Goal: Task Accomplishment & Management: Manage account settings

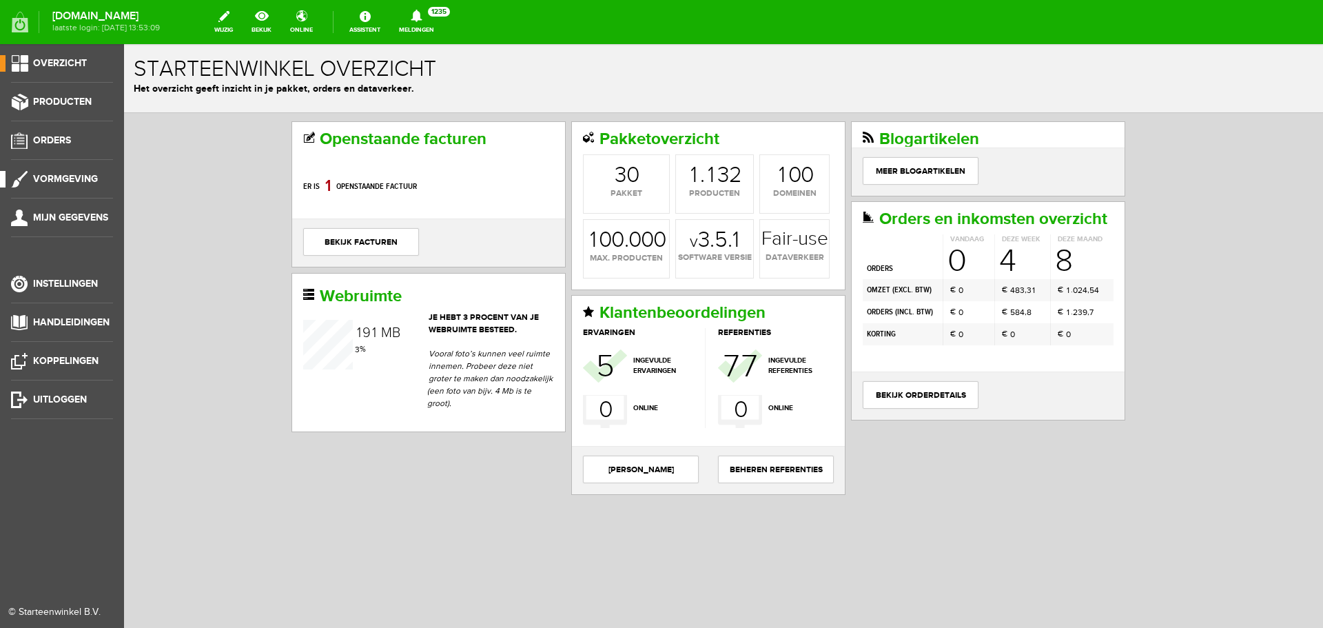
click at [84, 172] on link "Vormgeving" at bounding box center [56, 179] width 113 height 17
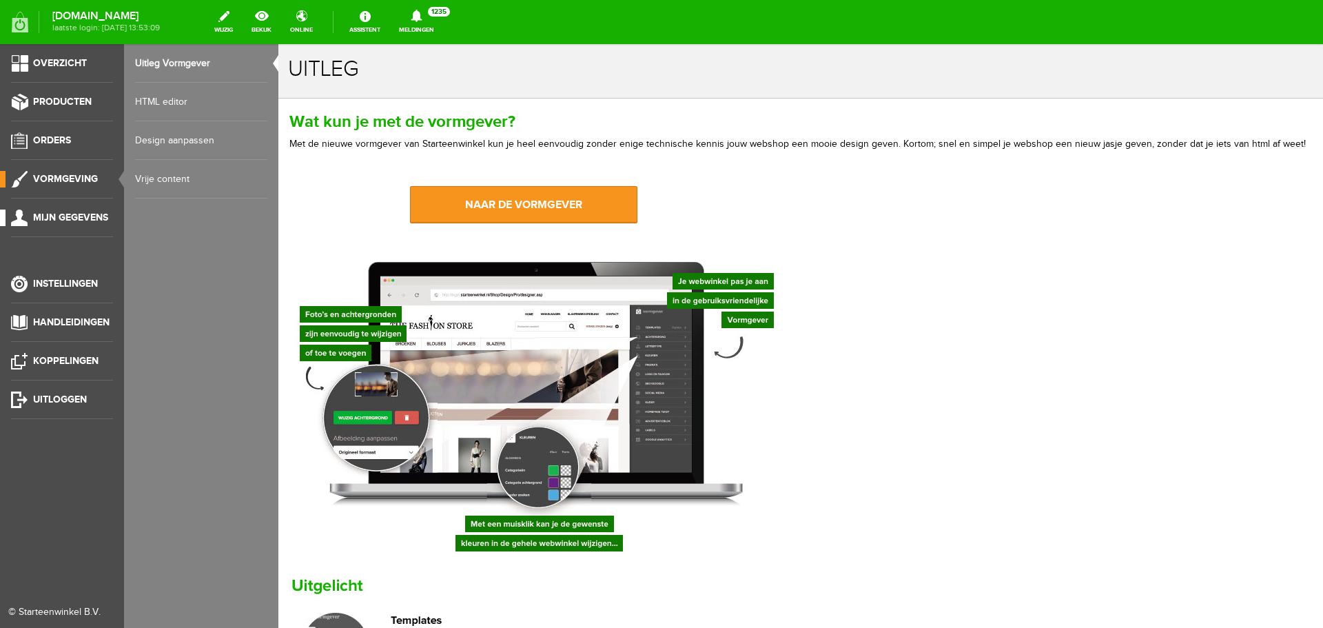
click at [78, 211] on link "Mijn gegevens" at bounding box center [56, 218] width 113 height 17
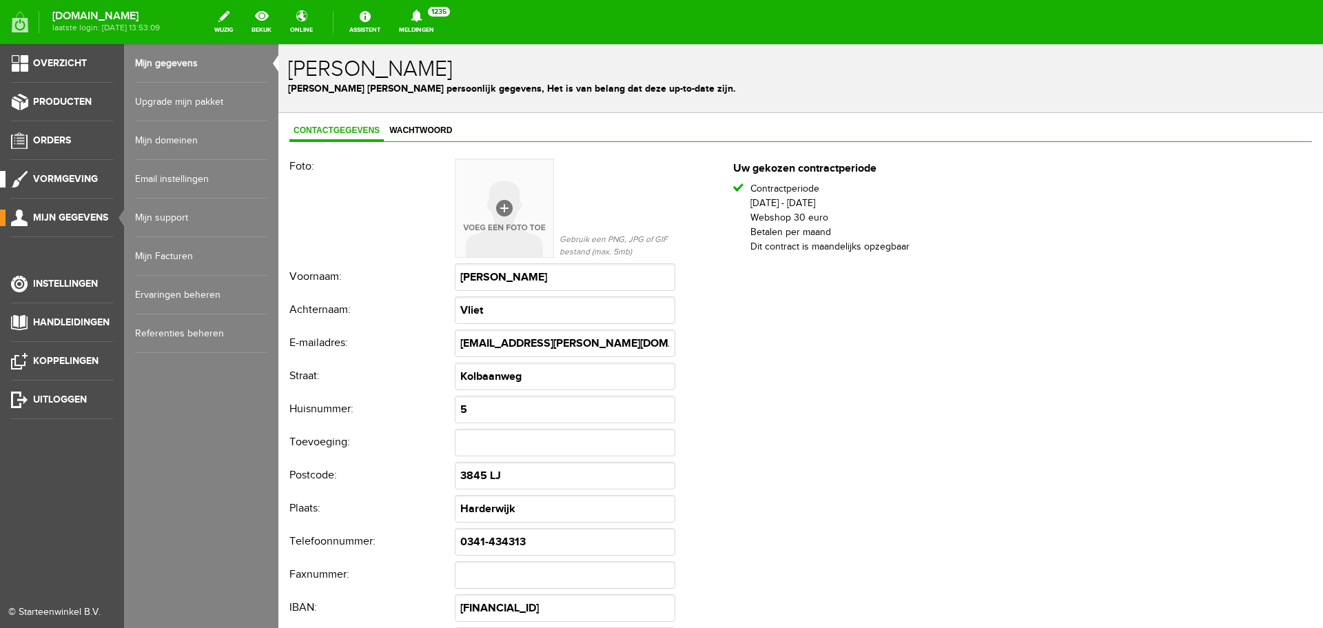
click at [61, 173] on span "Vormgeving" at bounding box center [65, 179] width 65 height 12
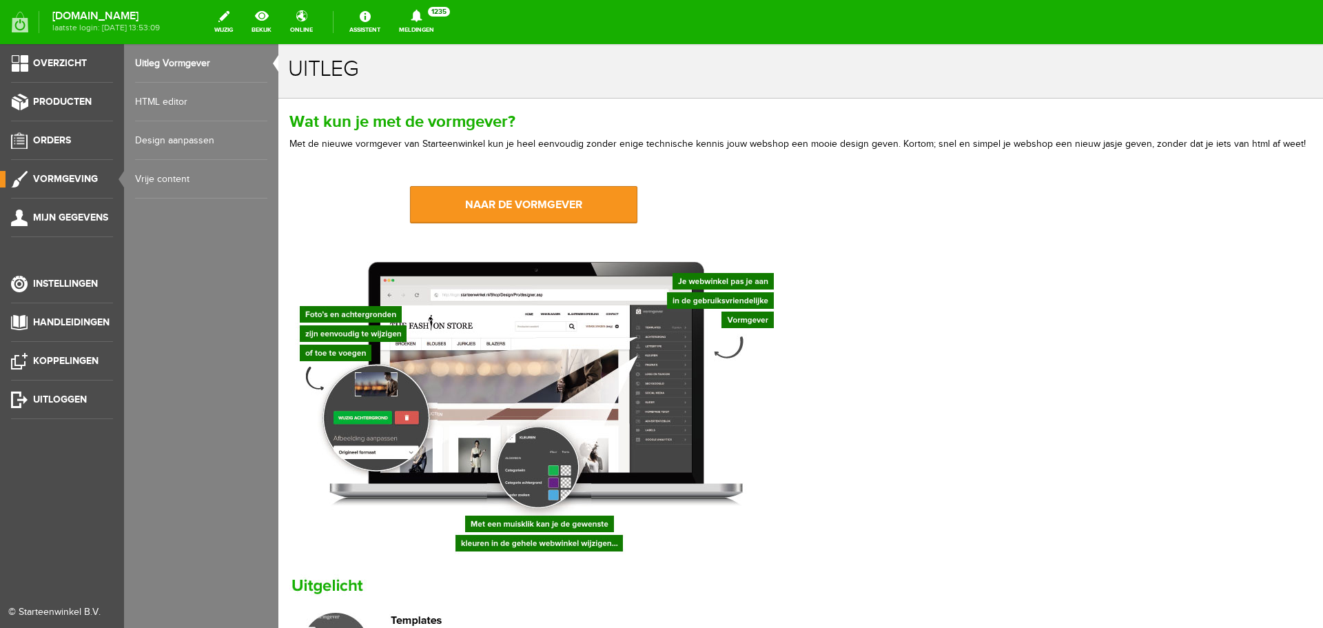
click at [164, 99] on link "HTML editor" at bounding box center [201, 102] width 132 height 39
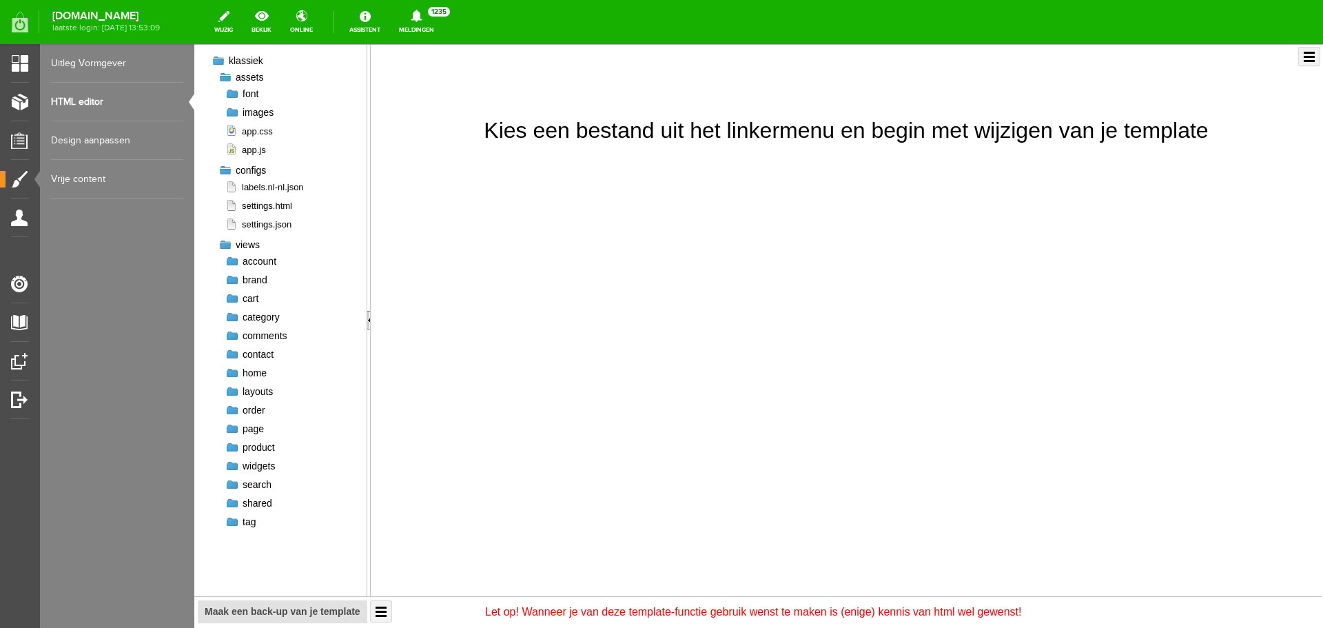
click at [236, 96] on div at bounding box center [232, 94] width 14 height 14
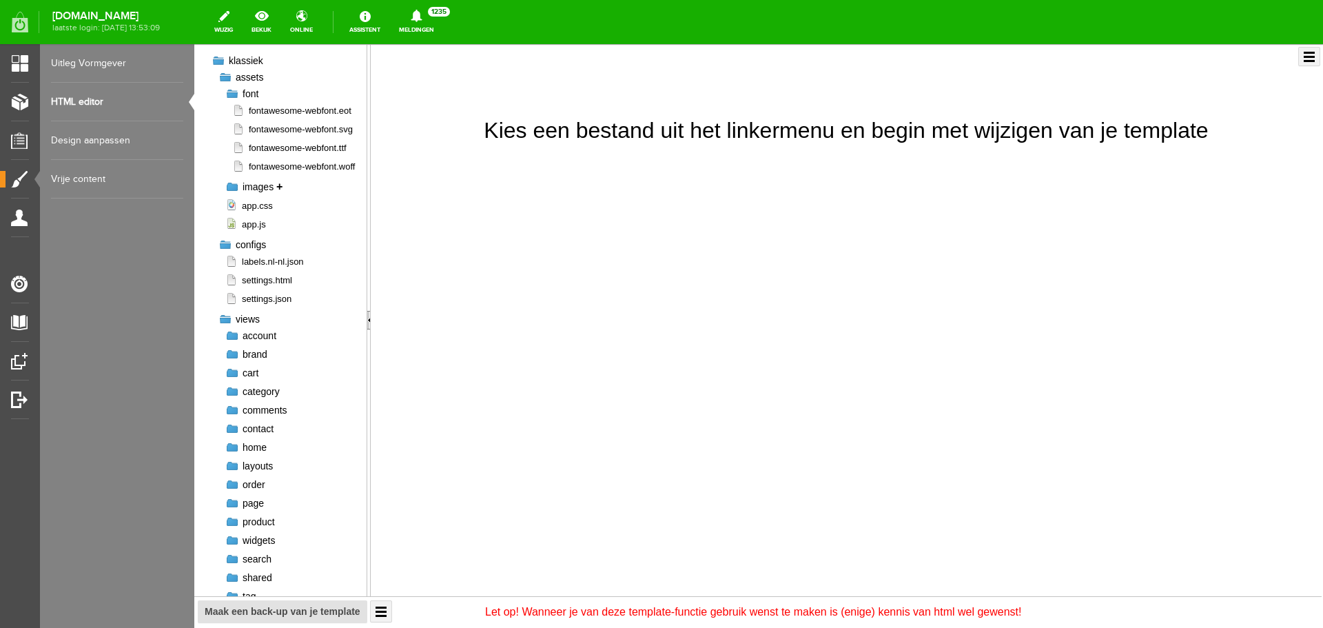
click at [253, 192] on span "images" at bounding box center [258, 186] width 31 height 11
click at [236, 194] on div at bounding box center [232, 187] width 14 height 14
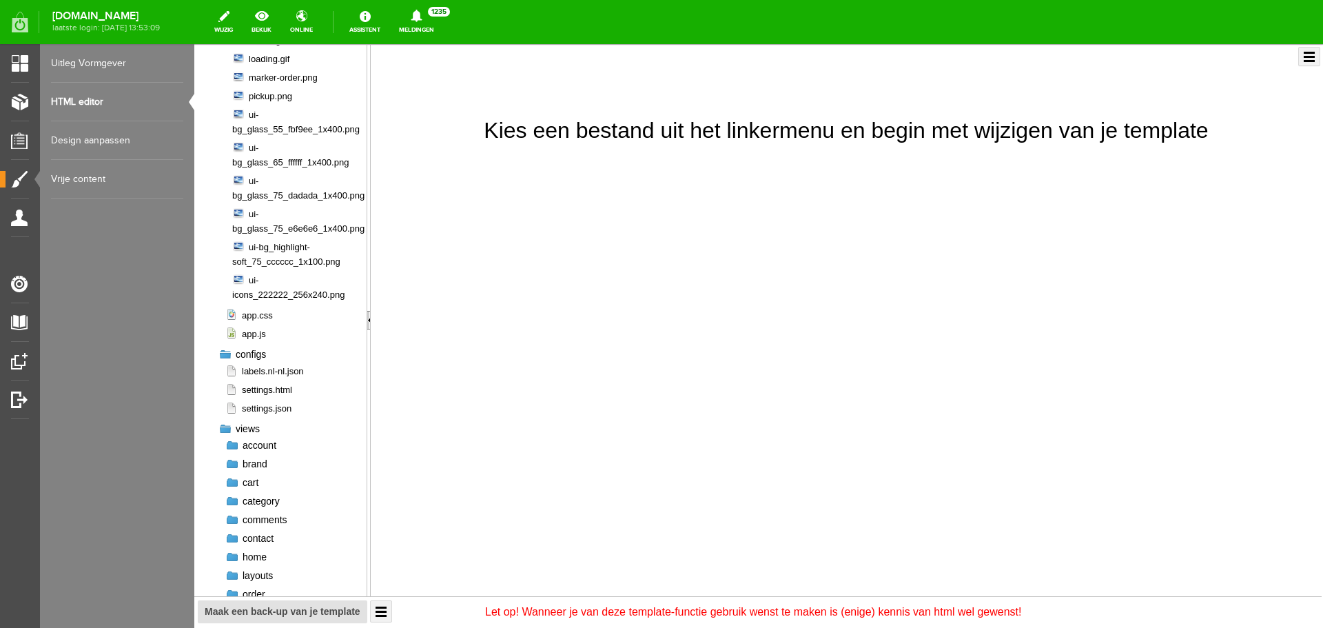
scroll to position [414, 0]
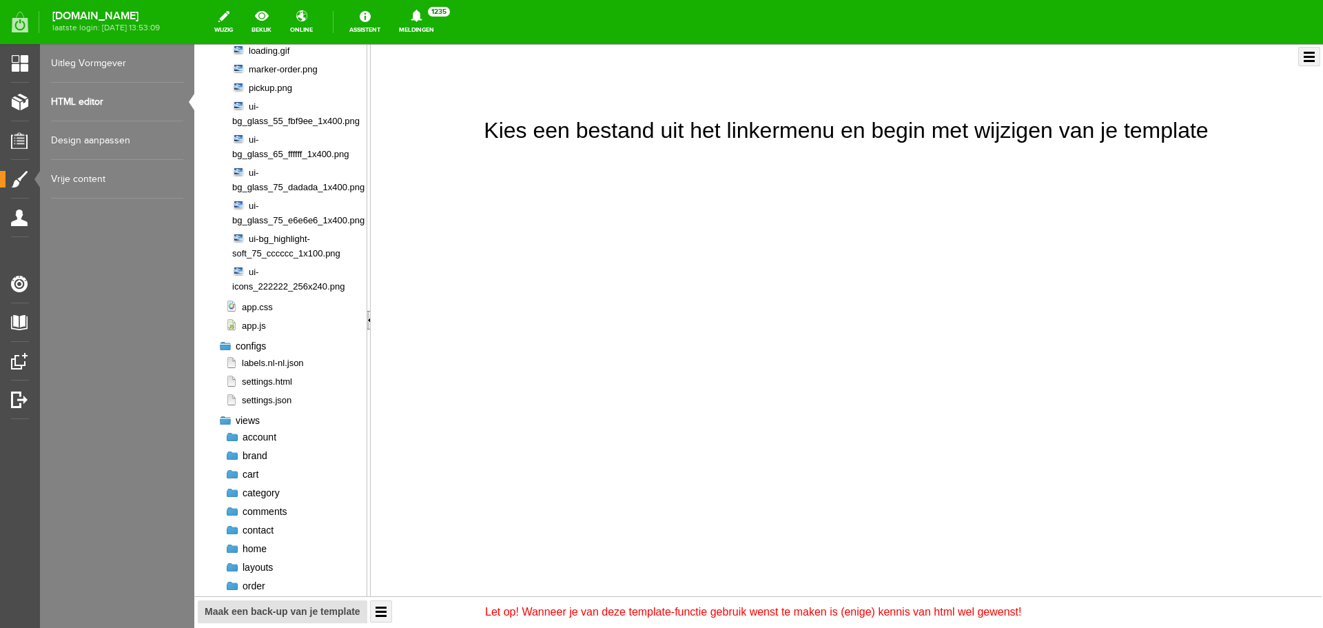
click at [118, 64] on link "Uitleg Vormgever" at bounding box center [117, 63] width 132 height 39
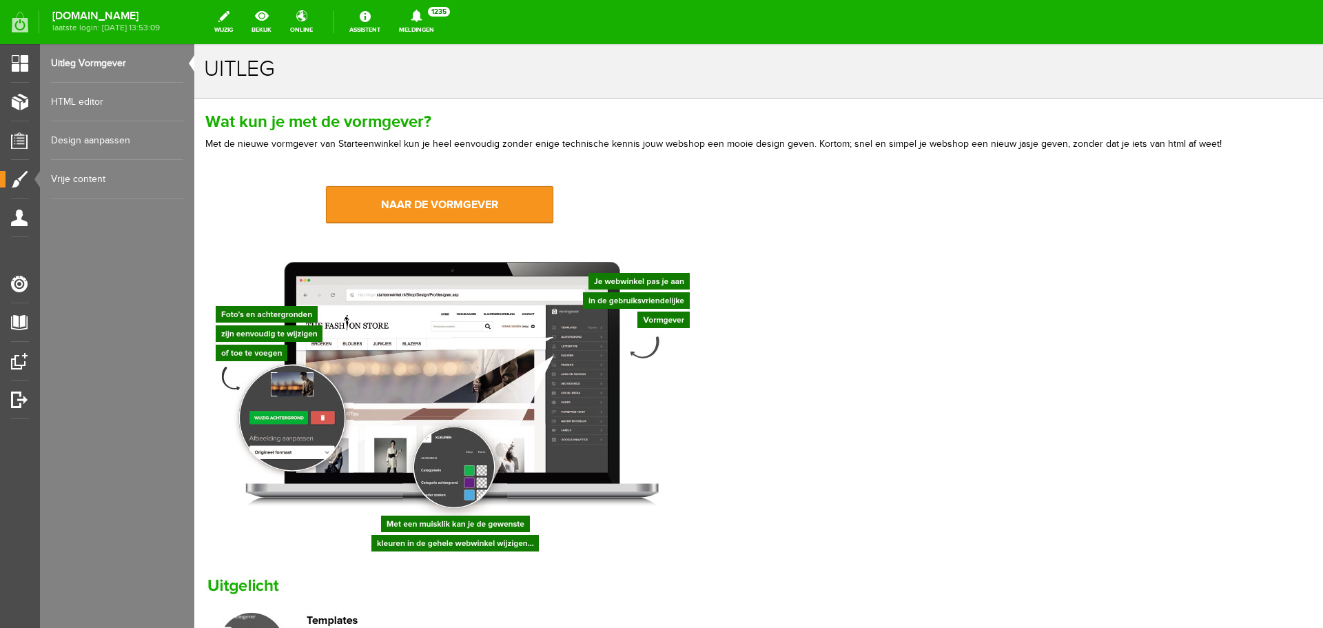
click at [112, 99] on link "HTML editor" at bounding box center [117, 102] width 132 height 39
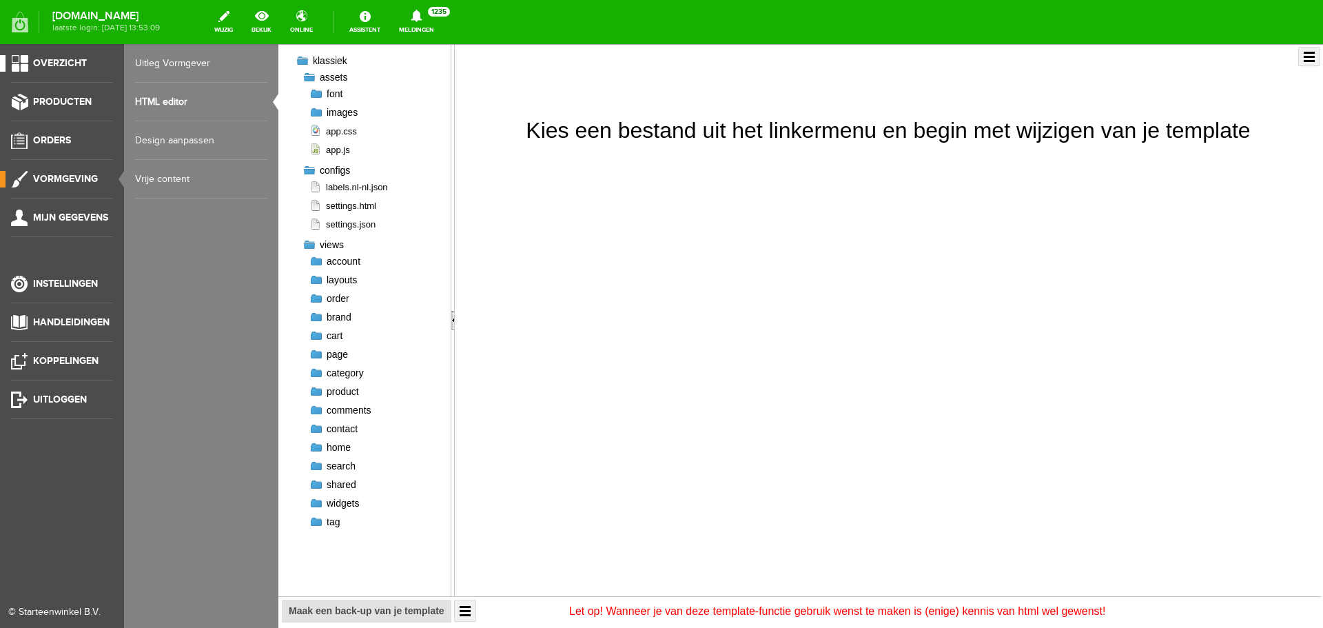
click at [54, 66] on span "Overzicht" at bounding box center [60, 63] width 54 height 12
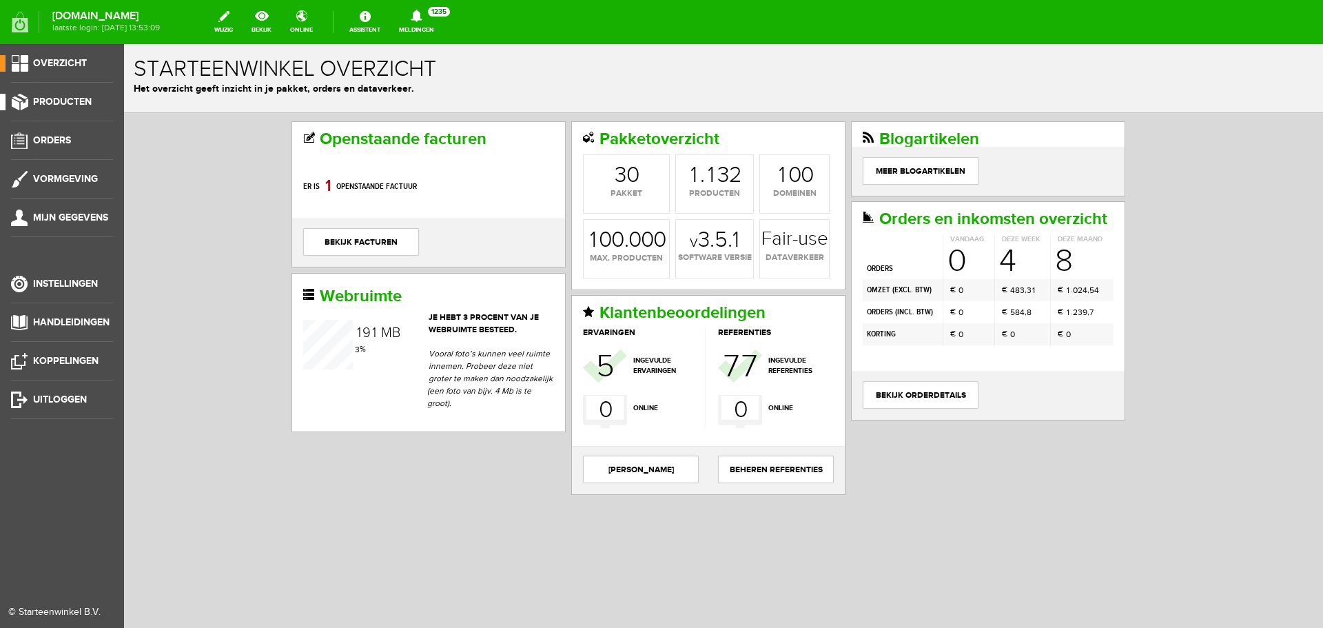
click at [95, 99] on link "Producten" at bounding box center [56, 102] width 113 height 17
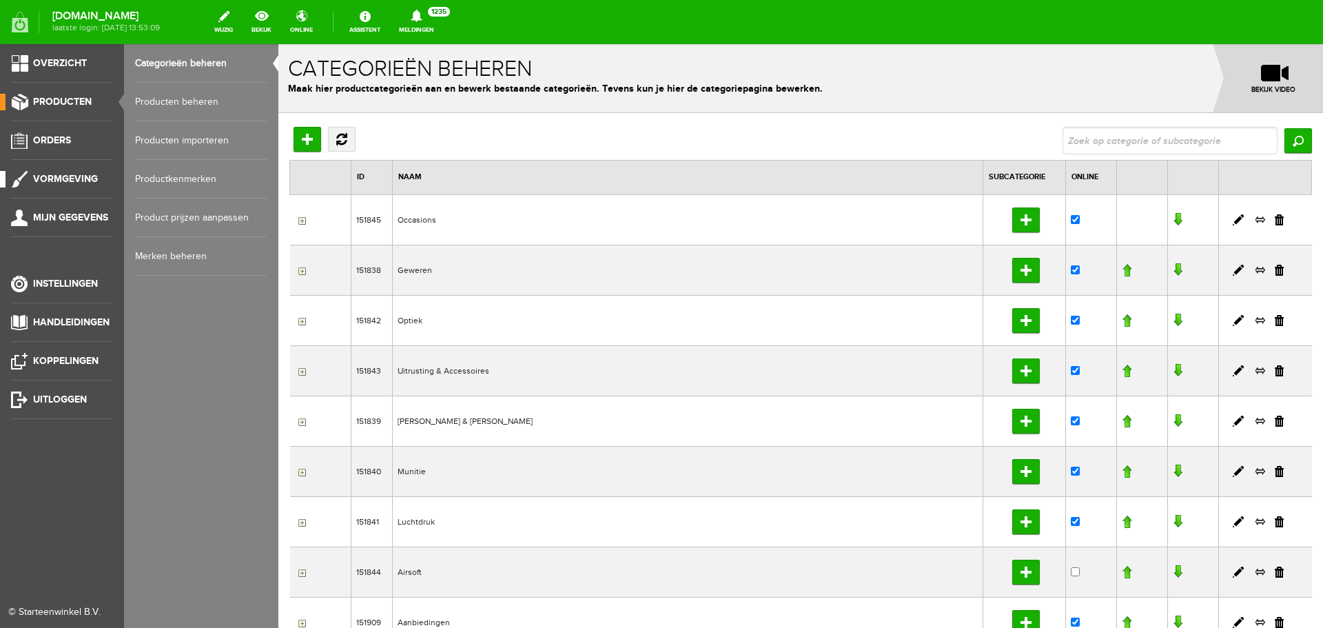
click at [70, 174] on span "Vormgeving" at bounding box center [65, 179] width 65 height 12
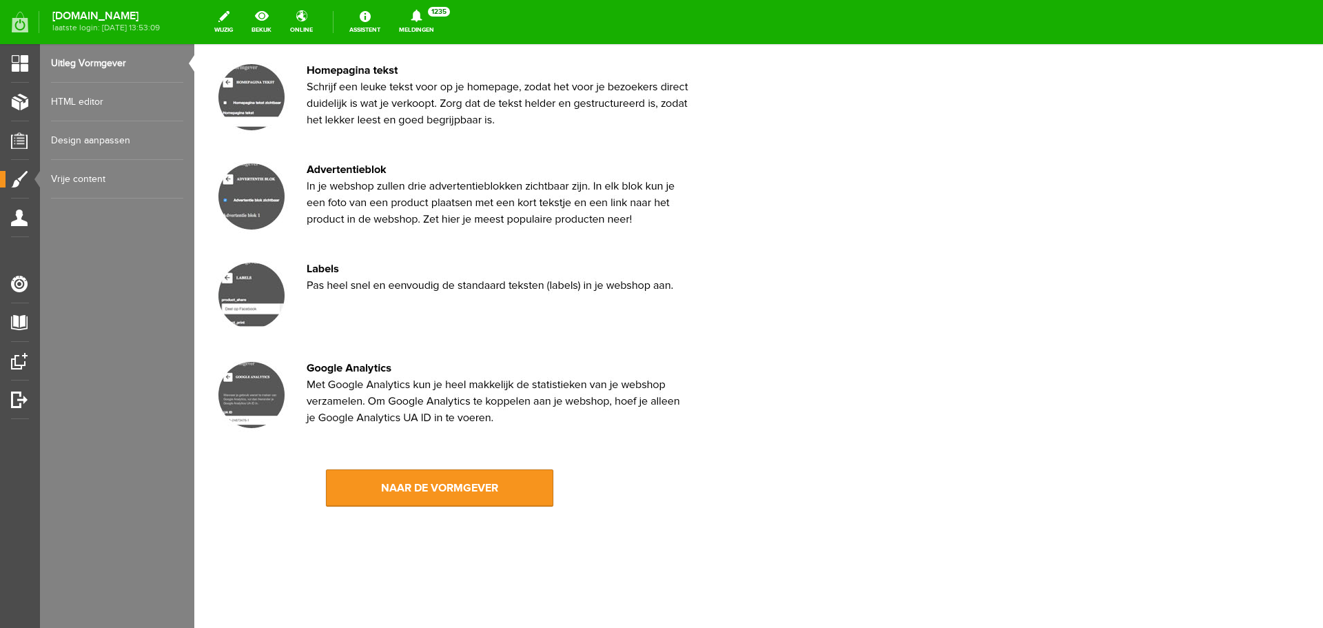
scroll to position [1264, 0]
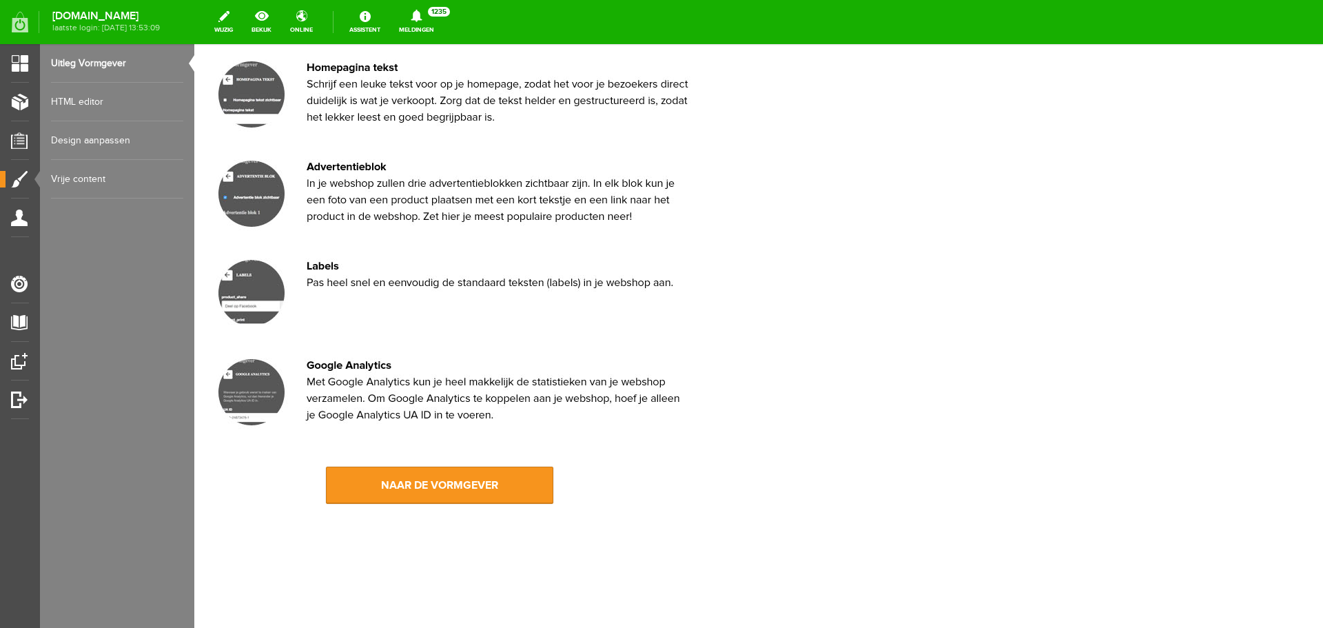
click at [80, 102] on link "HTML editor" at bounding box center [117, 102] width 132 height 39
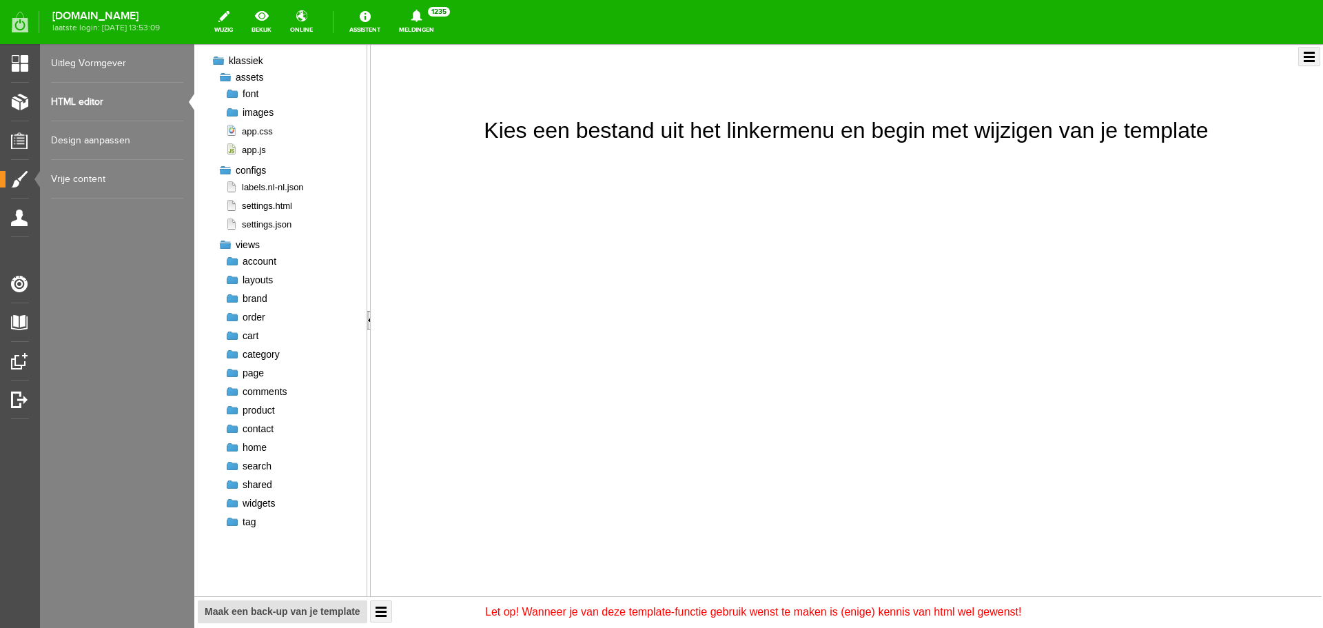
click at [234, 279] on div at bounding box center [232, 280] width 14 height 14
click at [229, 111] on div at bounding box center [232, 112] width 14 height 14
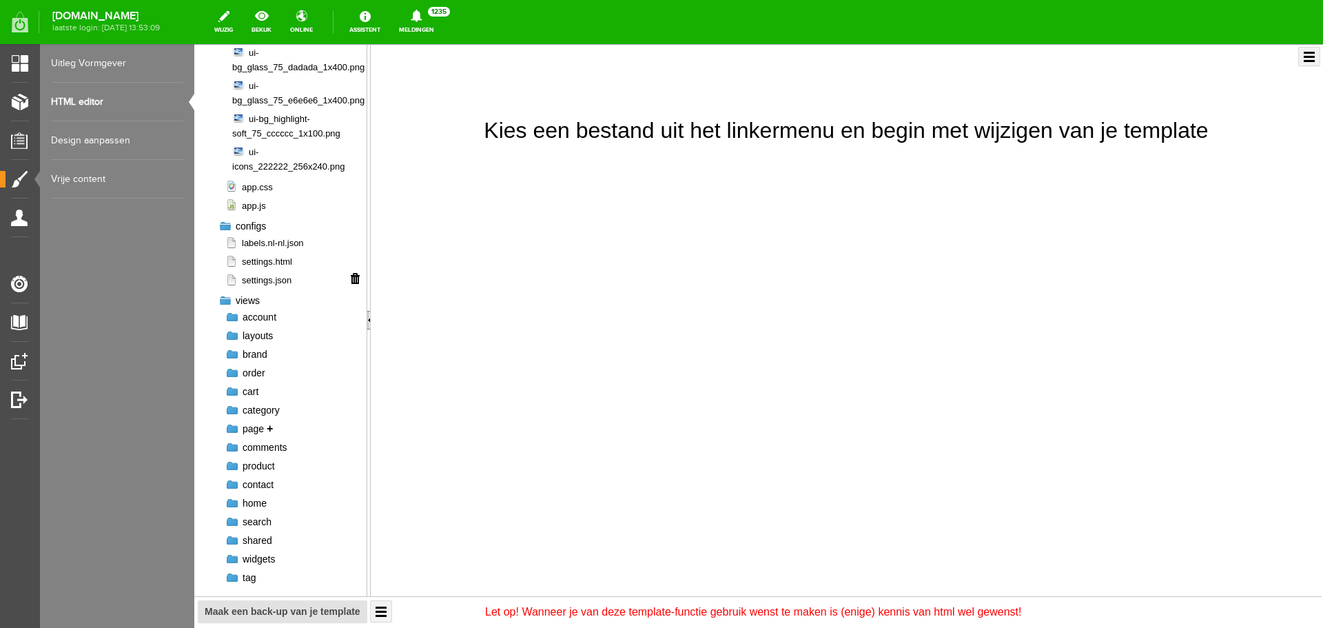
scroll to position [461, 0]
click at [232, 336] on div at bounding box center [232, 334] width 14 height 14
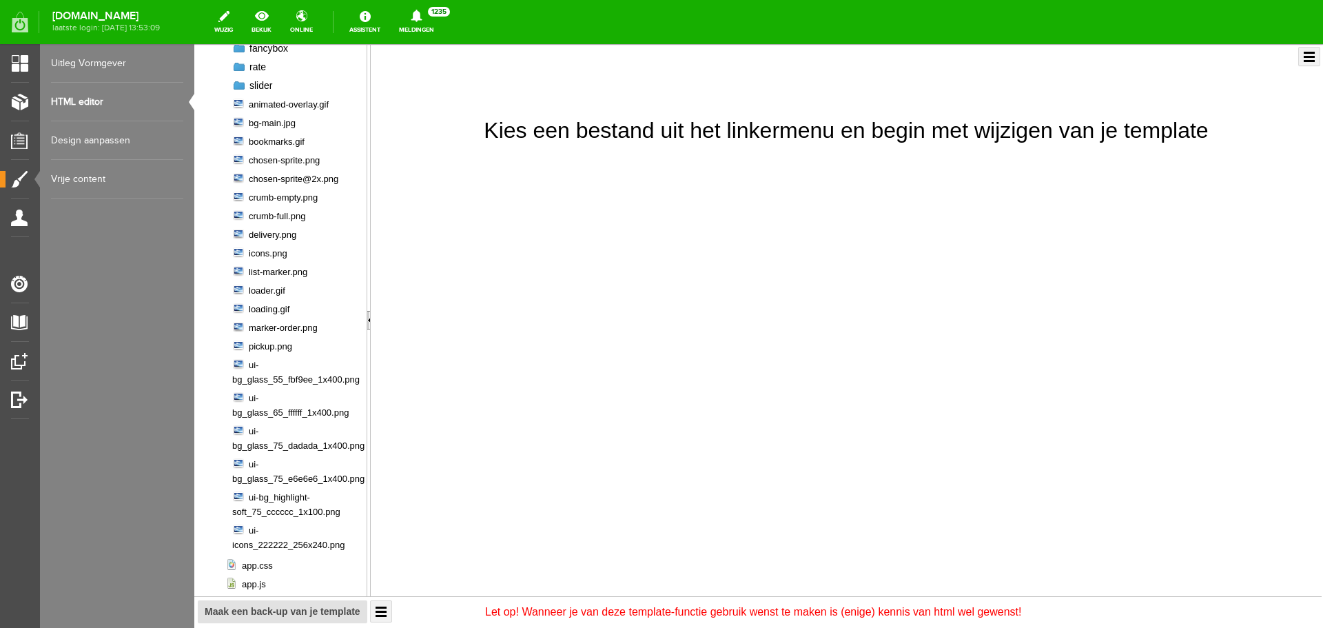
scroll to position [48, 0]
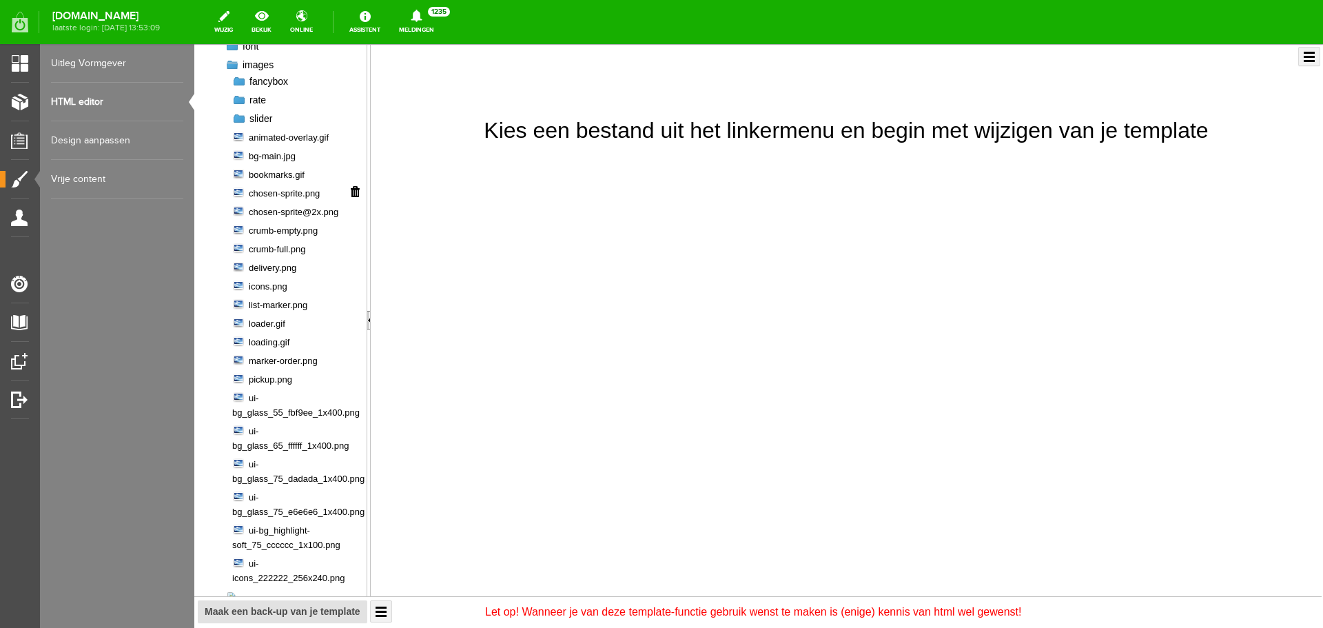
click at [292, 194] on span "chosen-sprite.png" at bounding box center [276, 193] width 88 height 13
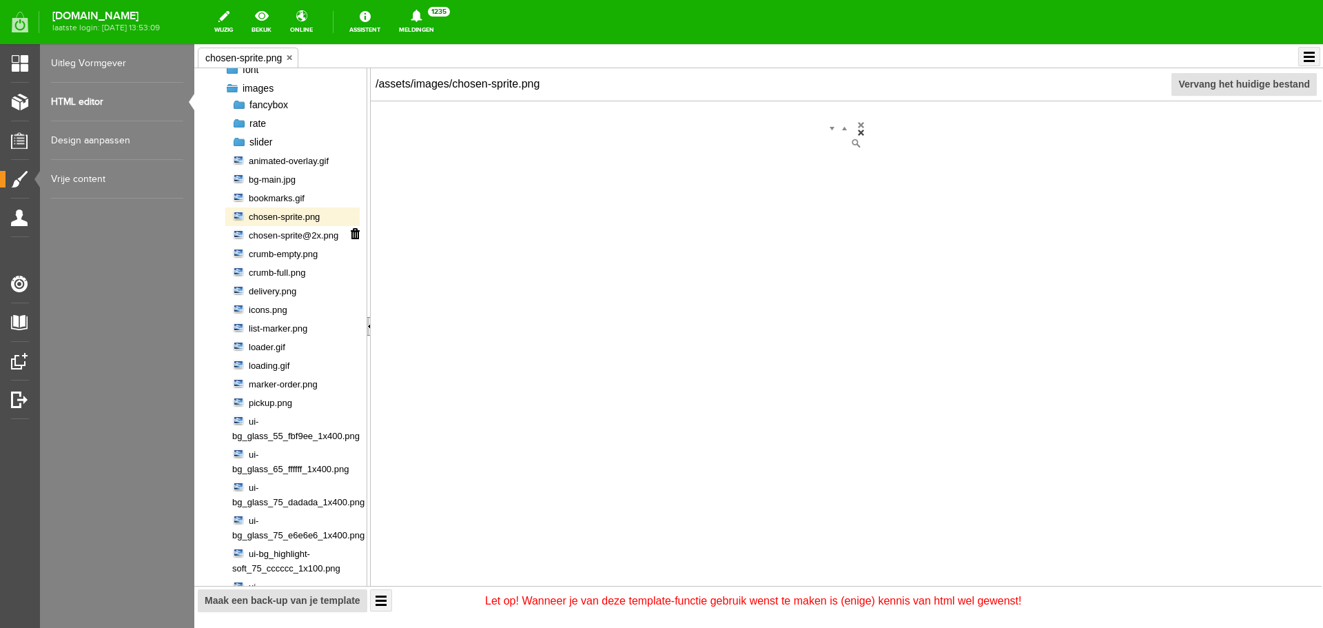
click at [278, 239] on span "chosen-sprite@2x.png" at bounding box center [285, 235] width 106 height 13
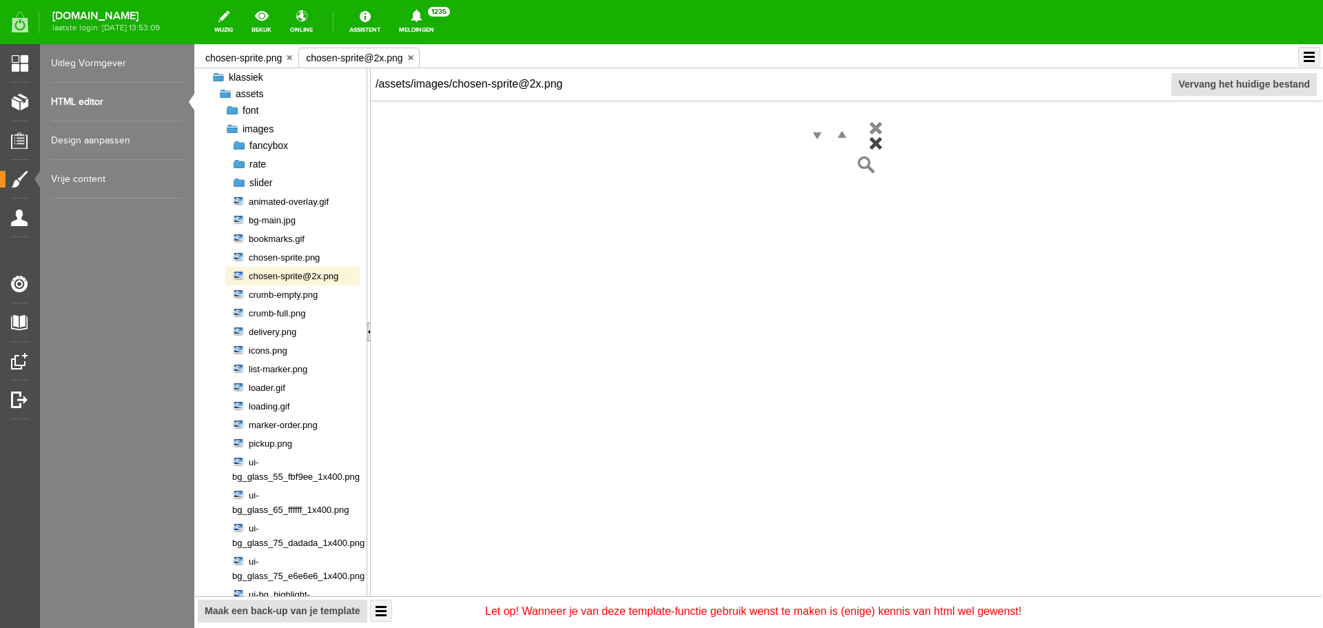
scroll to position [0, 0]
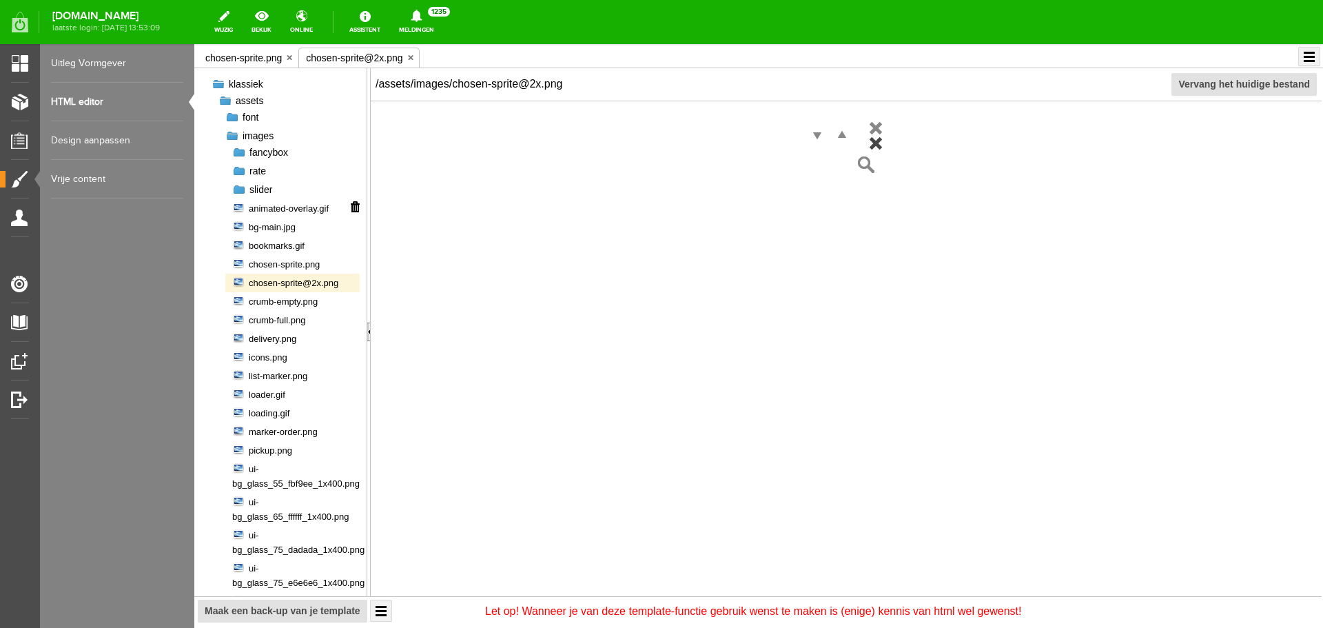
click at [271, 210] on span "animated-overlay.gif" at bounding box center [280, 208] width 96 height 13
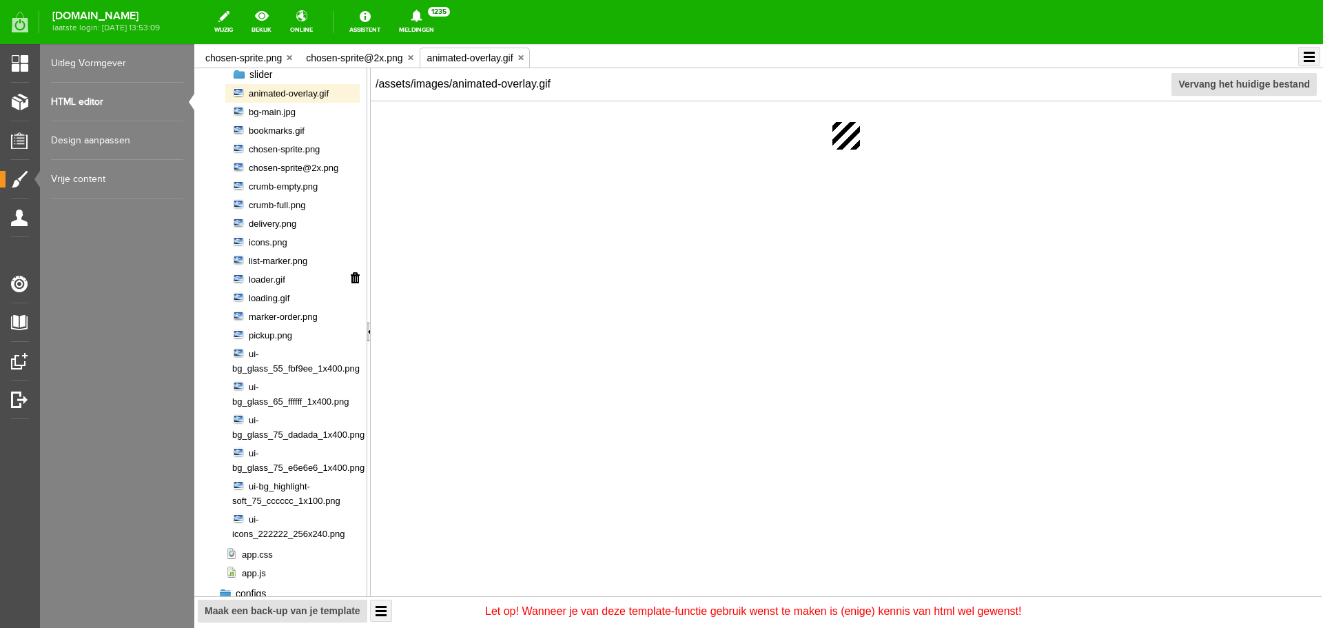
scroll to position [207, 0]
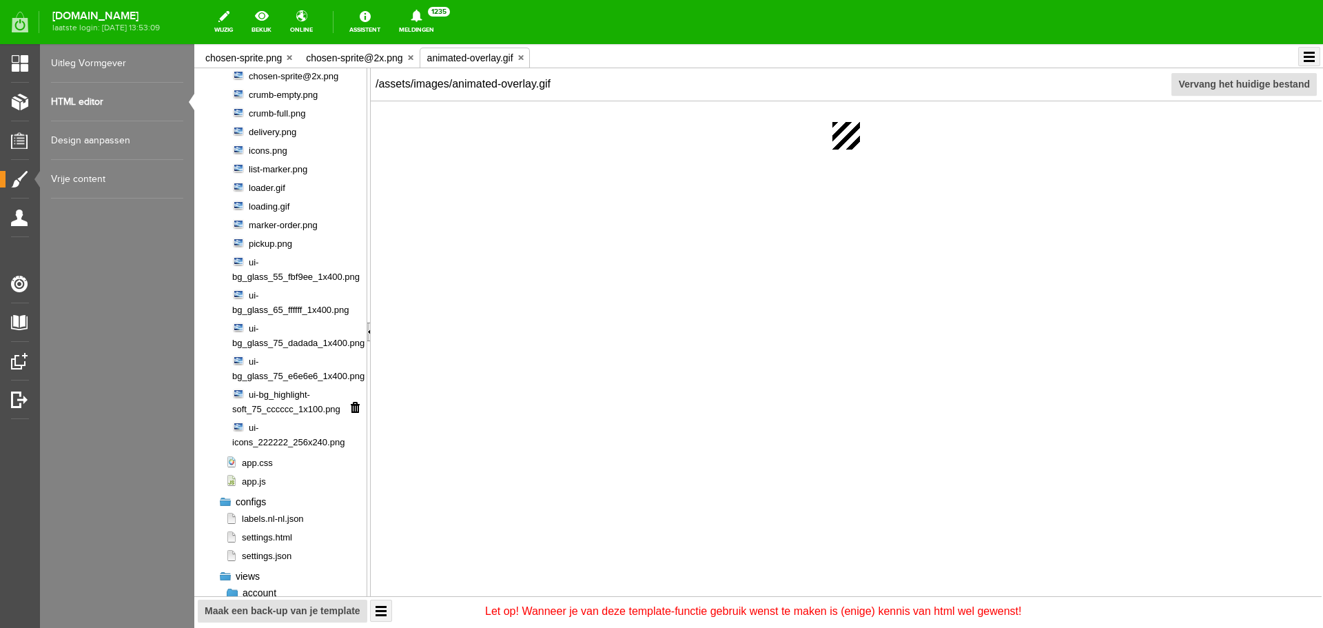
click at [283, 396] on span "ui-bg_highlight-soft_75_cccccc_1x100.png" at bounding box center [286, 402] width 108 height 28
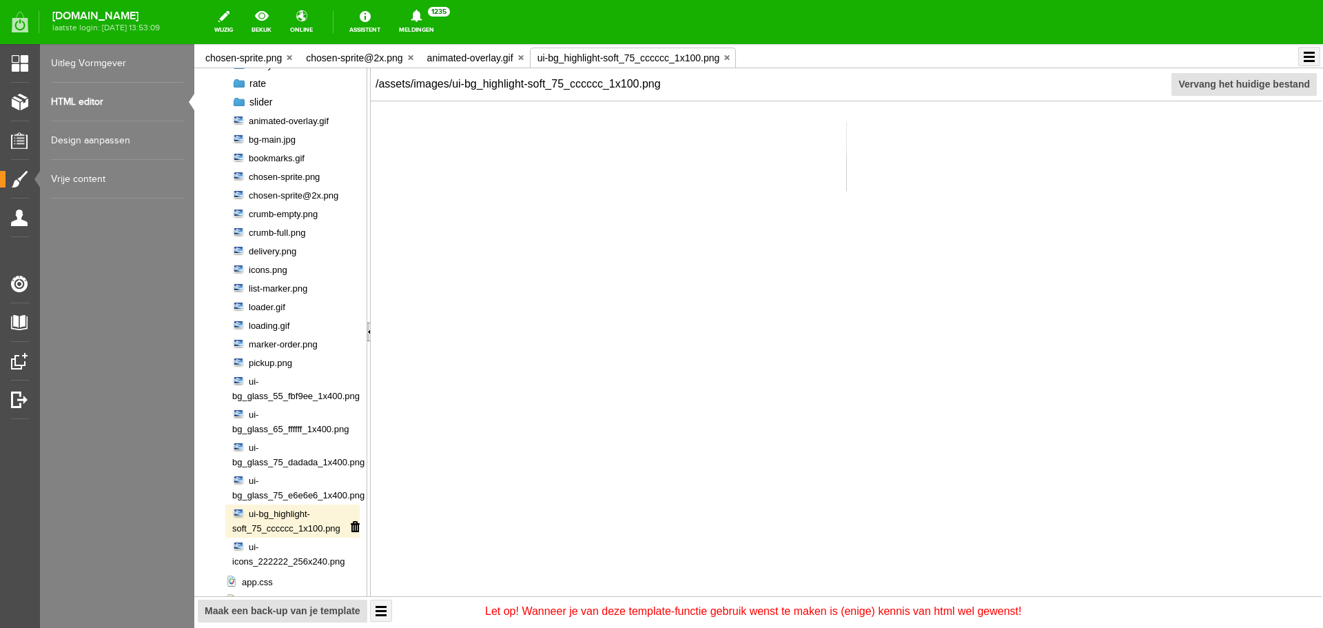
scroll to position [0, 0]
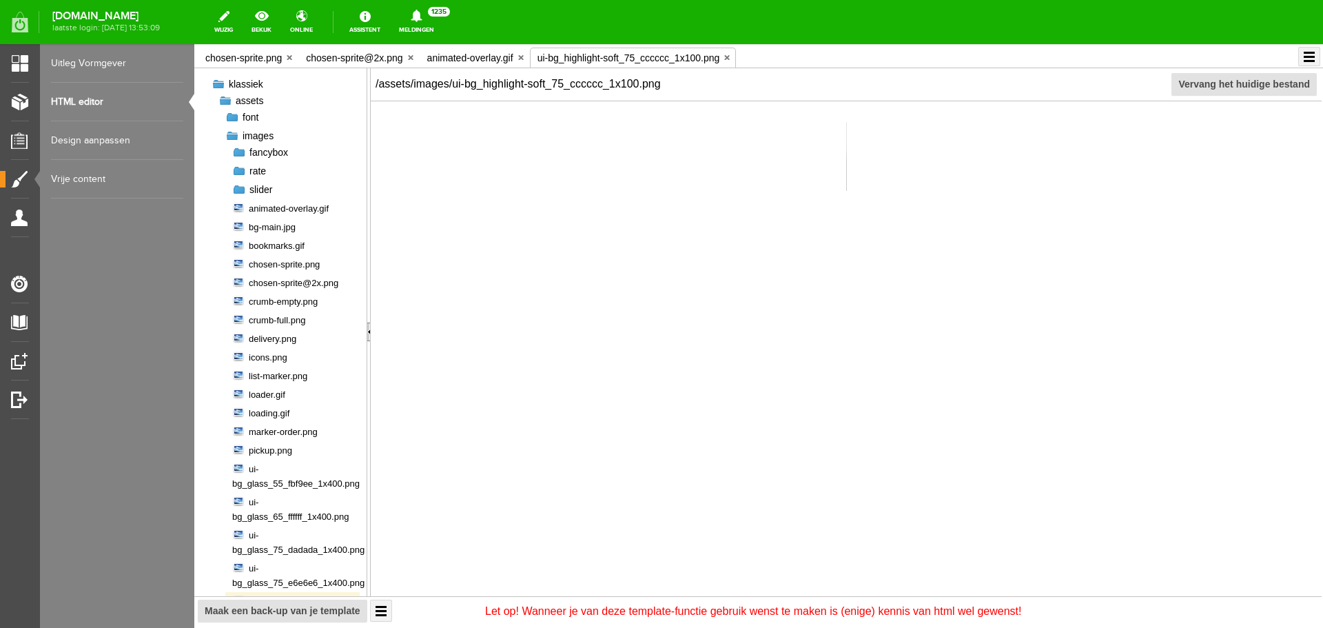
click at [239, 190] on div at bounding box center [239, 190] width 14 height 14
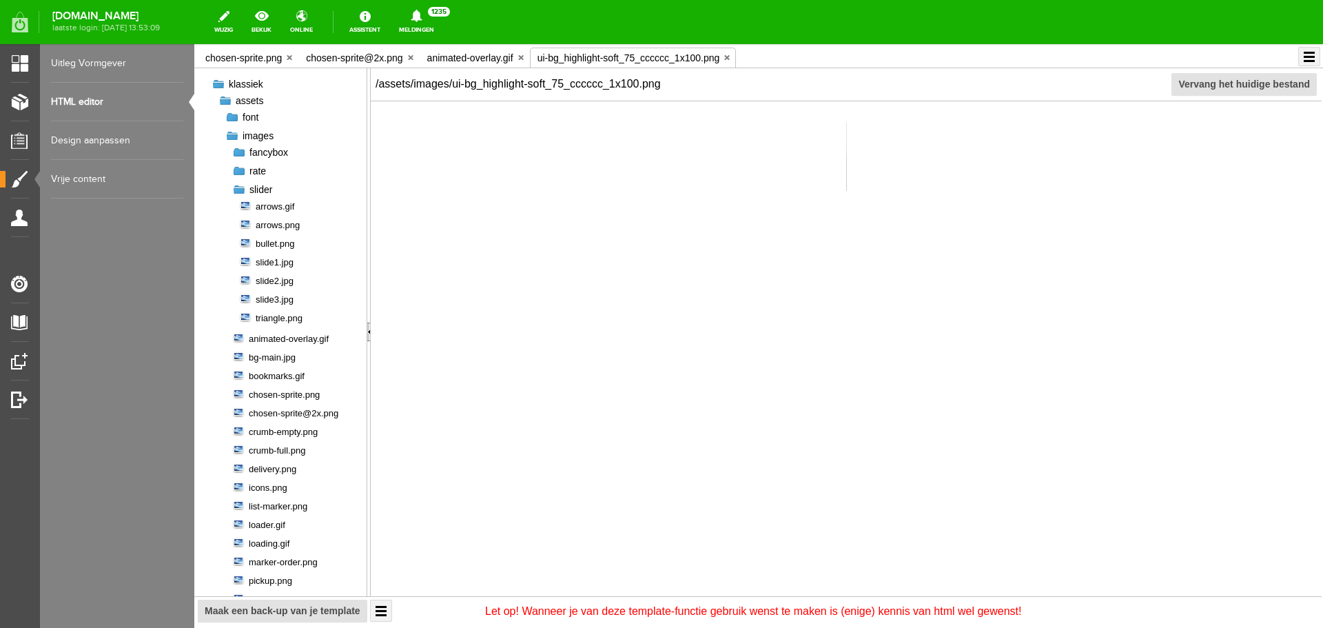
click at [239, 187] on div at bounding box center [239, 190] width 14 height 14
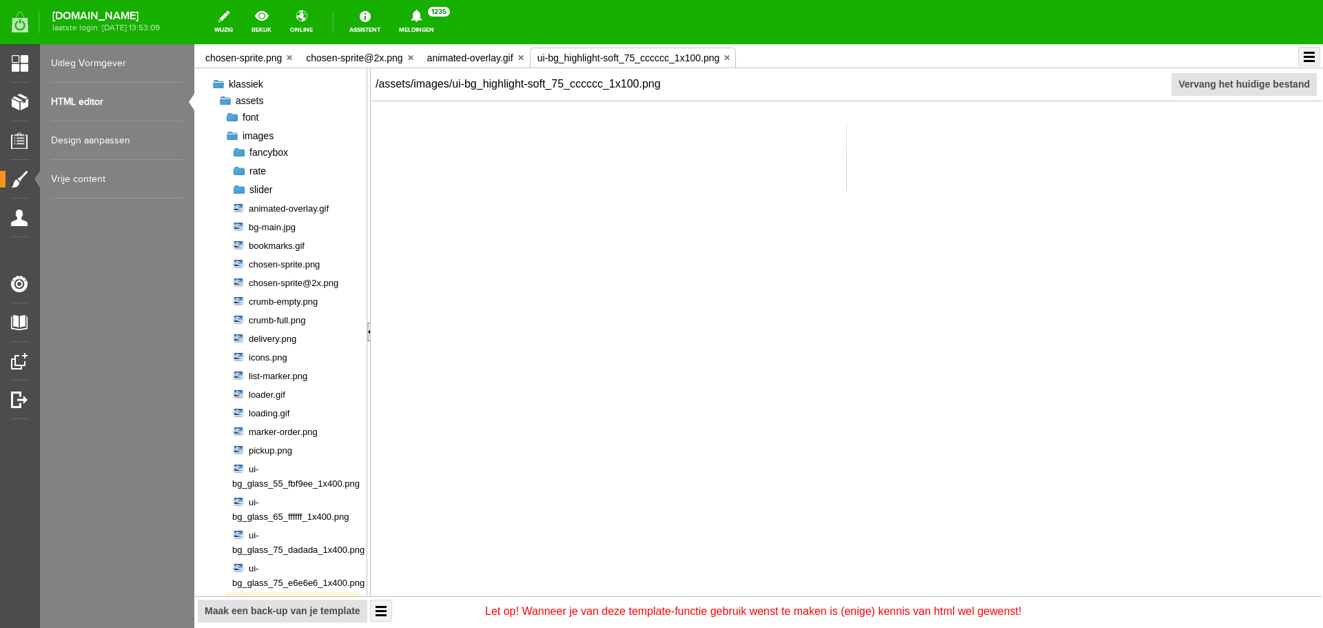
click at [237, 154] on div at bounding box center [239, 152] width 14 height 14
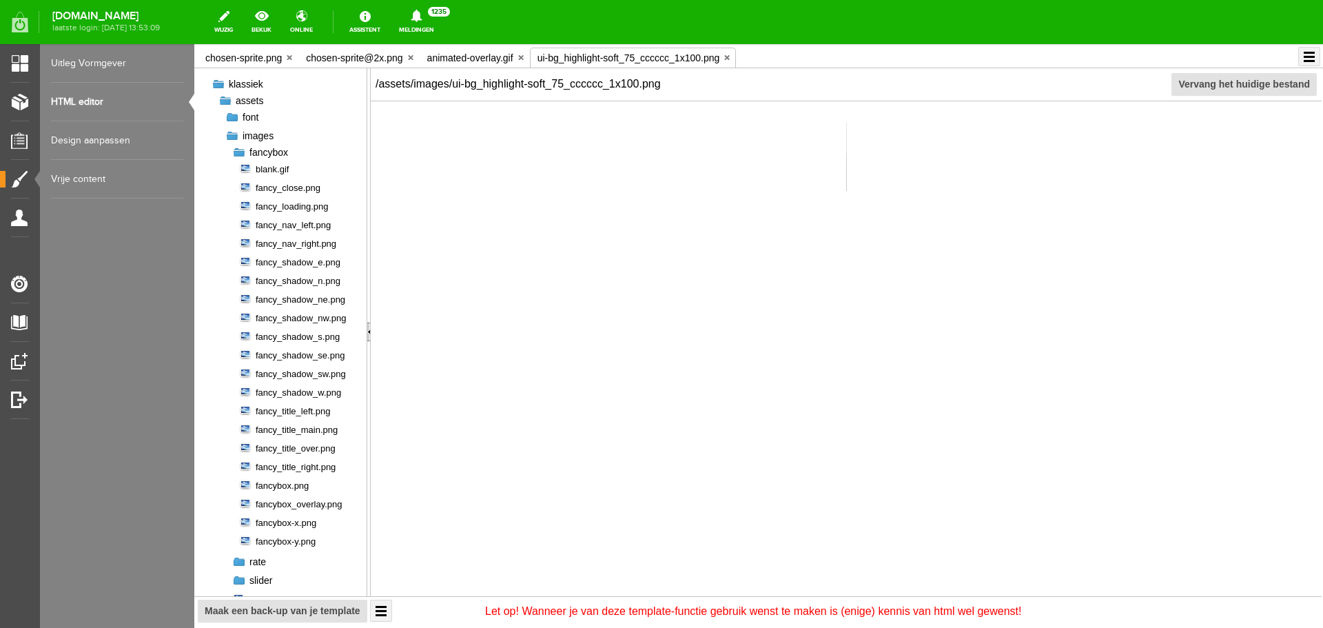
click at [237, 154] on div at bounding box center [239, 152] width 14 height 14
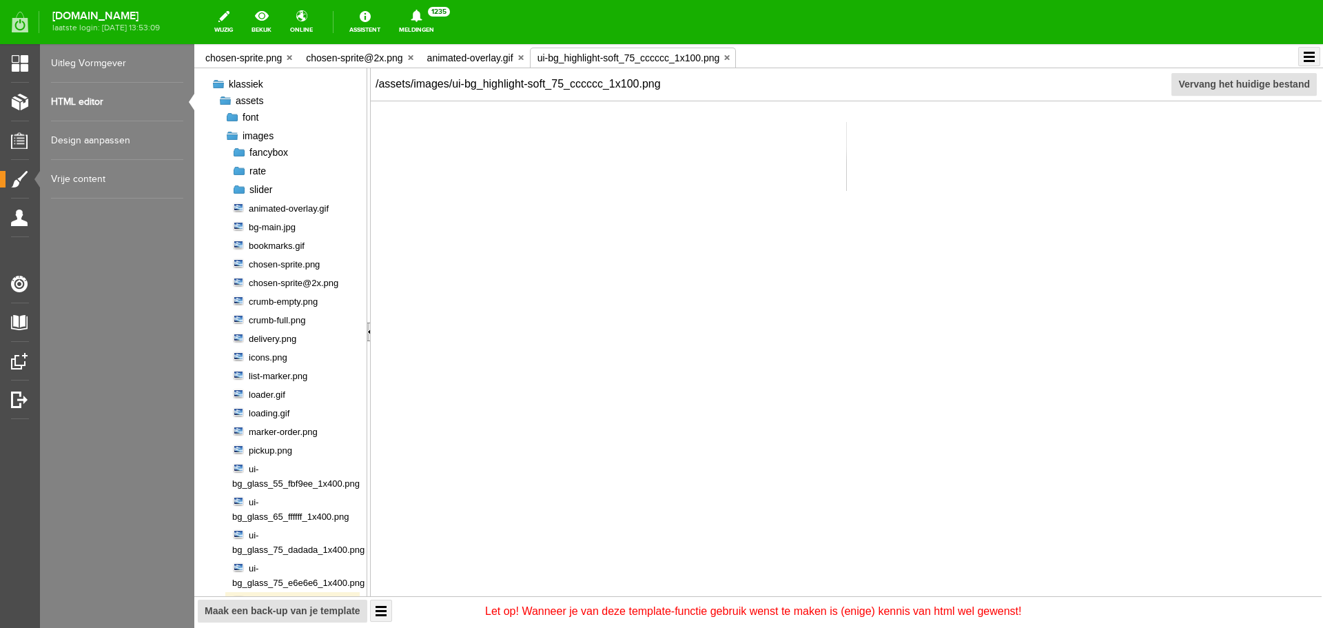
click at [239, 173] on div at bounding box center [239, 171] width 14 height 14
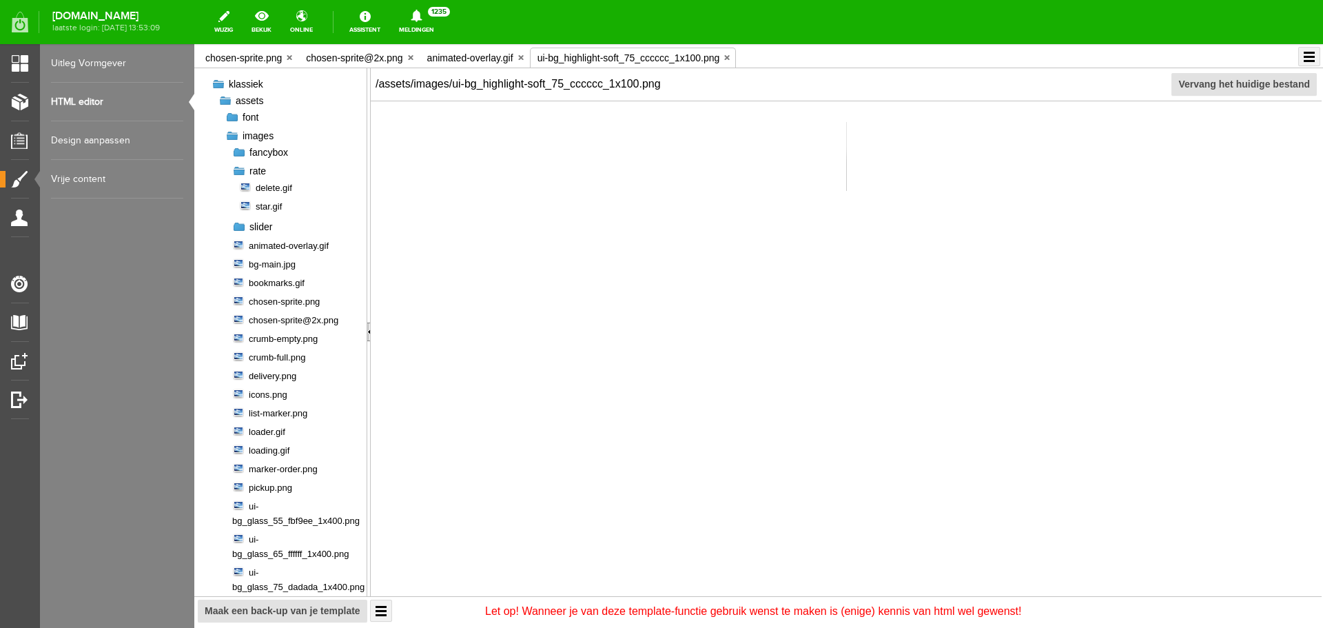
click at [239, 173] on div at bounding box center [239, 171] width 14 height 14
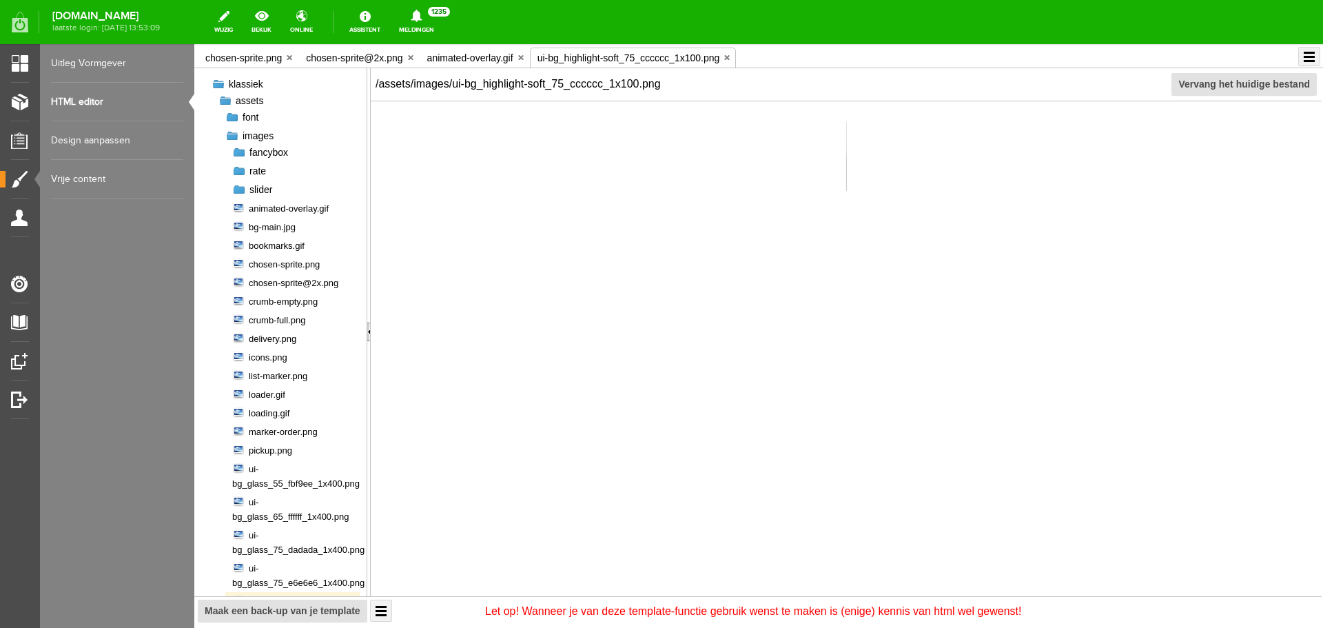
click at [231, 135] on div at bounding box center [232, 136] width 14 height 14
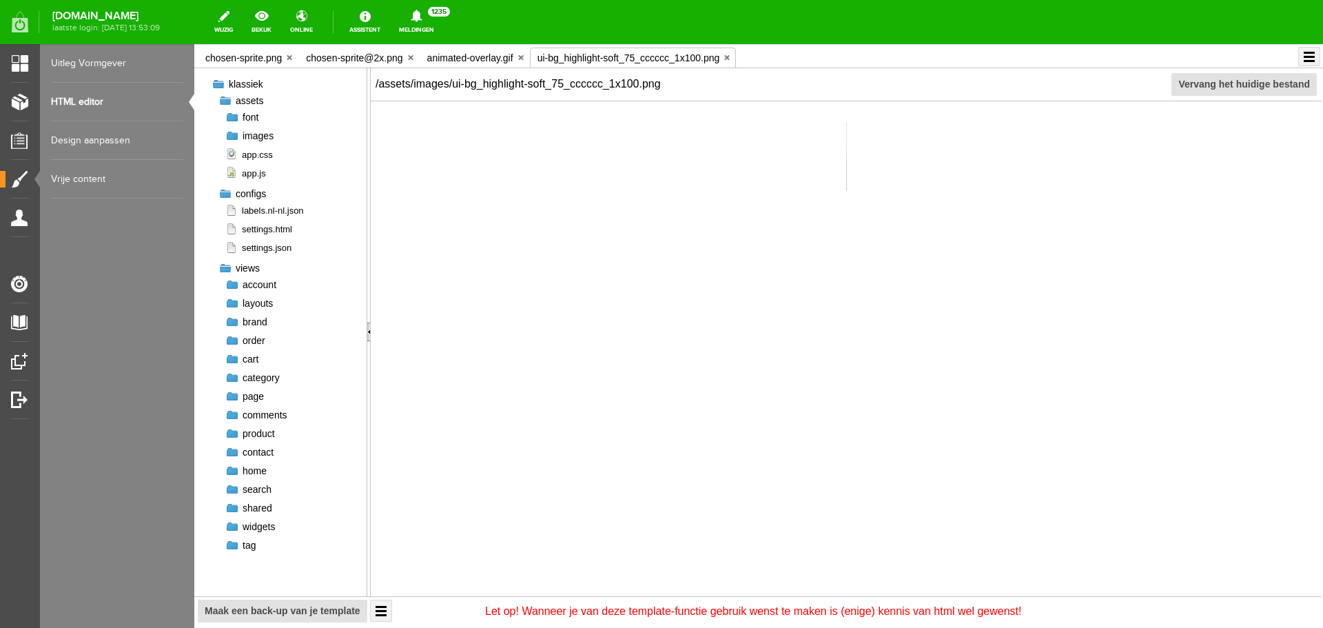
click at [231, 119] on div at bounding box center [232, 117] width 14 height 14
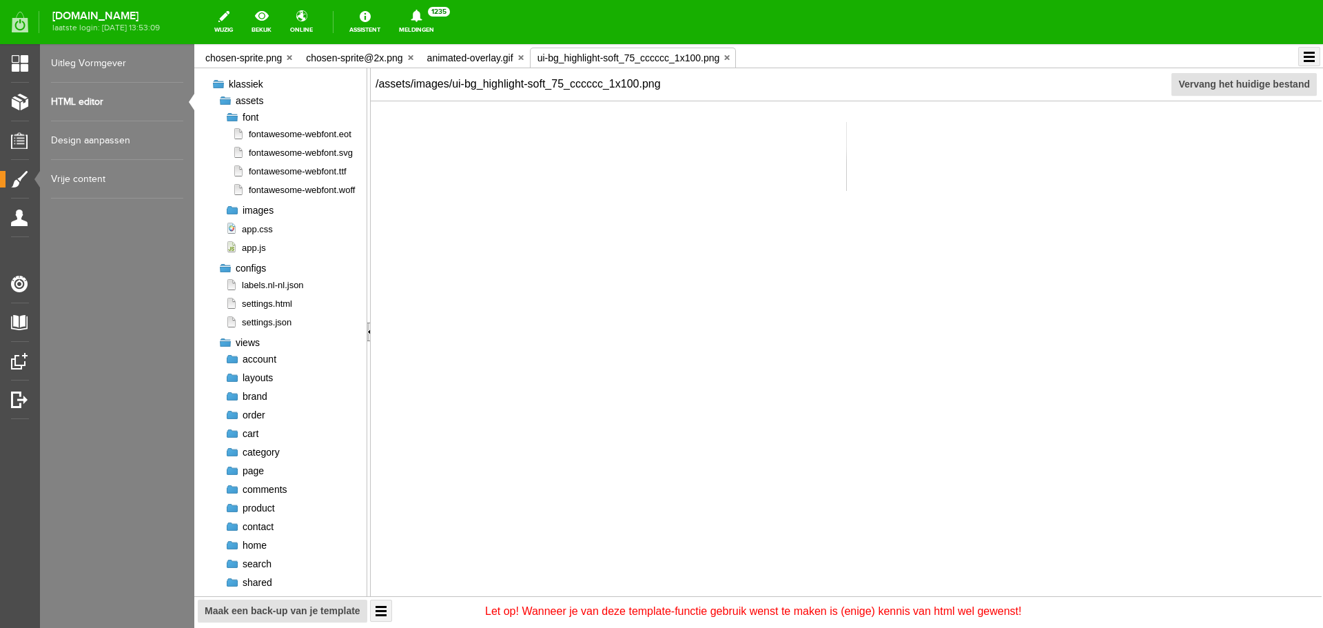
click at [231, 119] on div at bounding box center [232, 117] width 14 height 14
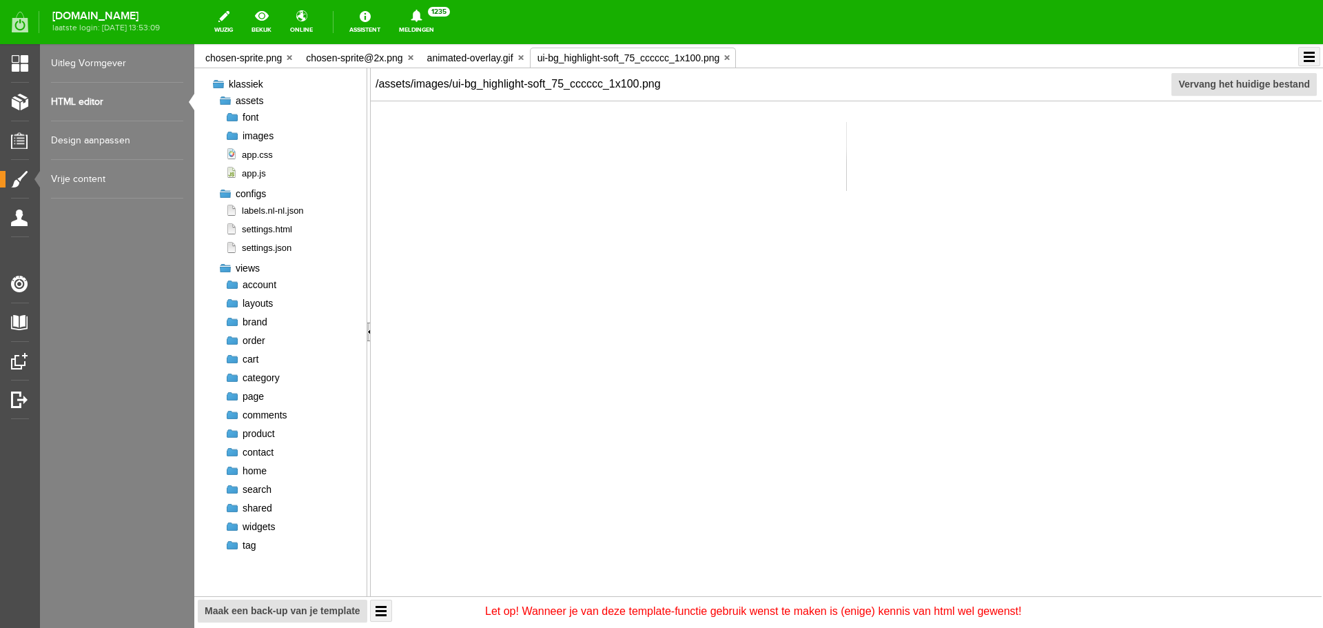
click at [228, 453] on div at bounding box center [232, 452] width 14 height 14
click at [255, 469] on span "index.liquid" at bounding box center [262, 468] width 61 height 13
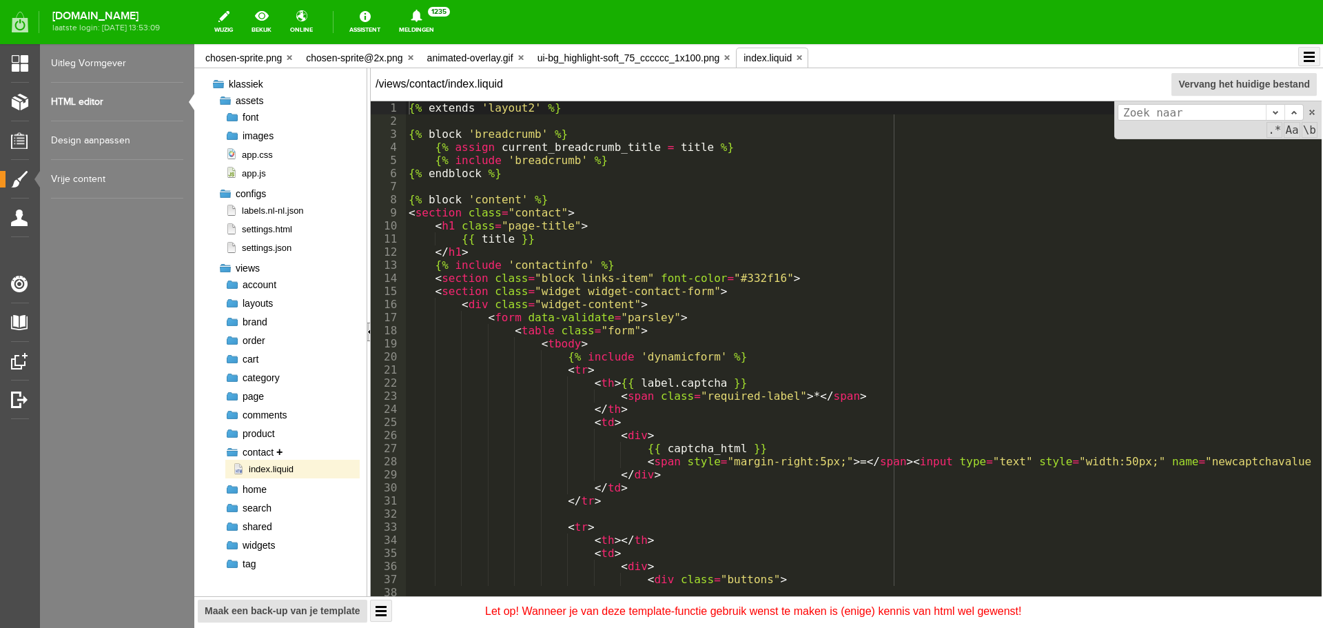
click at [252, 453] on span "contact" at bounding box center [258, 452] width 31 height 11
click at [229, 452] on div at bounding box center [232, 452] width 14 height 14
click at [227, 475] on div at bounding box center [232, 471] width 14 height 14
click at [229, 474] on div at bounding box center [232, 471] width 14 height 14
click at [230, 398] on div at bounding box center [232, 396] width 14 height 14
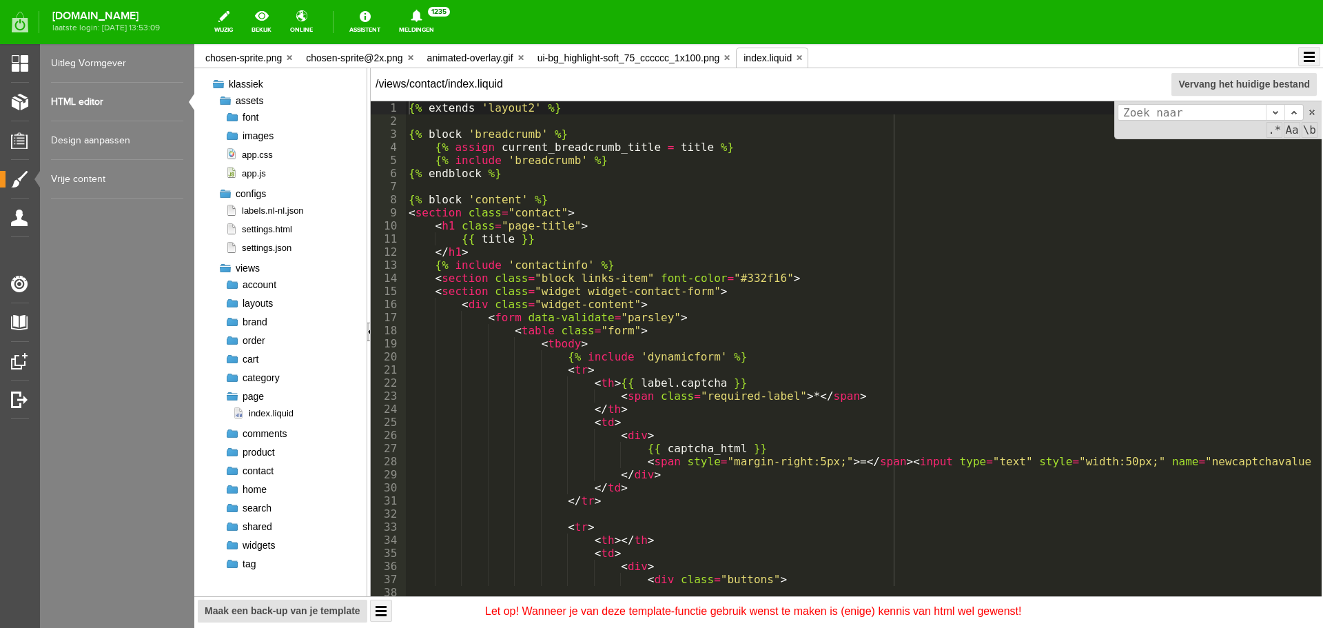
click at [230, 398] on div at bounding box center [232, 396] width 14 height 14
click at [258, 418] on span "index.liquid" at bounding box center [262, 413] width 61 height 13
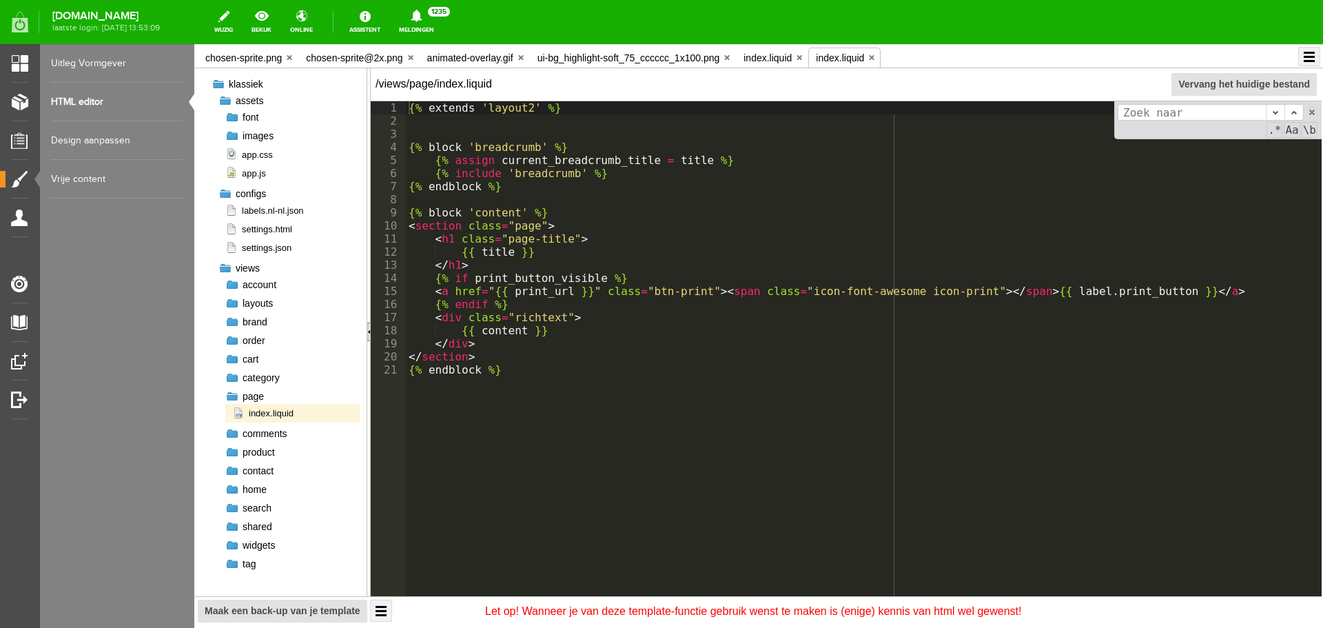
click at [228, 394] on div at bounding box center [232, 396] width 14 height 14
click at [233, 301] on div at bounding box center [232, 303] width 14 height 14
click at [230, 288] on div at bounding box center [232, 285] width 14 height 14
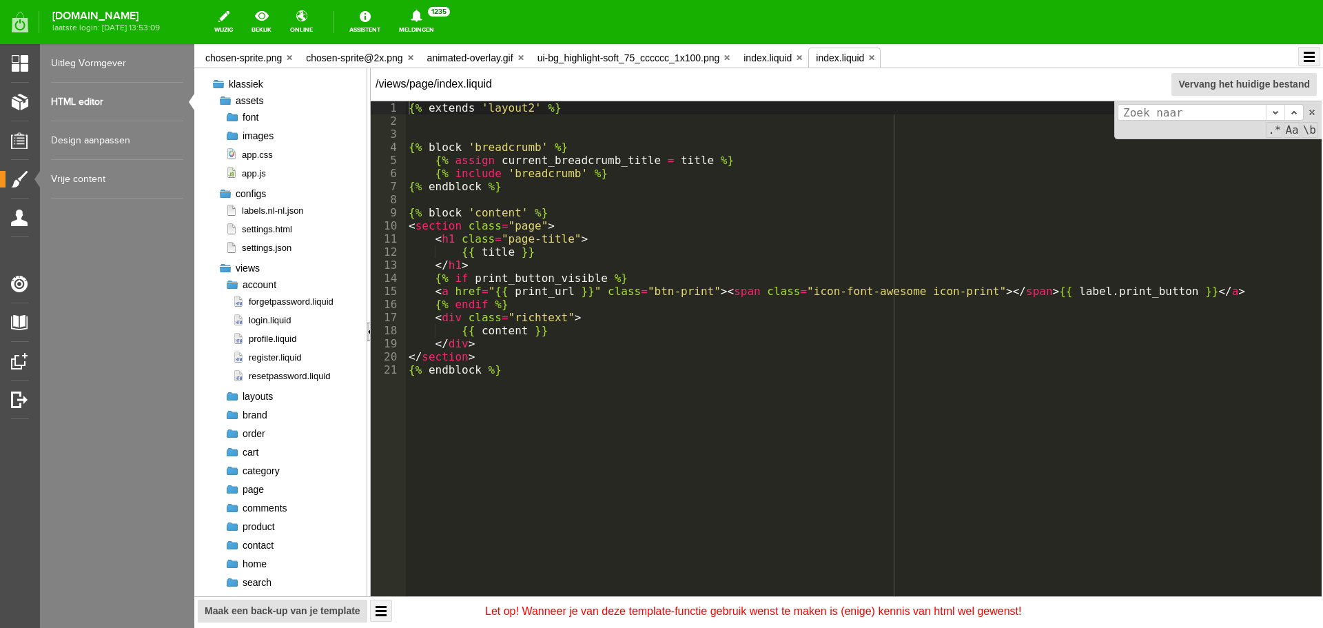
click at [230, 288] on div at bounding box center [232, 285] width 14 height 14
click at [231, 453] on div at bounding box center [232, 452] width 14 height 14
click at [258, 466] on span "index.liquid" at bounding box center [262, 468] width 61 height 13
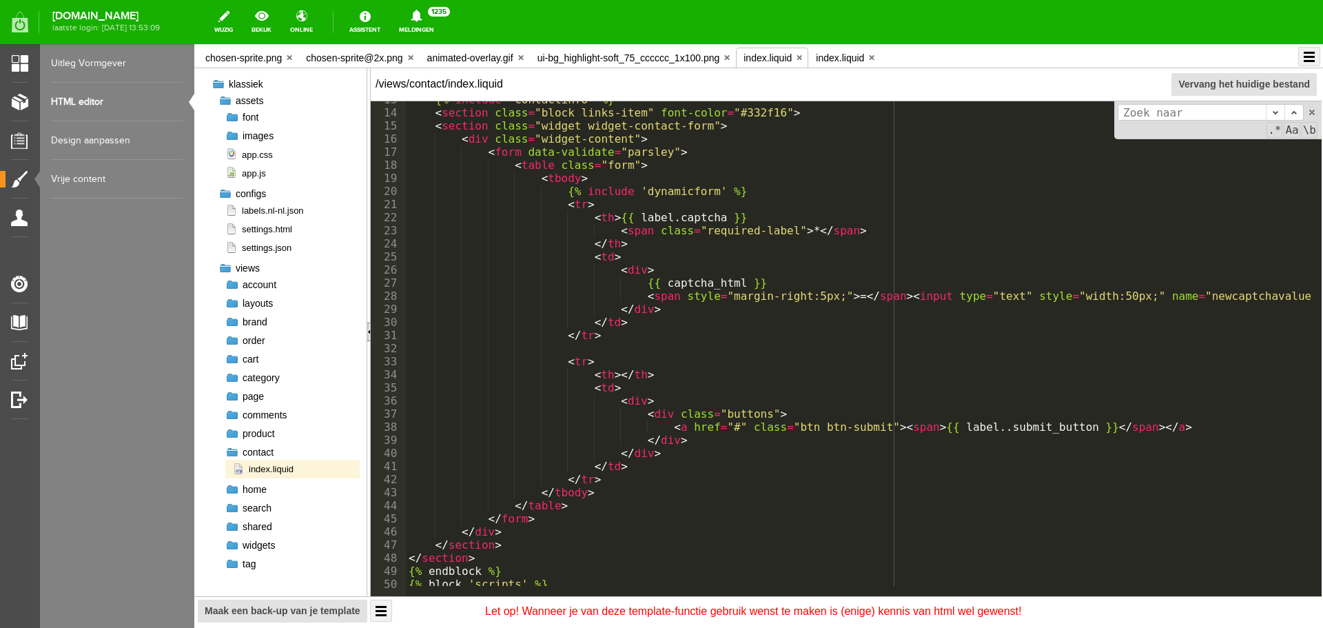
scroll to position [262, 0]
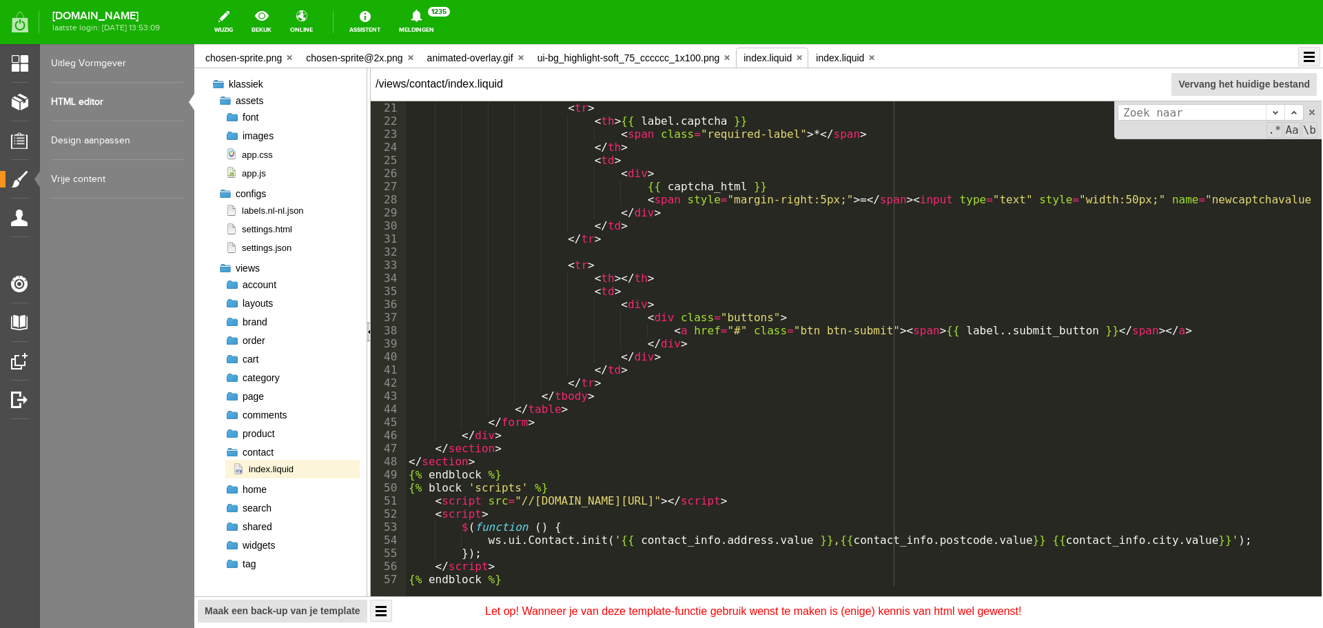
click at [229, 285] on div at bounding box center [232, 285] width 14 height 14
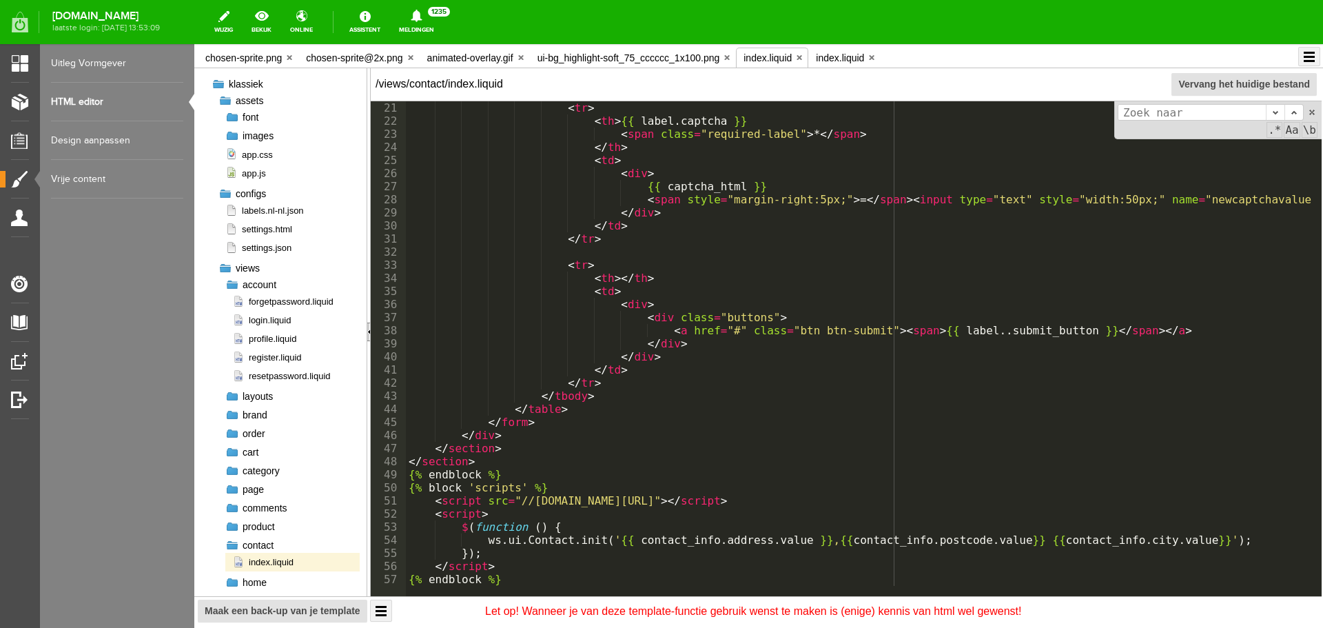
click at [229, 285] on div at bounding box center [232, 285] width 14 height 14
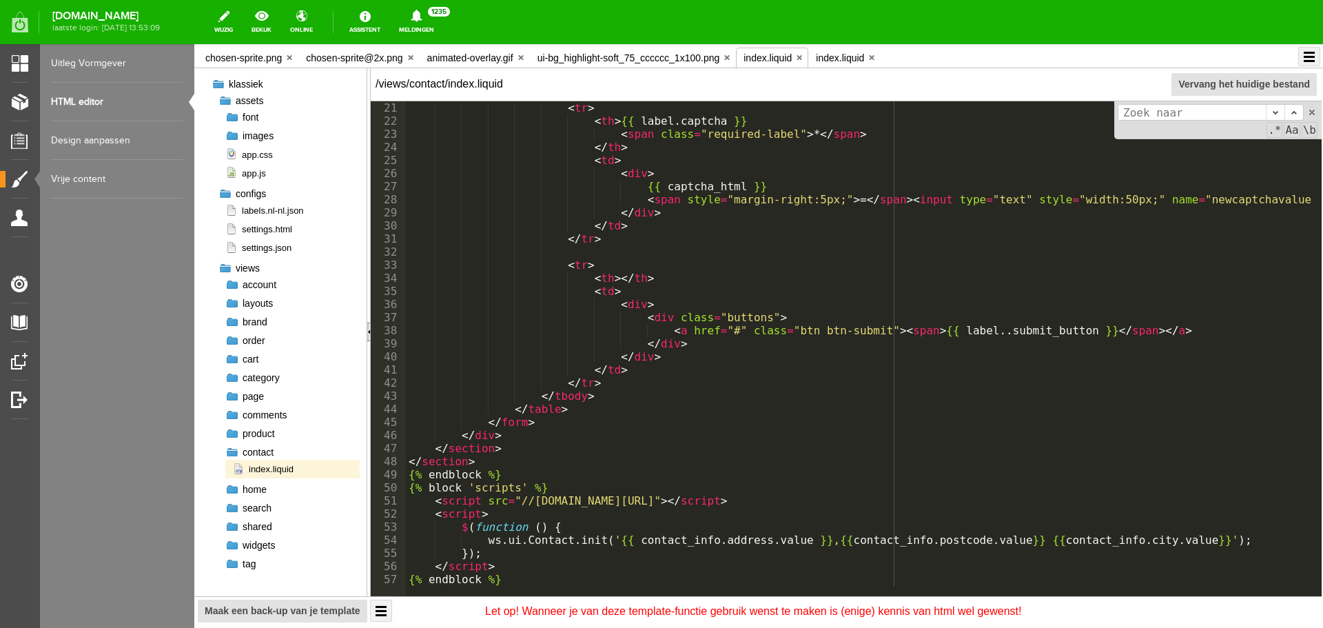
click at [228, 309] on div at bounding box center [232, 303] width 14 height 14
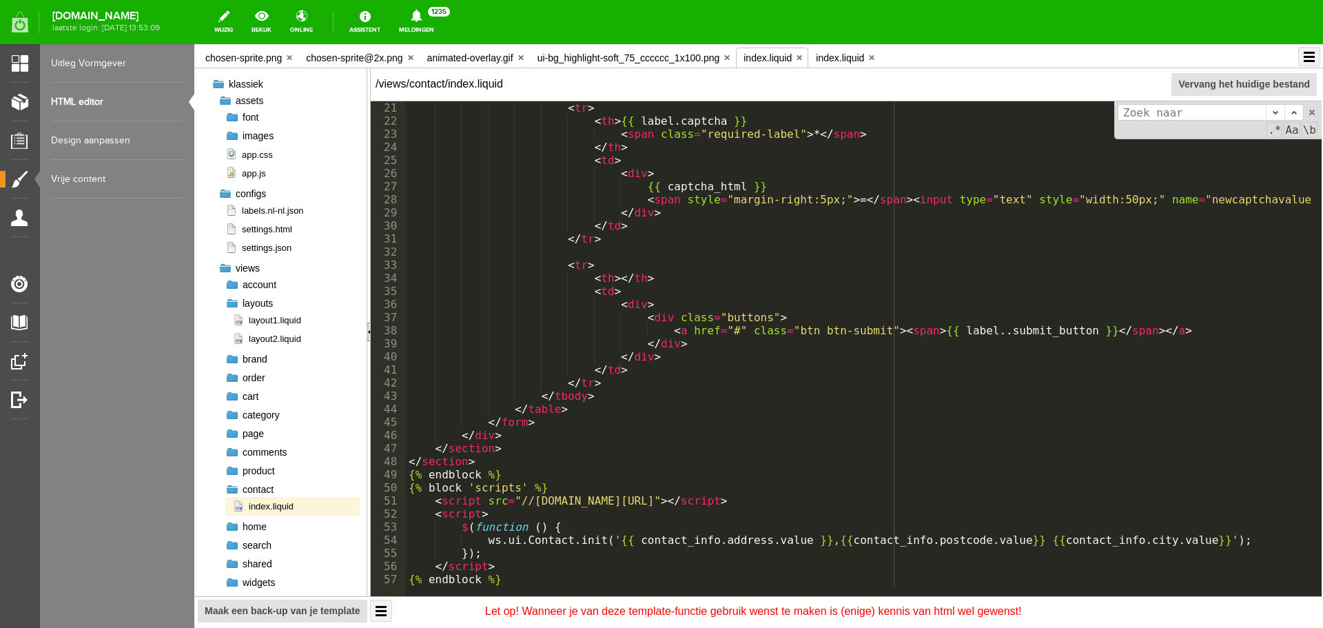
click at [228, 309] on div at bounding box center [232, 303] width 14 height 14
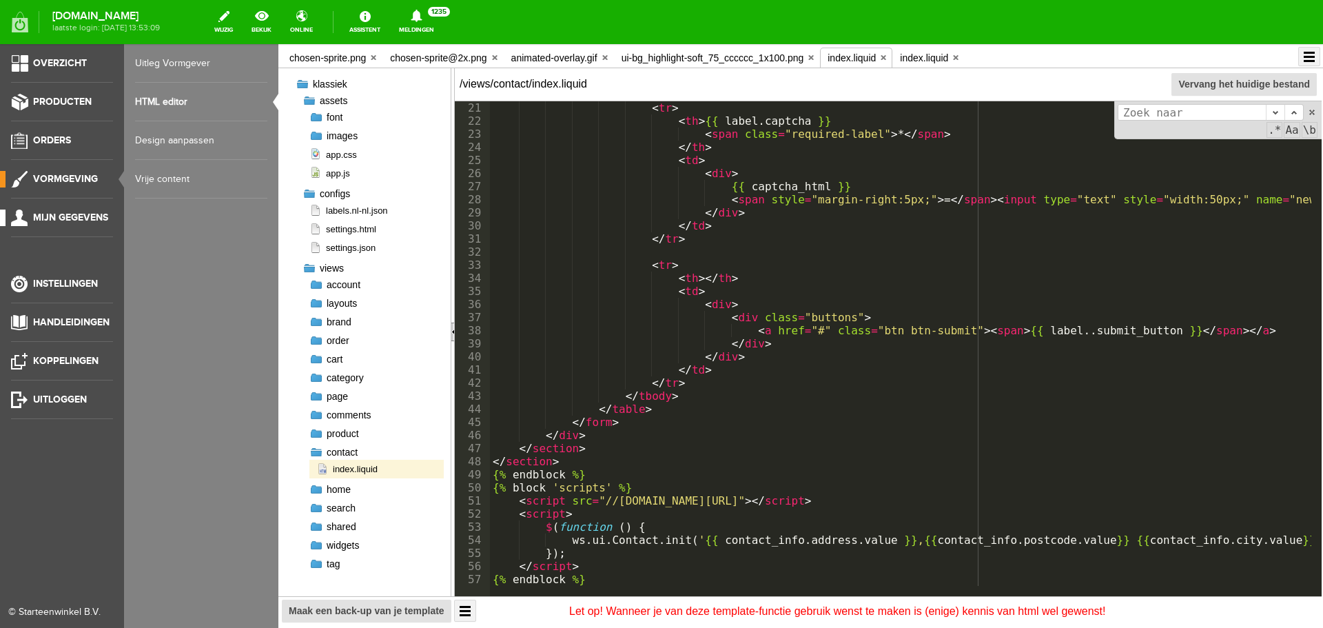
click at [55, 211] on link "Mijn gegevens" at bounding box center [56, 218] width 113 height 17
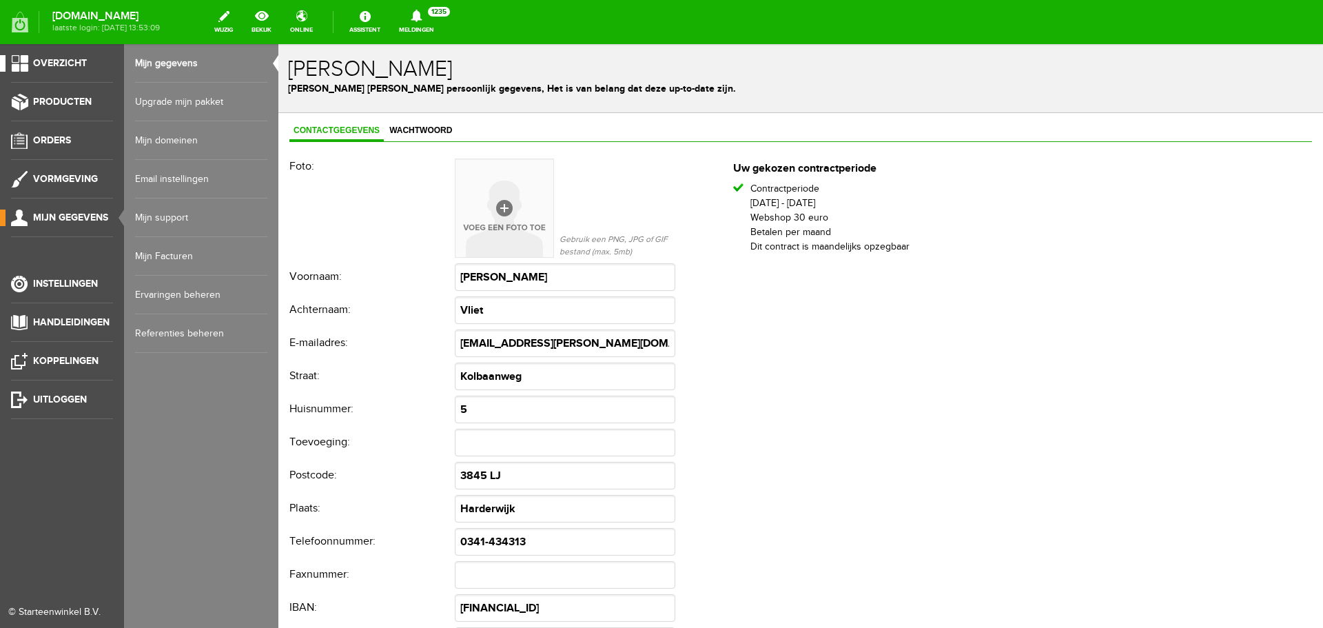
click at [72, 68] on span "Overzicht" at bounding box center [60, 63] width 54 height 12
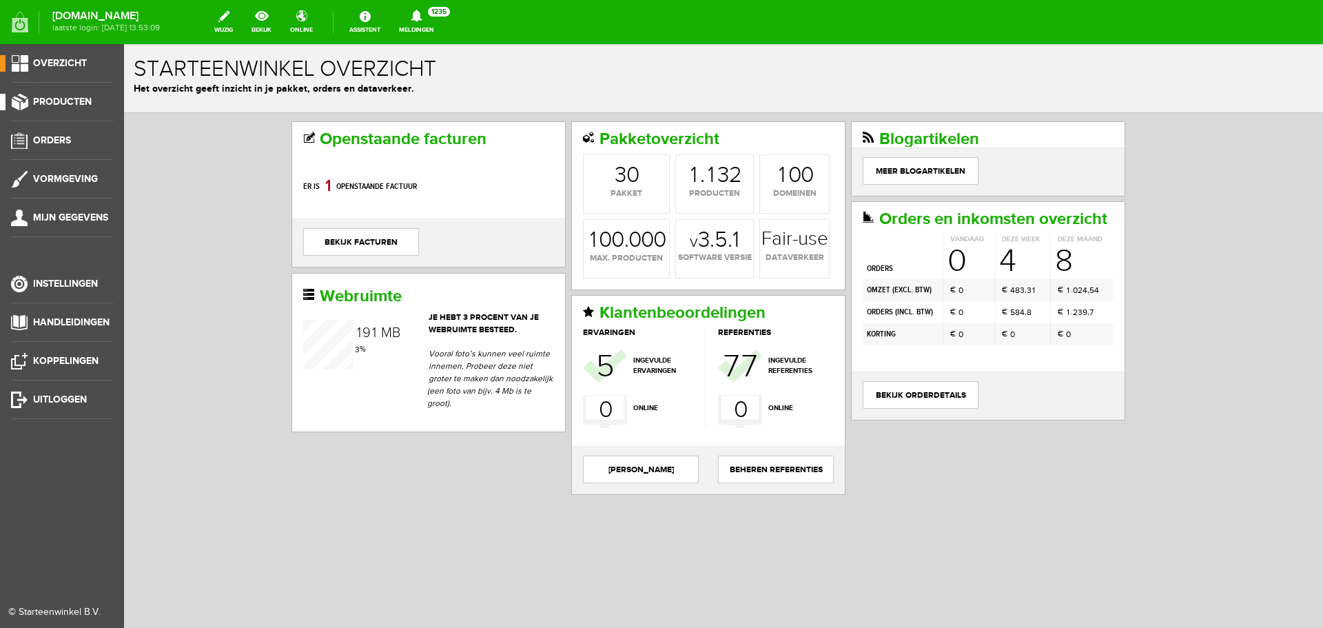
click at [64, 97] on span "Producten" at bounding box center [62, 102] width 59 height 12
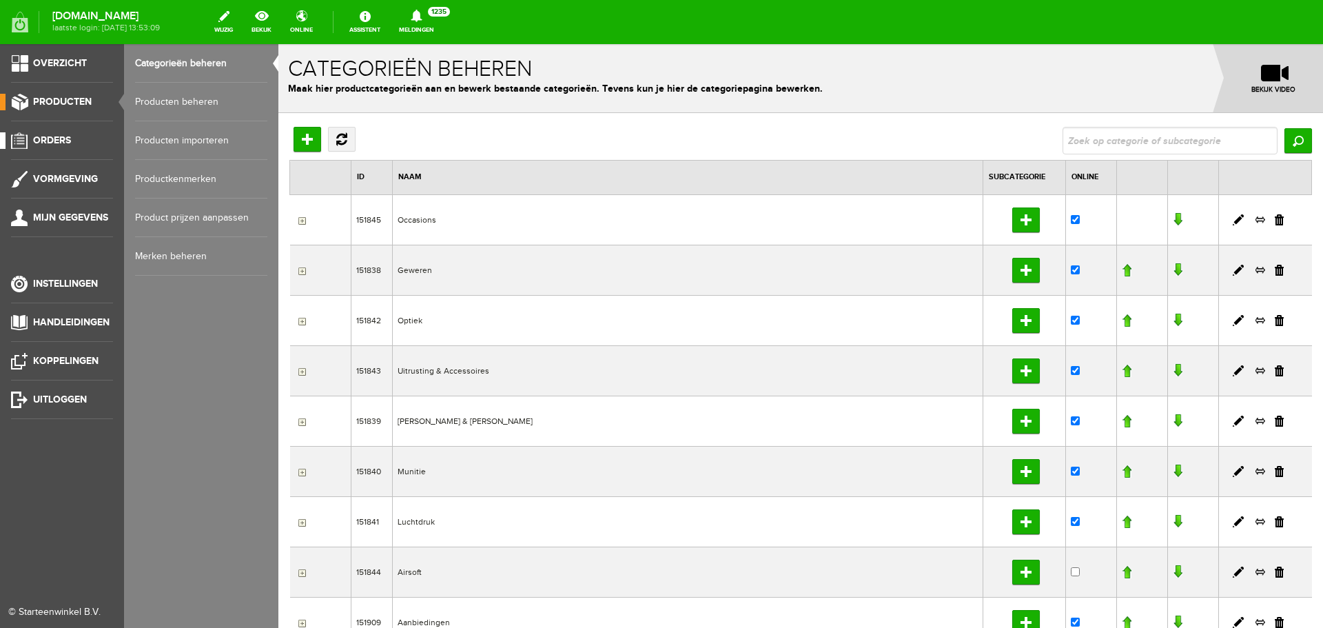
click at [50, 138] on span "Orders" at bounding box center [52, 140] width 38 height 12
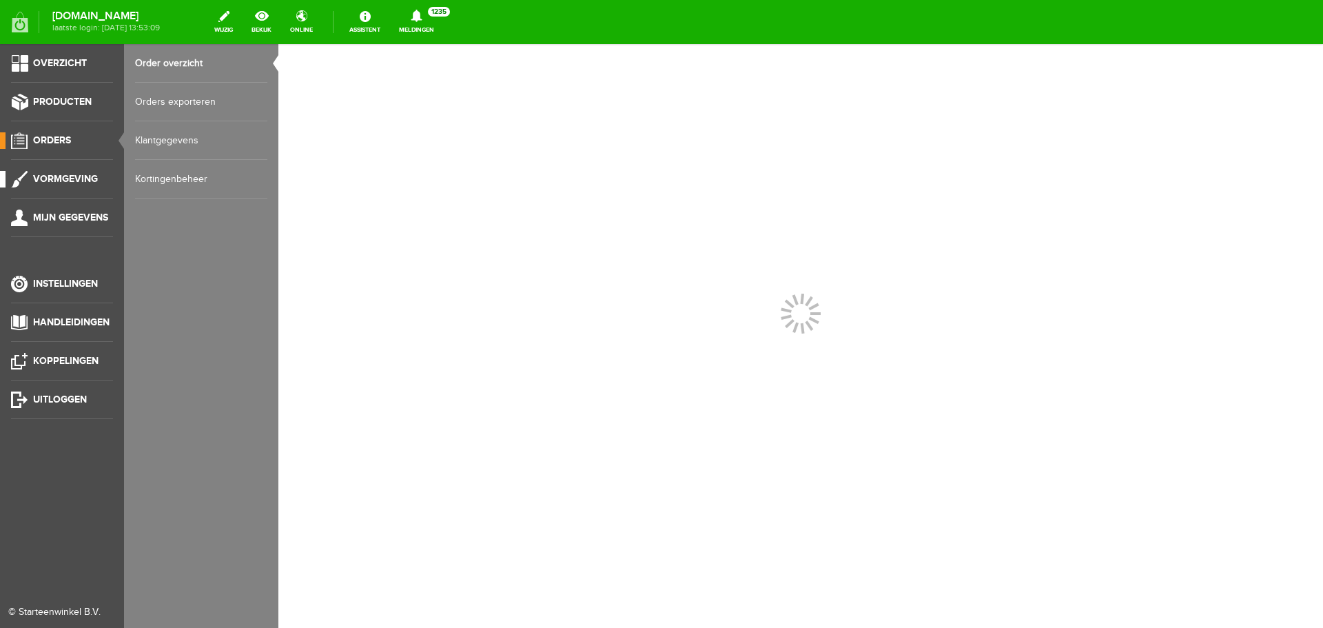
click at [63, 173] on span "Vormgeving" at bounding box center [65, 179] width 65 height 12
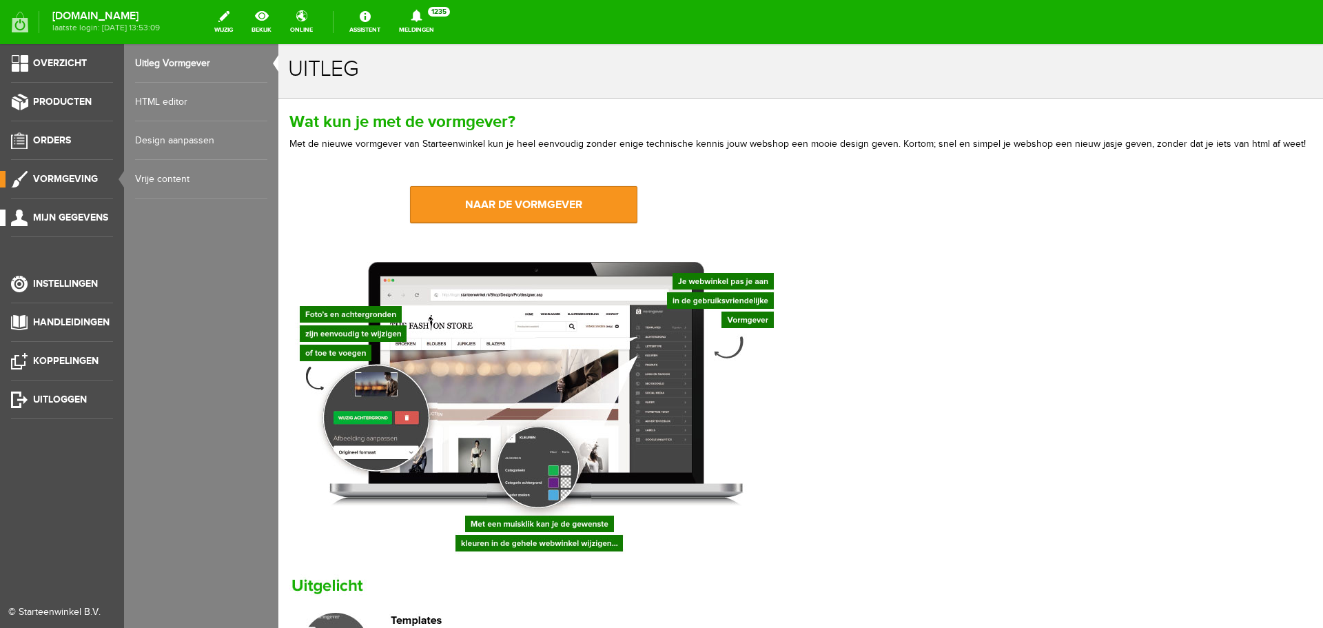
click at [49, 227] on li "Mijn gegevens" at bounding box center [62, 224] width 102 height 28
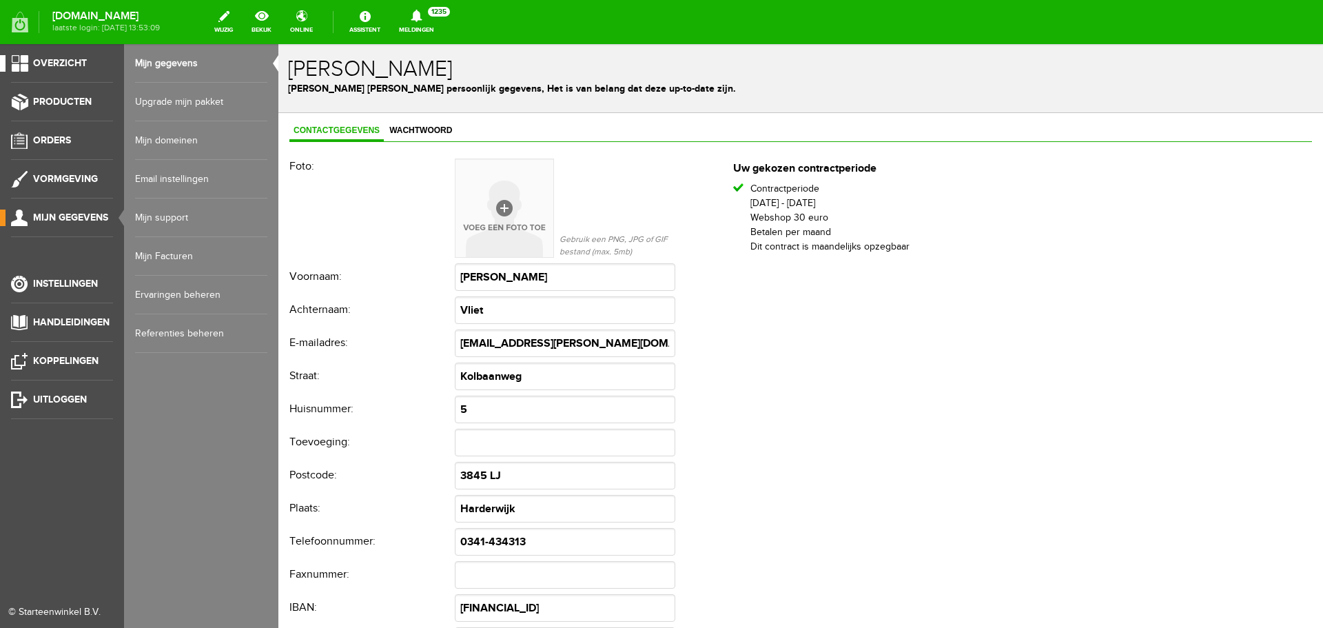
click at [64, 59] on span "Overzicht" at bounding box center [60, 63] width 54 height 12
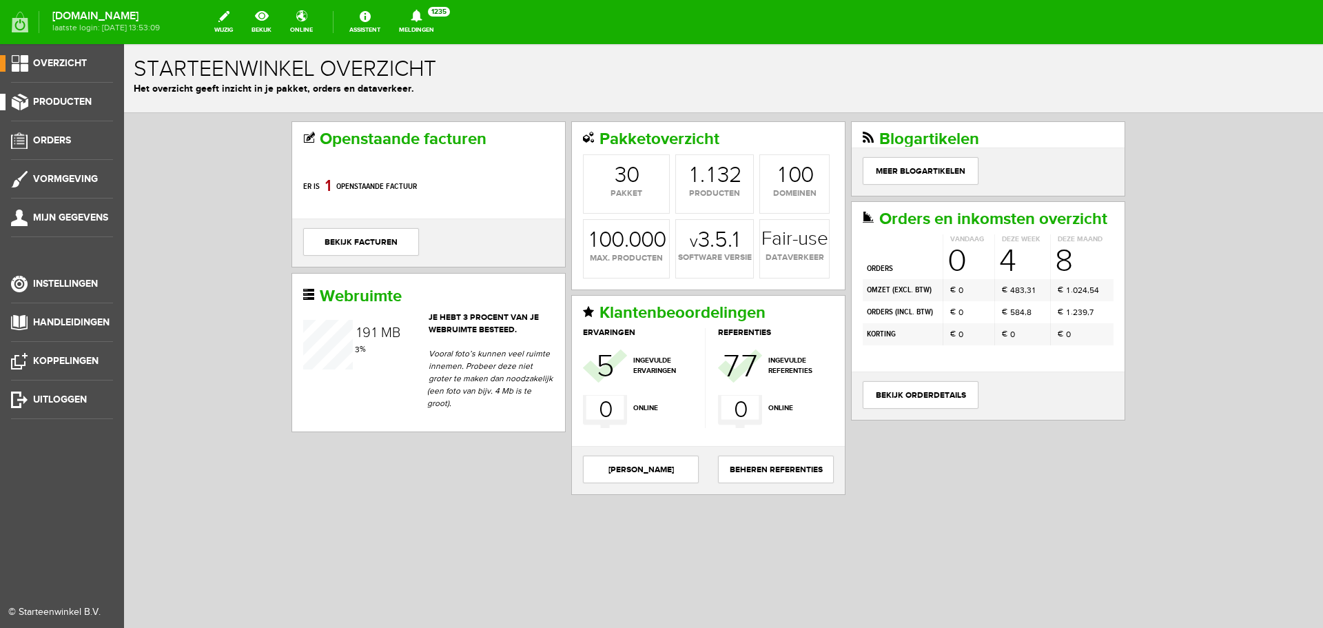
click at [52, 94] on link "Producten" at bounding box center [56, 102] width 113 height 17
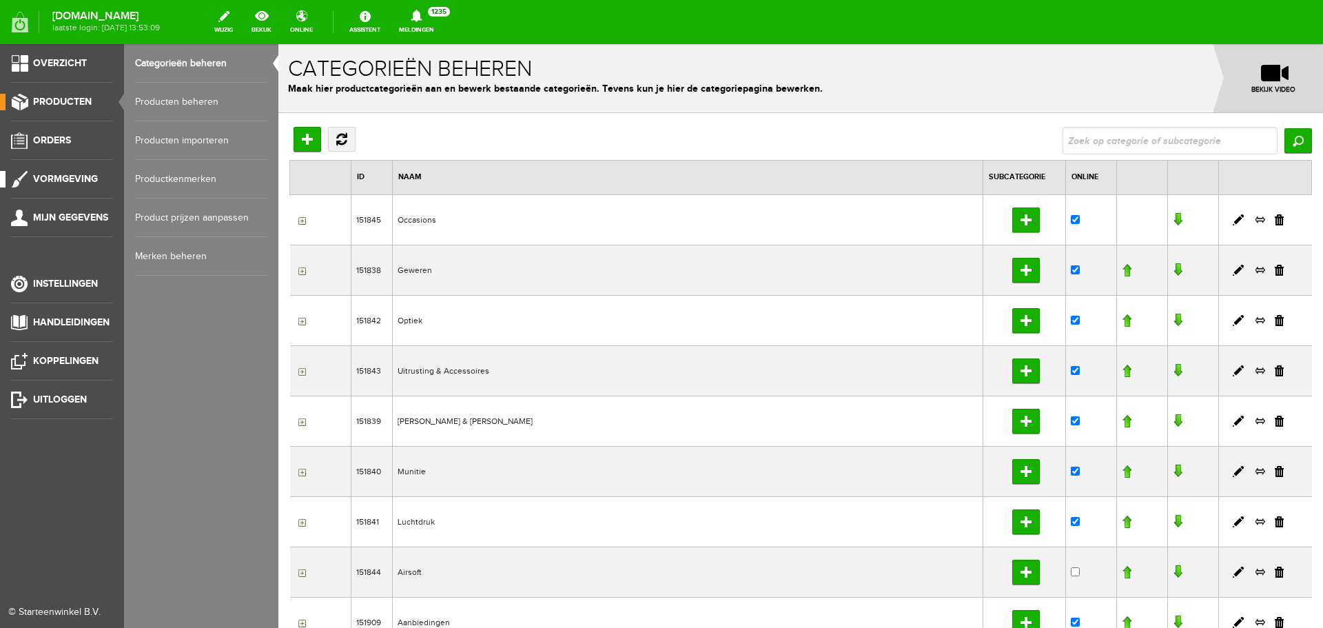
click at [52, 182] on span "Vormgeving" at bounding box center [65, 179] width 65 height 12
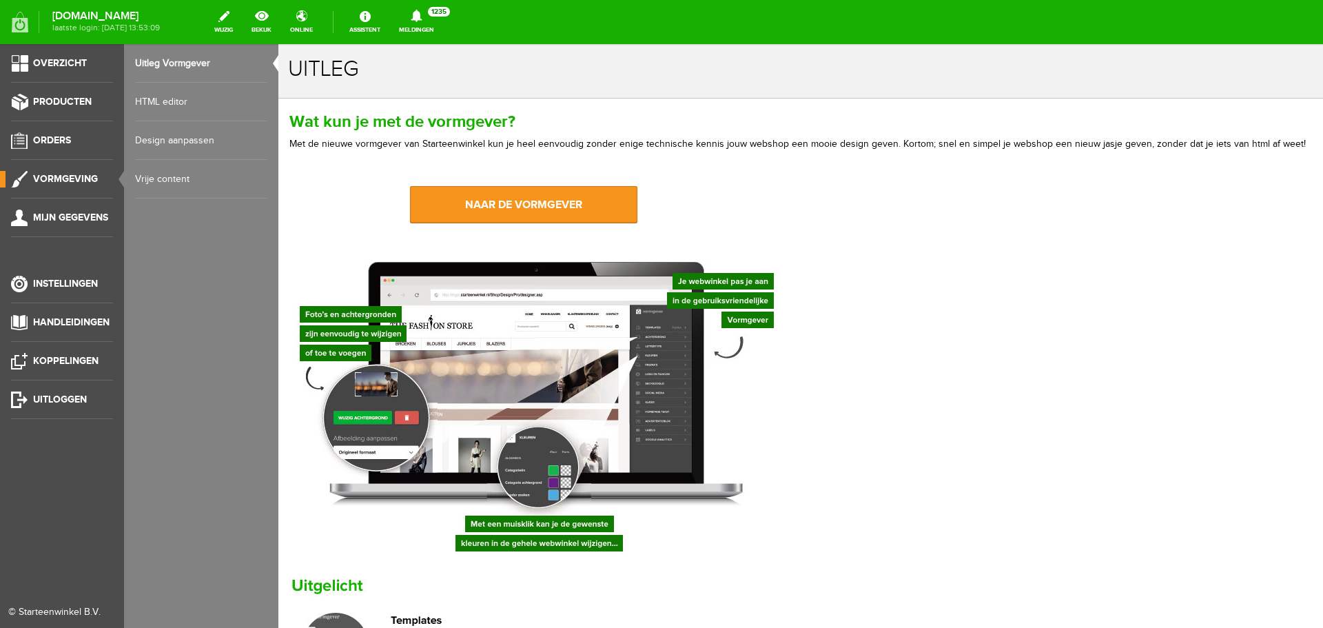
click at [174, 101] on link "HTML editor" at bounding box center [201, 102] width 132 height 39
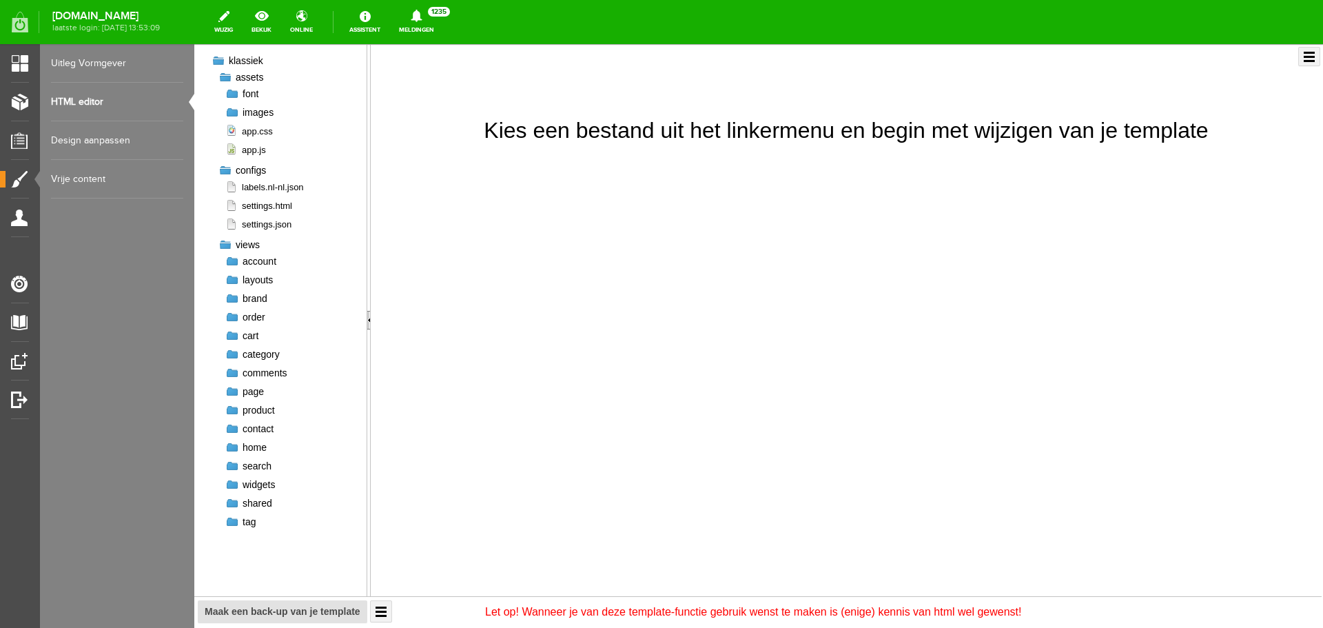
click at [232, 299] on div at bounding box center [232, 299] width 14 height 14
click at [262, 316] on span "index.liquid" at bounding box center [262, 315] width 61 height 13
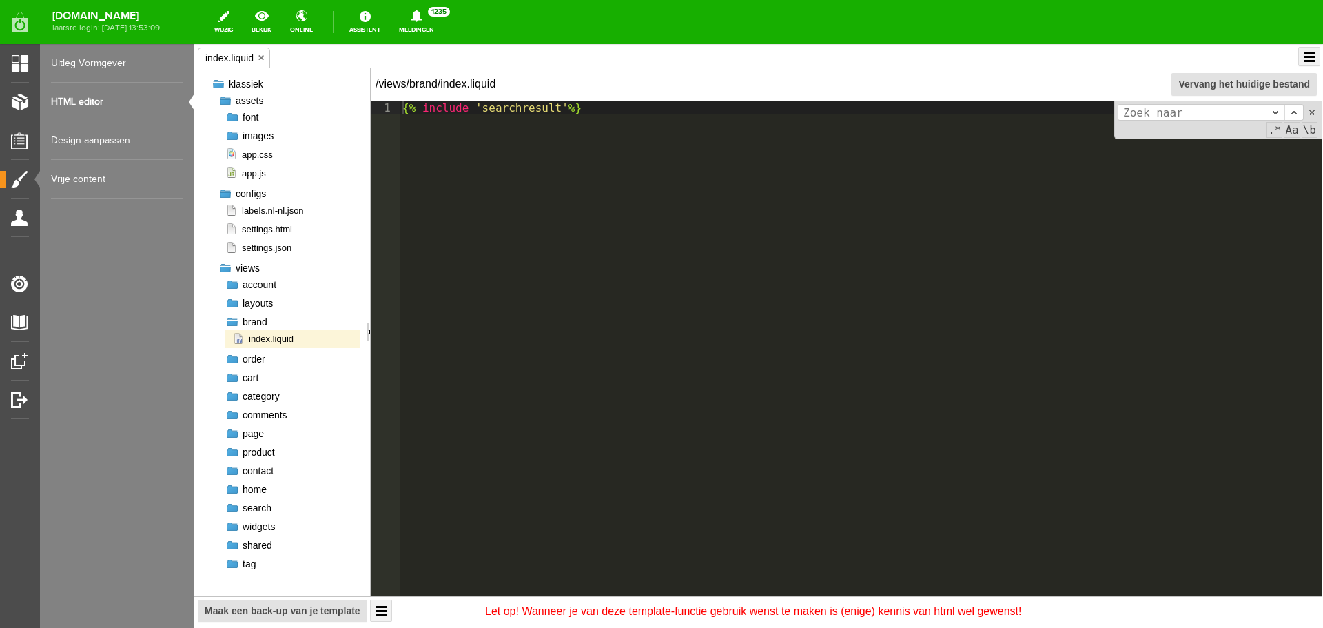
click at [232, 320] on div at bounding box center [232, 322] width 14 height 14
click at [229, 415] on div at bounding box center [232, 415] width 14 height 14
click at [256, 434] on span "index.liquid" at bounding box center [262, 431] width 61 height 13
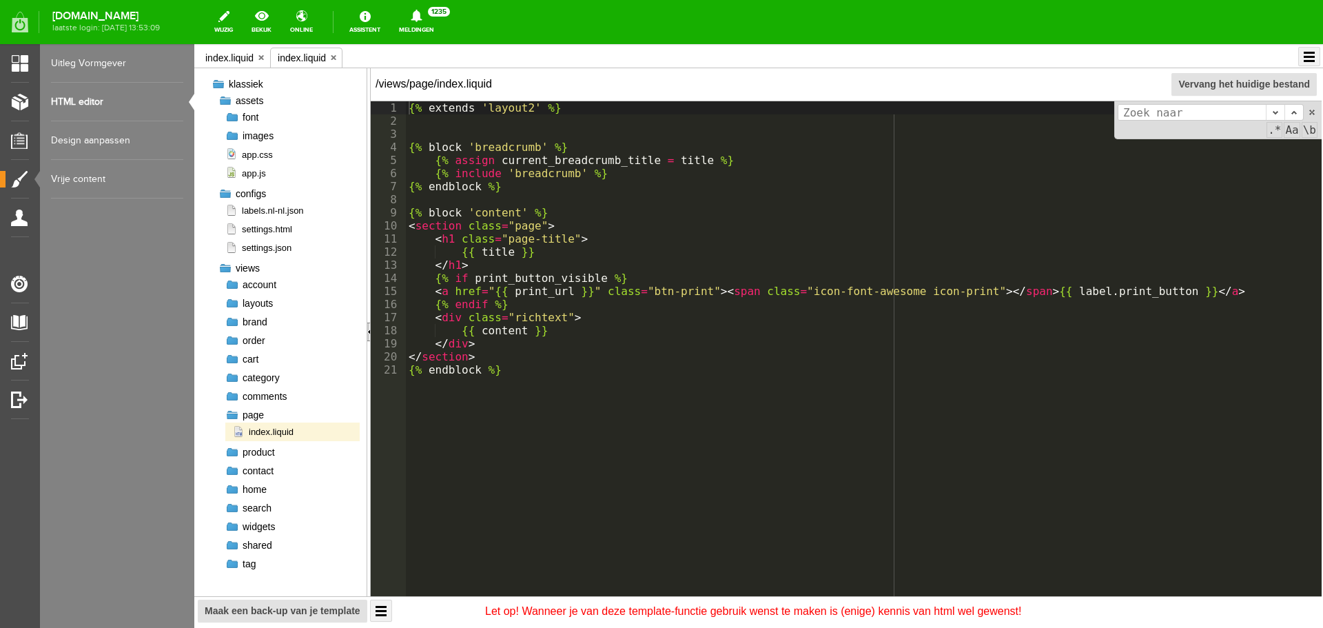
click at [232, 416] on div at bounding box center [232, 415] width 14 height 14
click at [229, 437] on div at bounding box center [232, 434] width 14 height 14
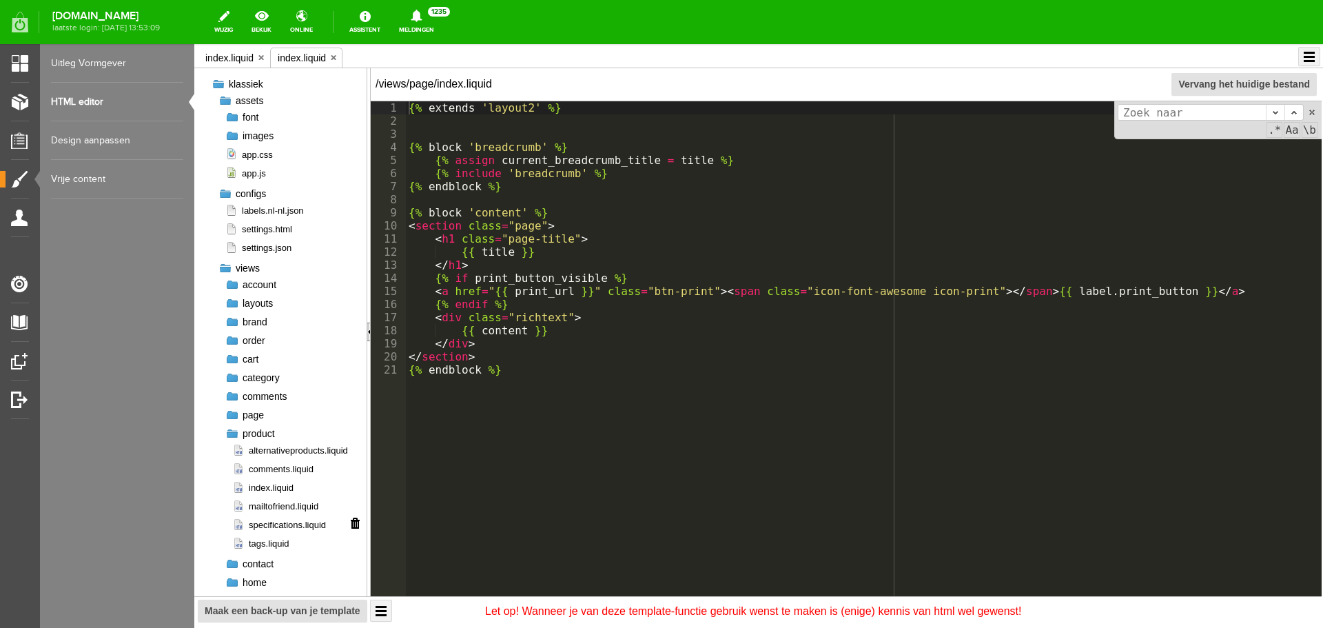
click at [278, 528] on span "specifications.liquid" at bounding box center [279, 524] width 94 height 13
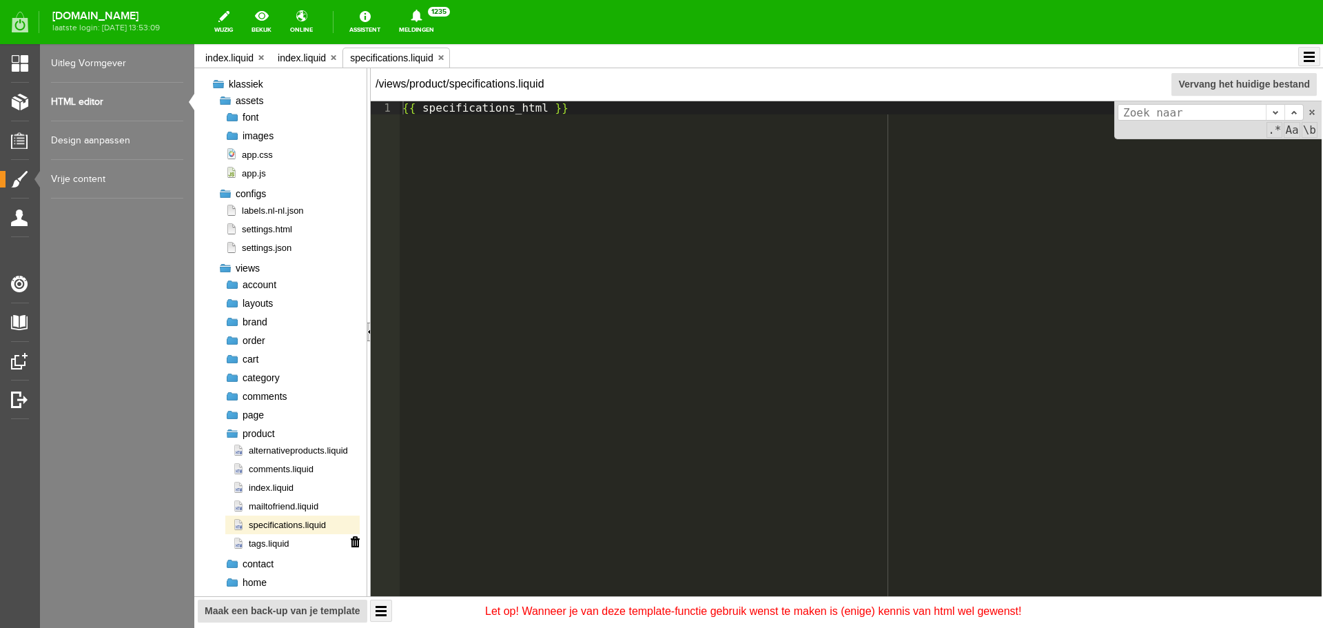
click at [276, 542] on span "tags.liquid" at bounding box center [260, 543] width 57 height 13
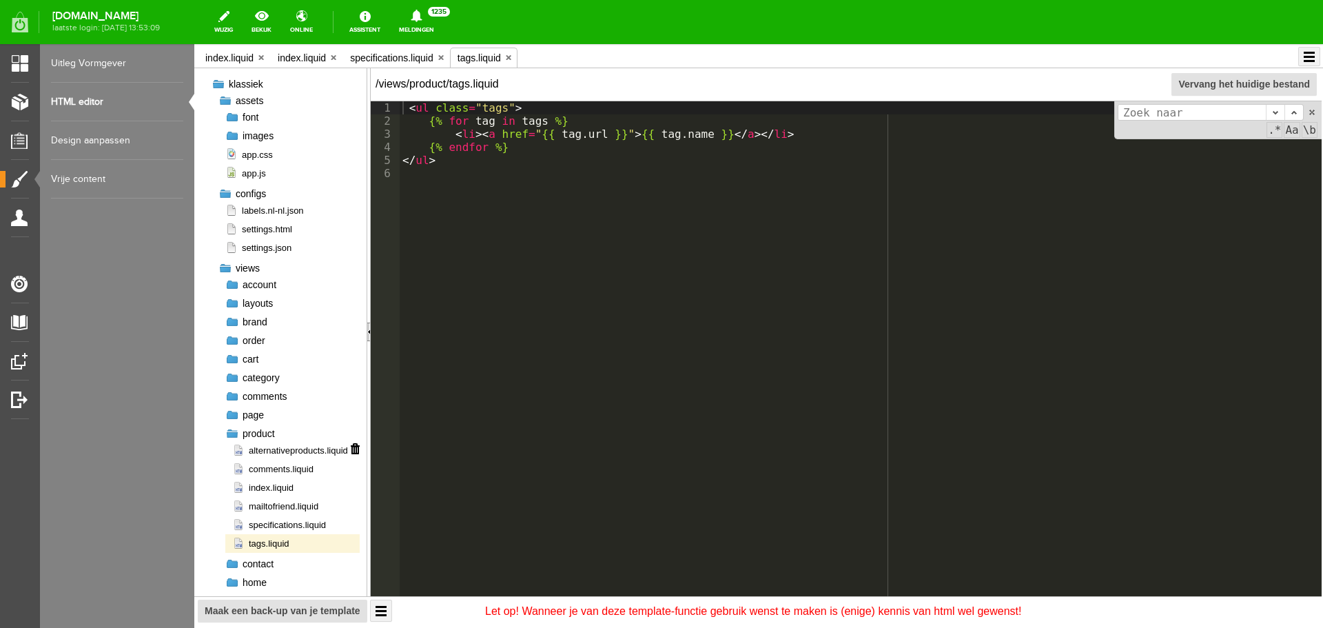
click at [270, 448] on span "alternativeproducts.liquid" at bounding box center [290, 450] width 116 height 13
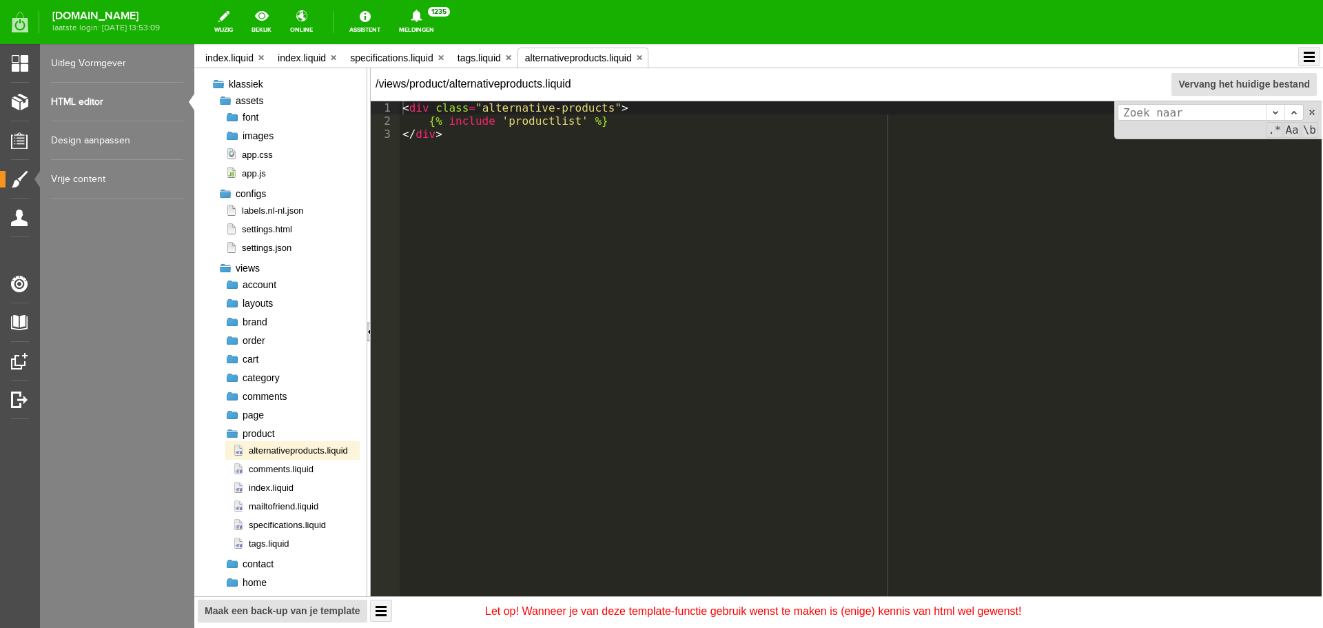
click at [233, 433] on div at bounding box center [232, 434] width 14 height 14
click at [232, 454] on div at bounding box center [232, 452] width 14 height 14
click at [264, 469] on span "index.liquid" at bounding box center [262, 468] width 61 height 13
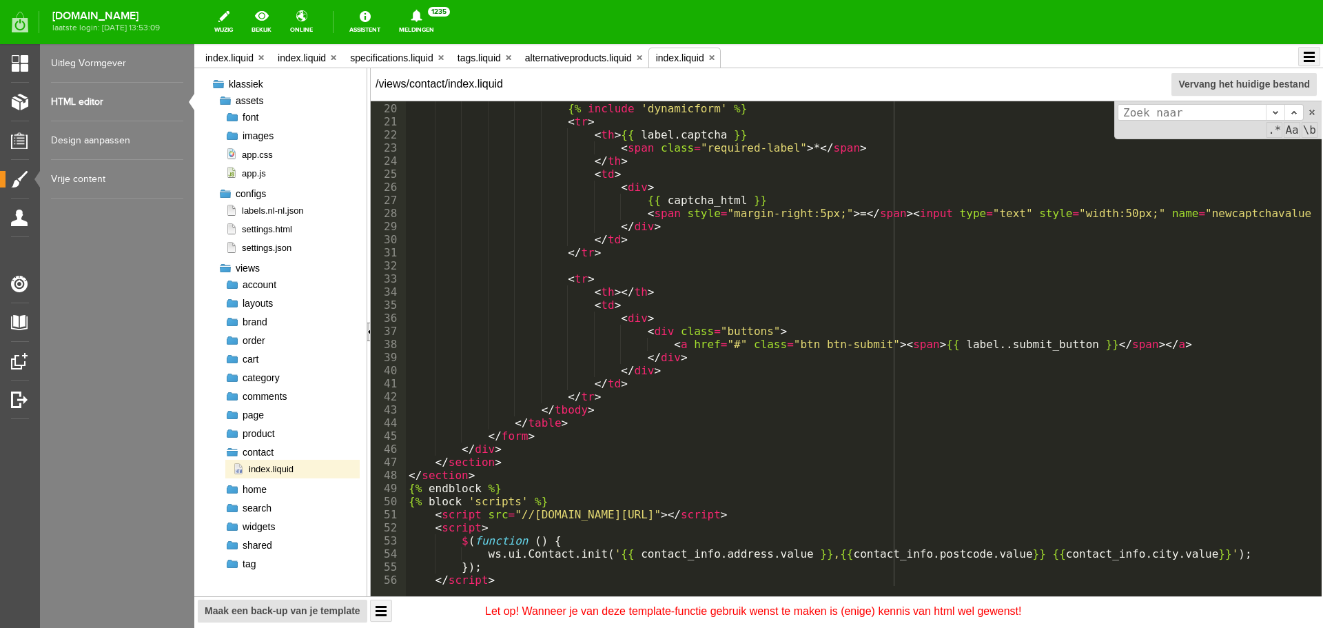
scroll to position [262, 0]
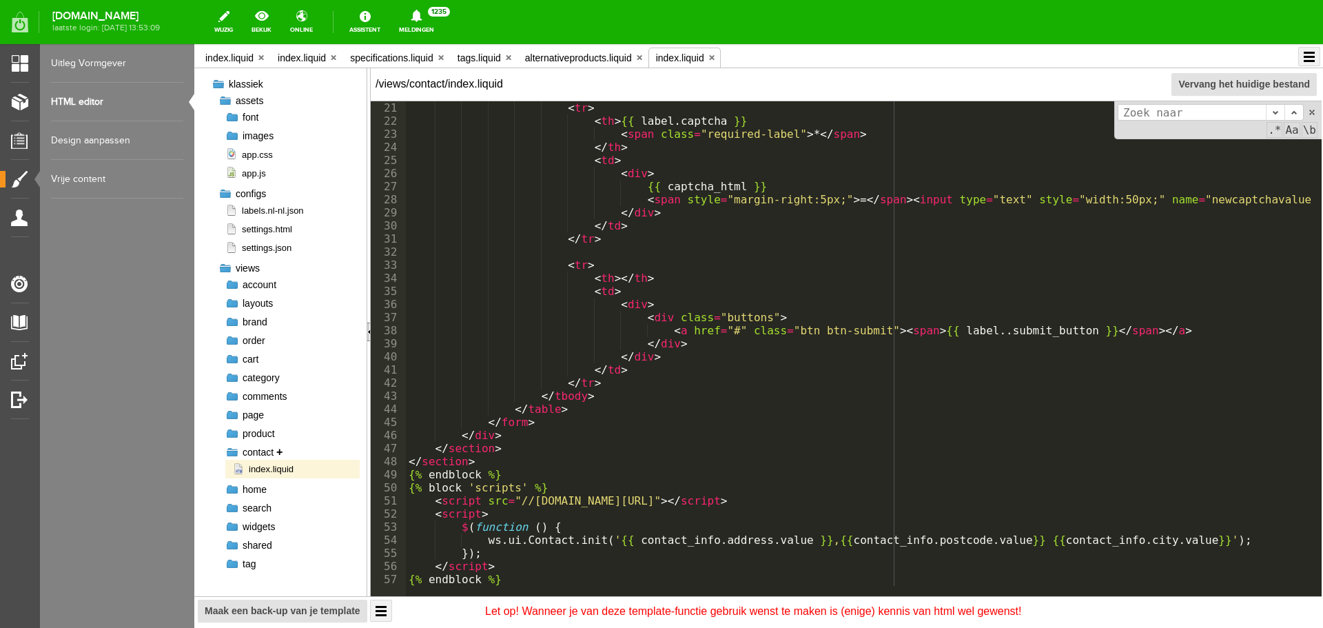
click at [258, 449] on span "contact" at bounding box center [258, 452] width 31 height 11
click at [232, 450] on div at bounding box center [232, 452] width 14 height 14
click at [231, 471] on div at bounding box center [232, 471] width 14 height 14
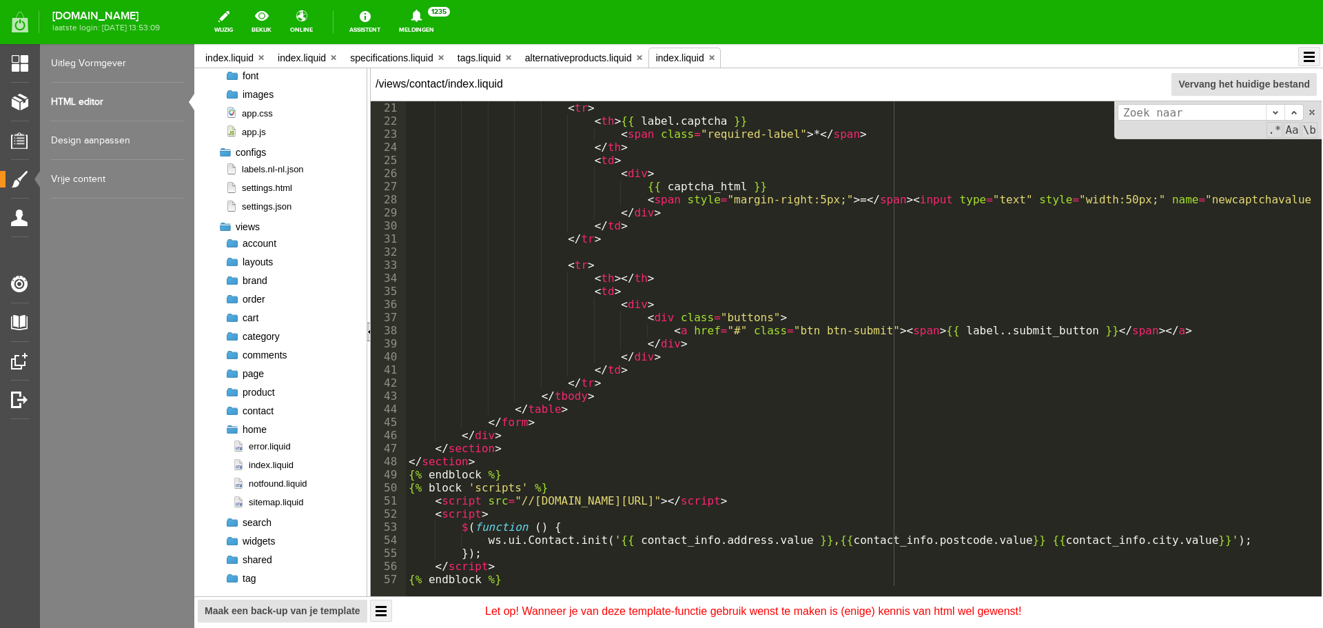
scroll to position [44, 0]
click at [231, 425] on div at bounding box center [232, 427] width 14 height 14
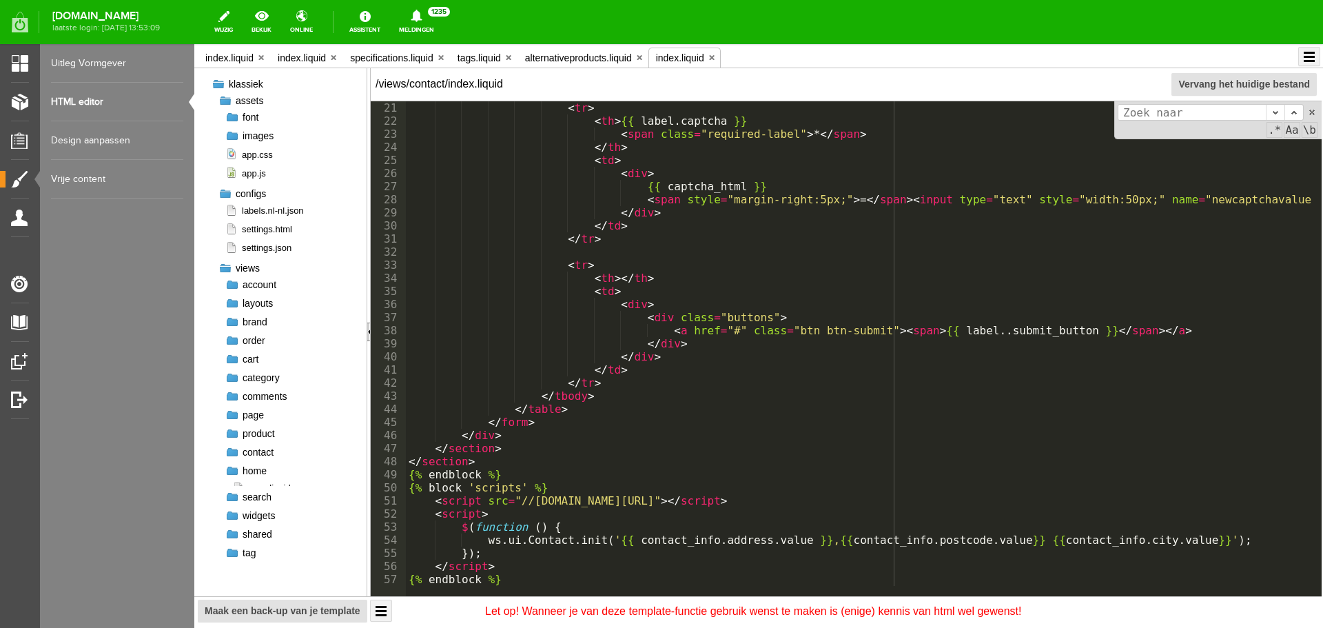
scroll to position [0, 0]
click at [234, 119] on div at bounding box center [232, 117] width 14 height 14
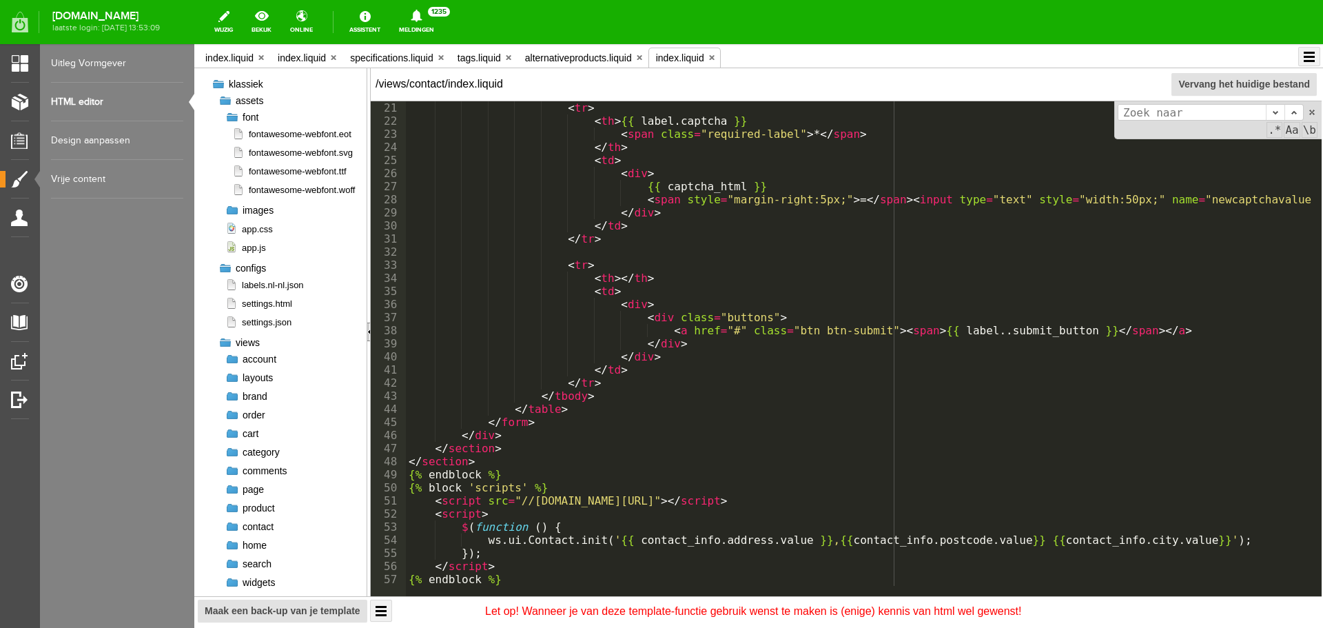
click at [234, 119] on div at bounding box center [232, 117] width 14 height 14
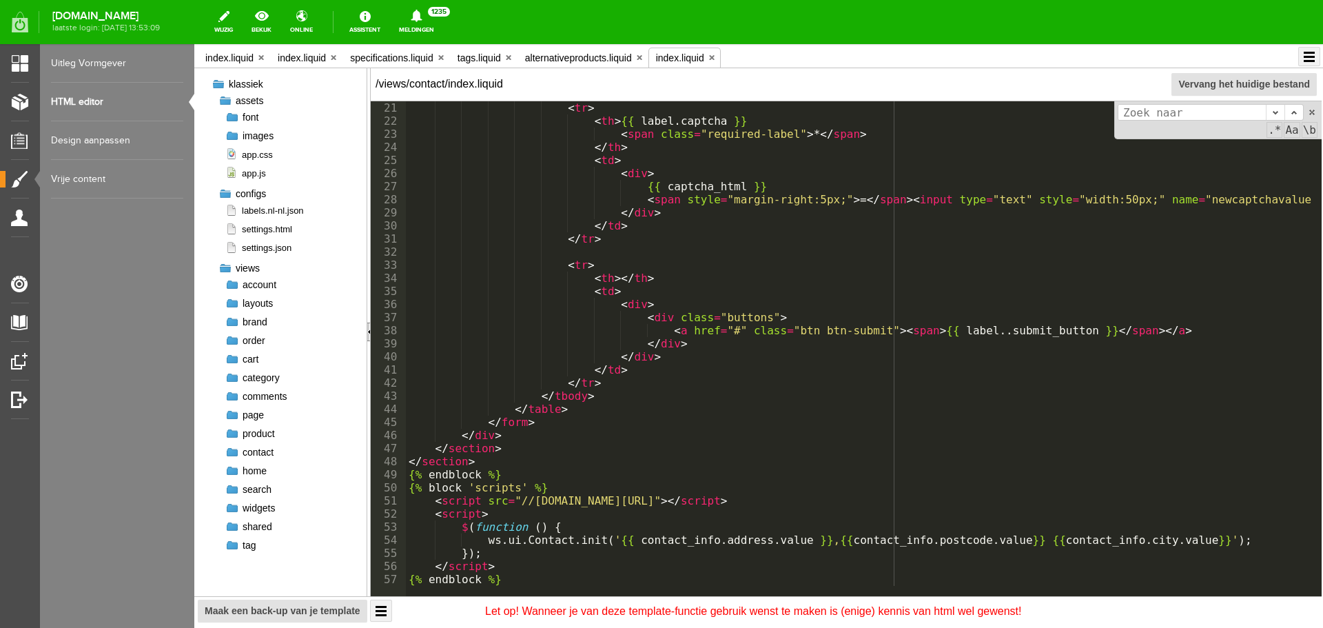
click at [228, 103] on div at bounding box center [225, 101] width 14 height 14
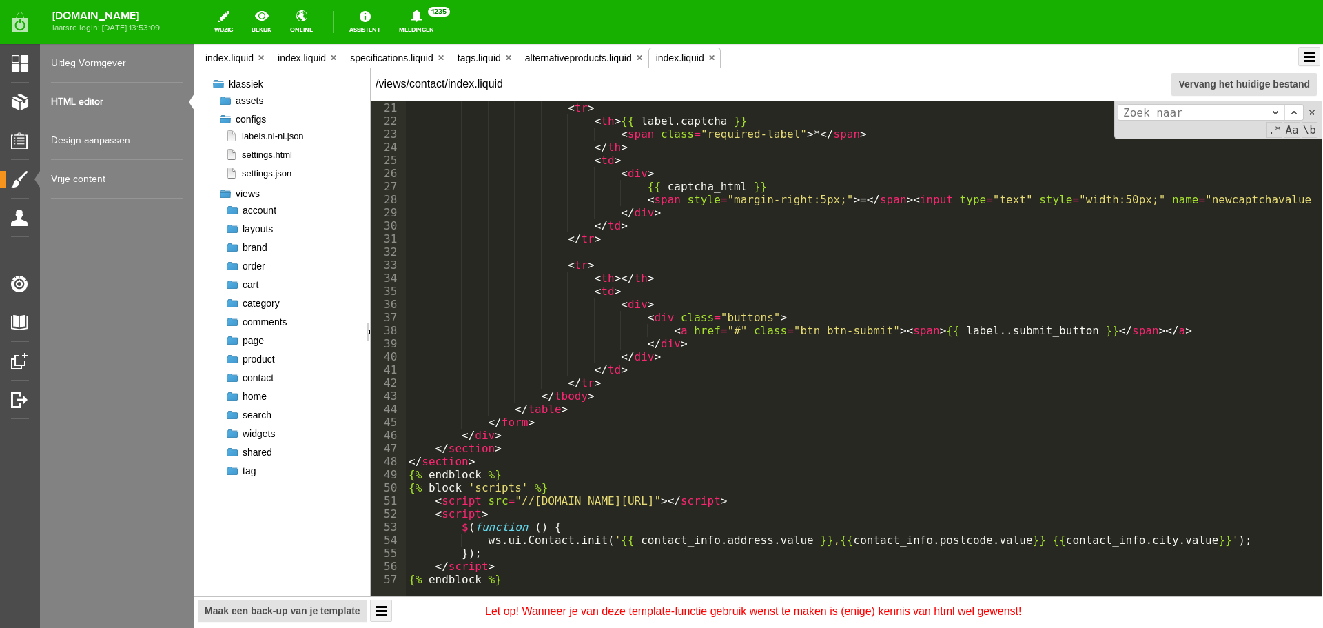
click at [226, 121] on div at bounding box center [225, 119] width 14 height 14
click at [223, 141] on div at bounding box center [225, 138] width 14 height 14
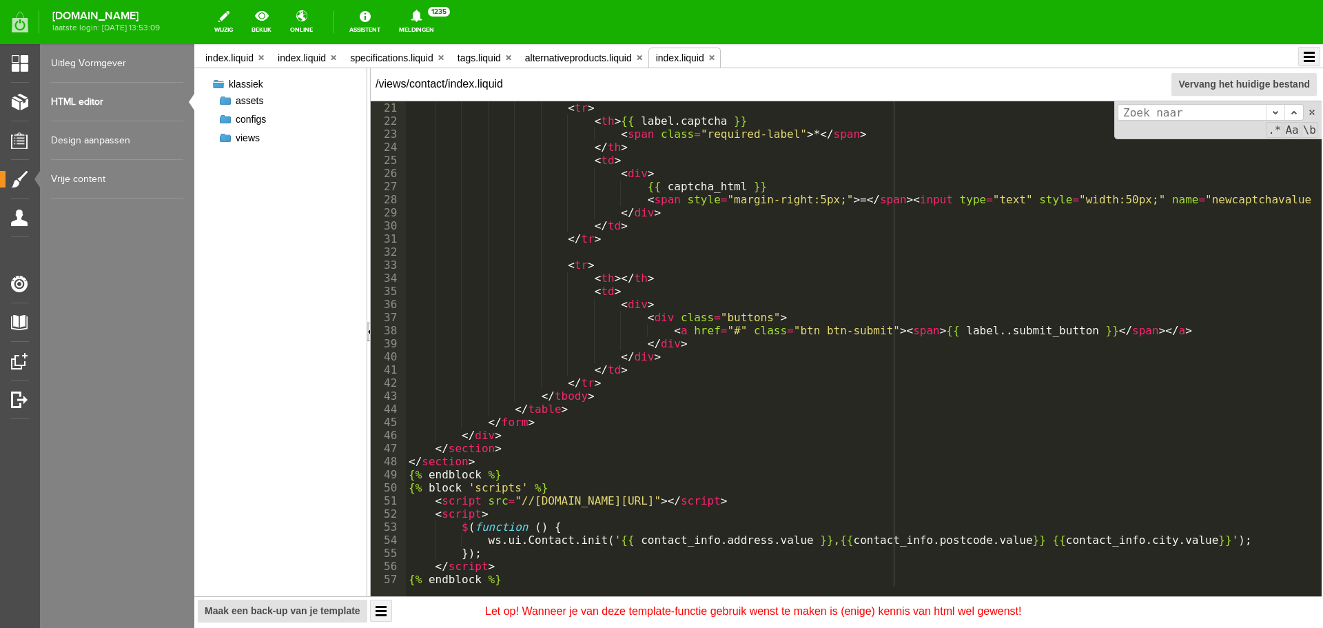
click at [223, 141] on div at bounding box center [225, 138] width 14 height 14
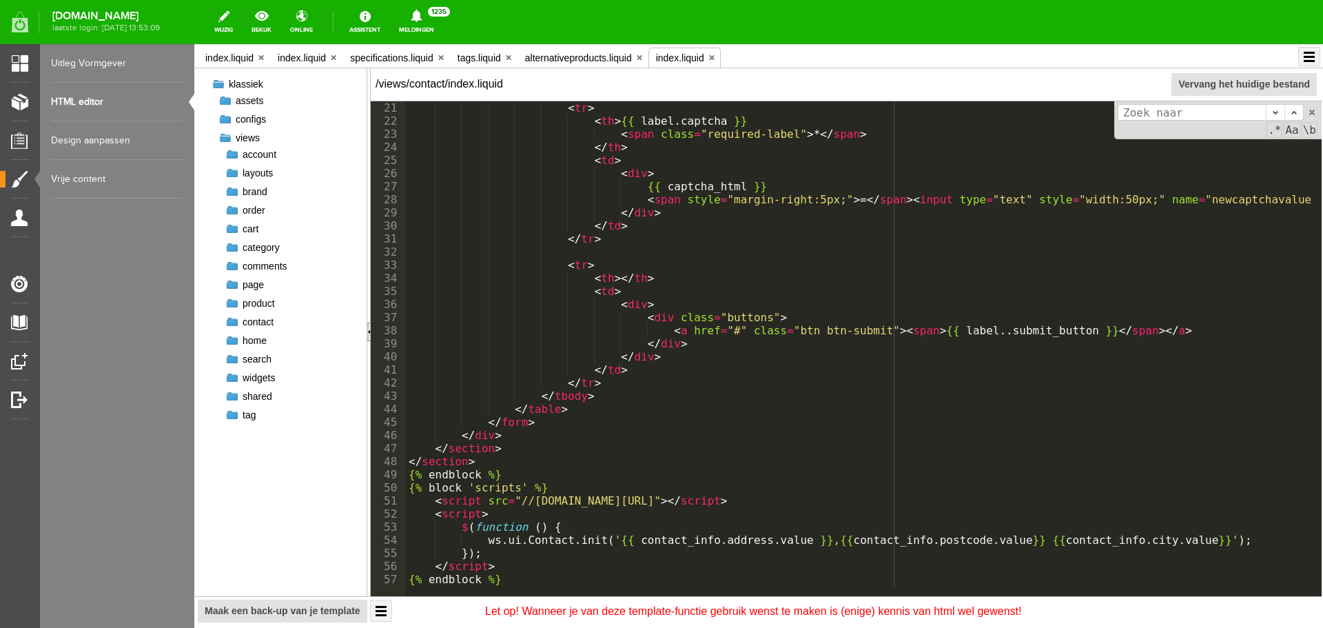
click at [223, 141] on div at bounding box center [225, 138] width 14 height 14
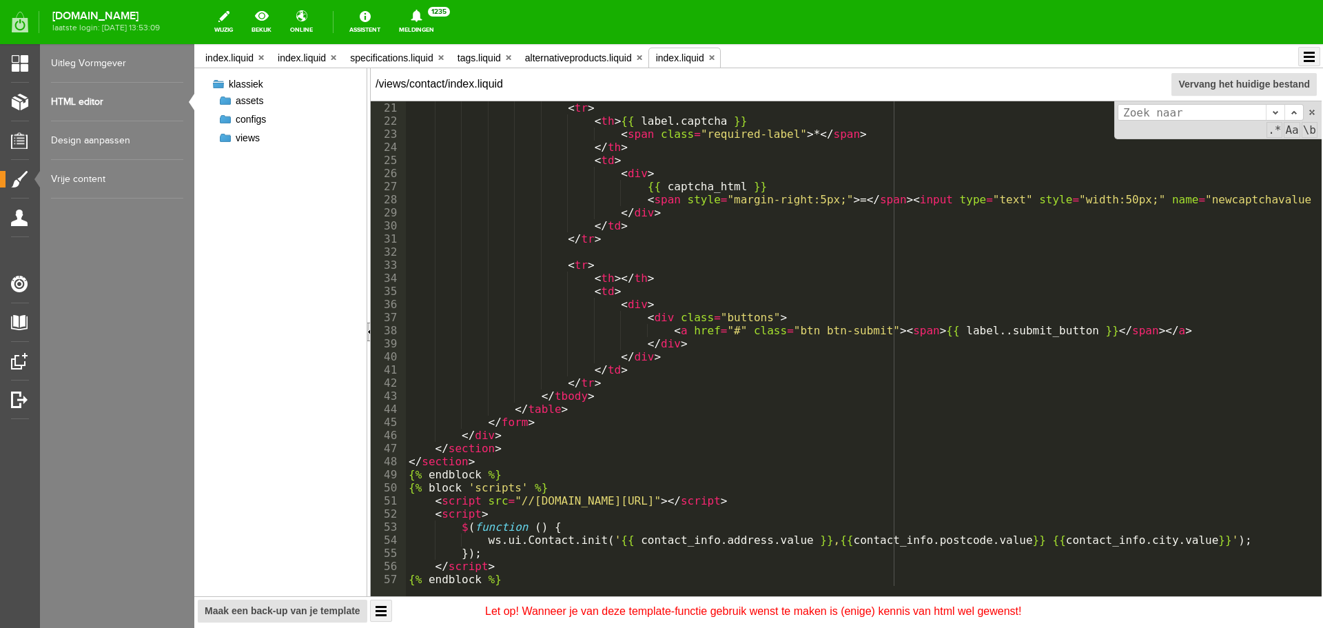
click at [223, 141] on div at bounding box center [225, 138] width 14 height 14
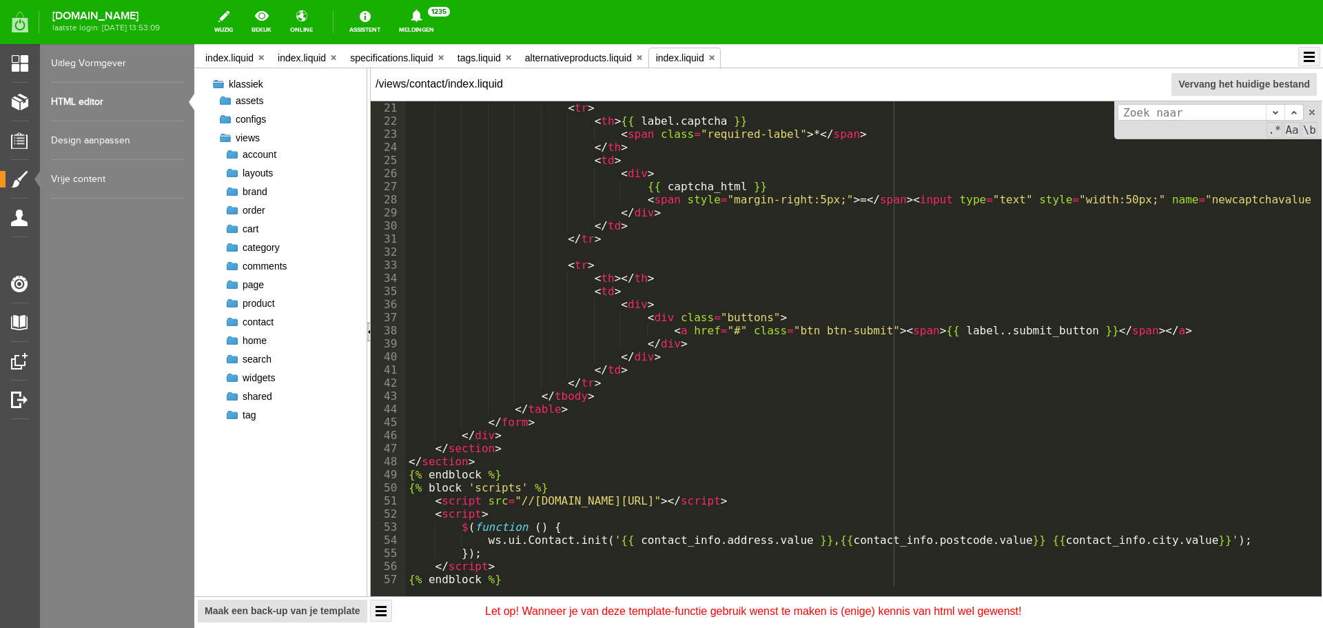
click at [223, 141] on div at bounding box center [225, 138] width 14 height 14
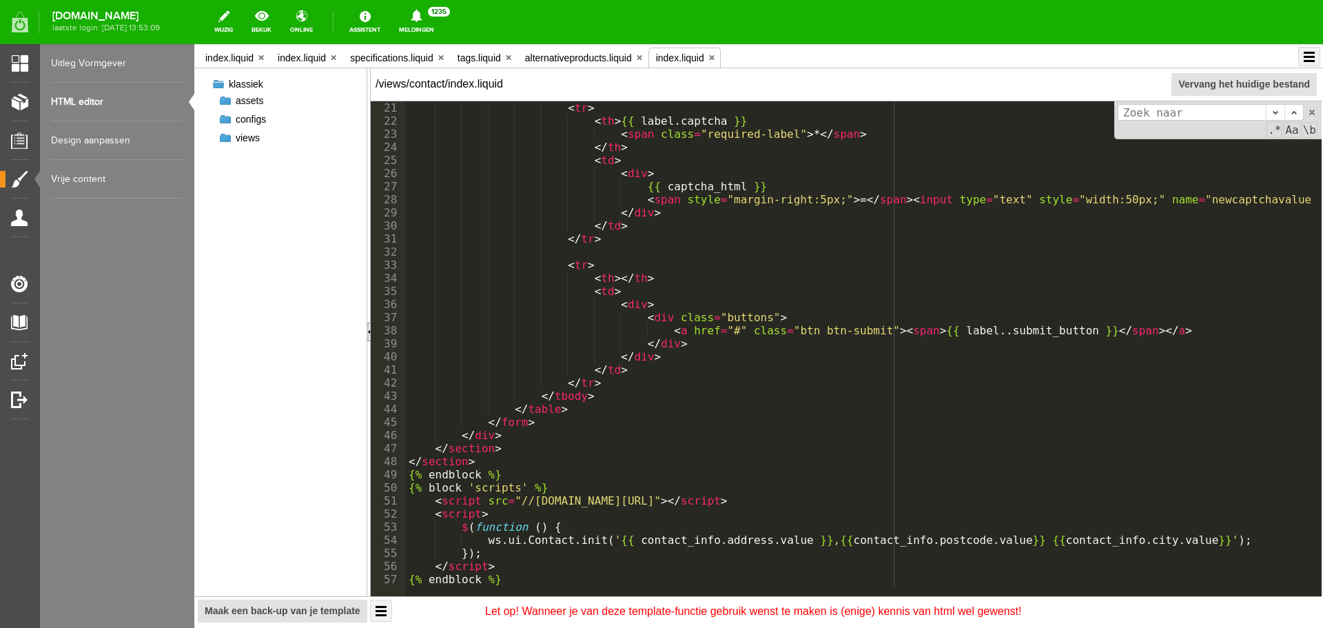
click at [105, 179] on link "Vrije content" at bounding box center [117, 179] width 132 height 39
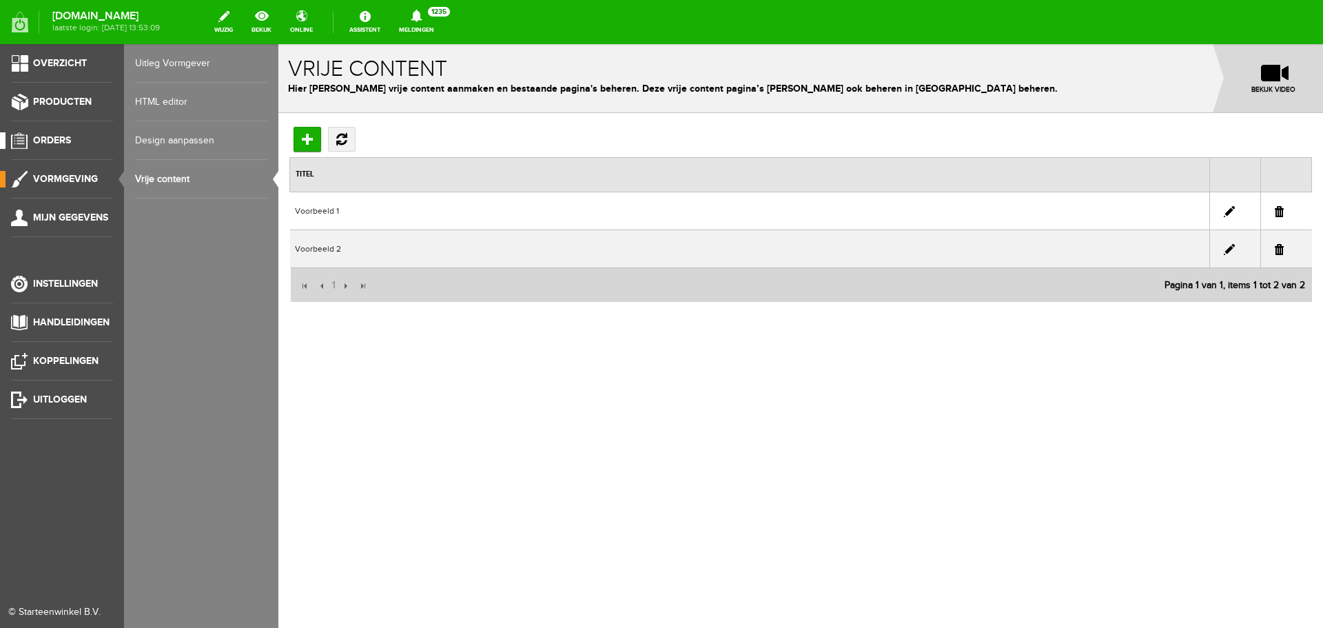
click at [19, 142] on link "Orders" at bounding box center [56, 140] width 113 height 17
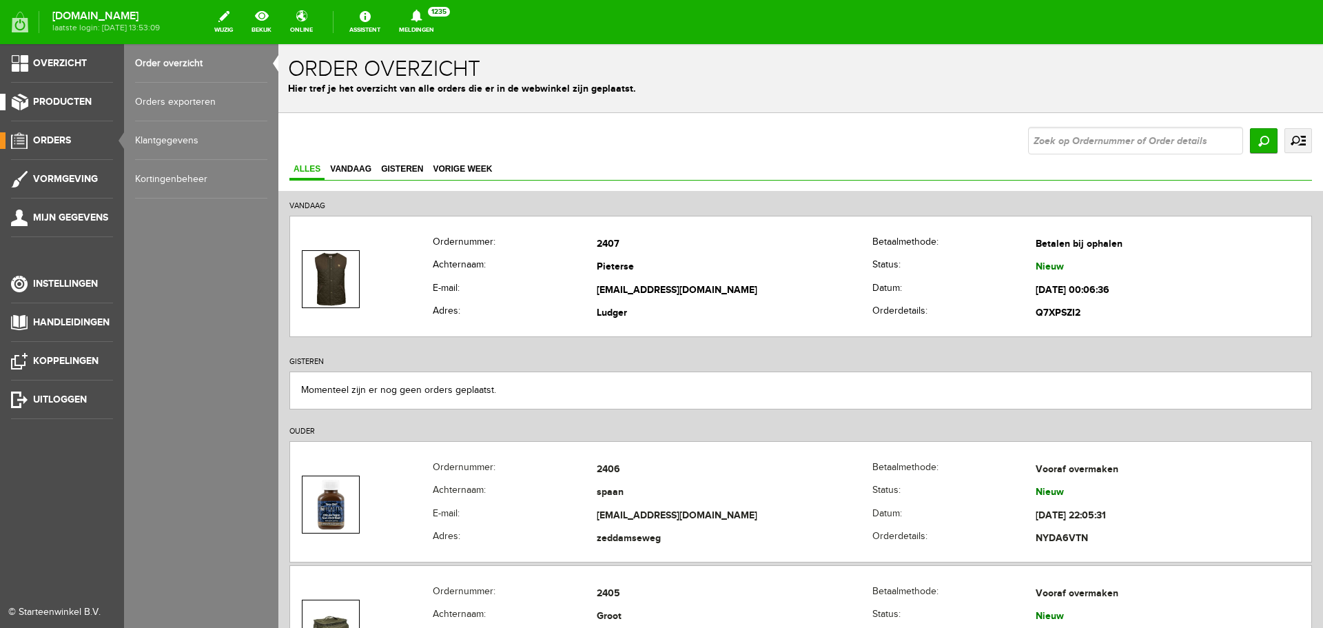
click at [44, 108] on link "Producten" at bounding box center [56, 102] width 113 height 17
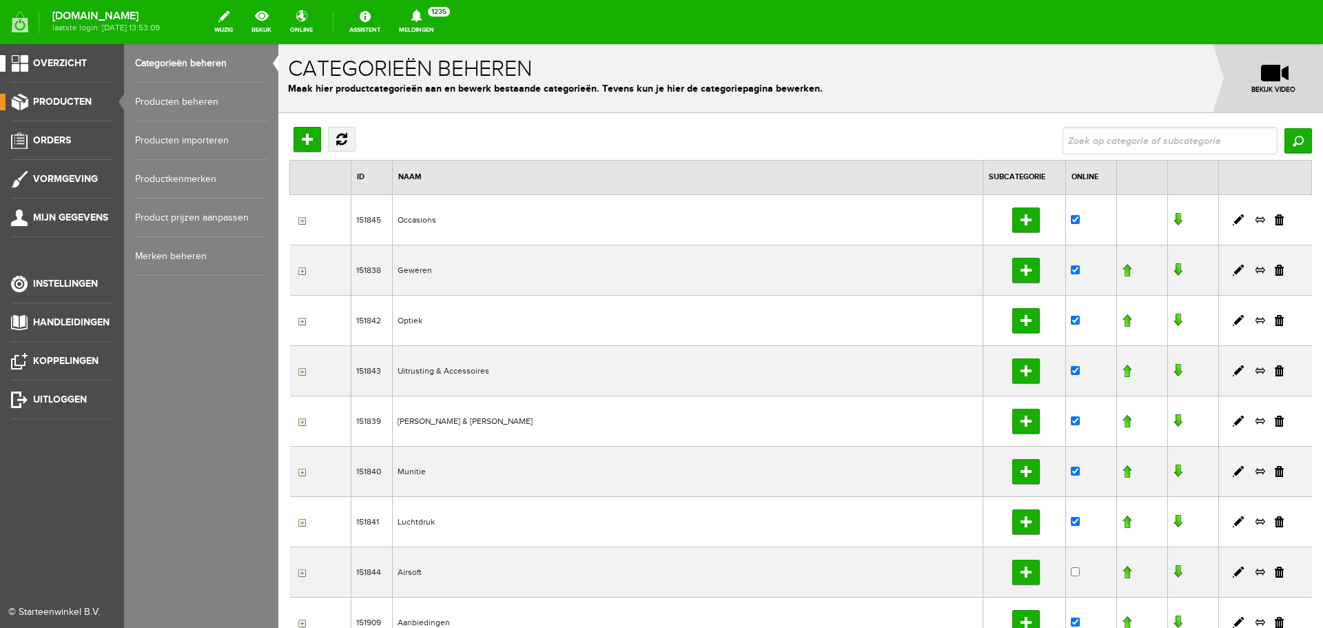
click at [70, 65] on span "Overzicht" at bounding box center [60, 63] width 54 height 12
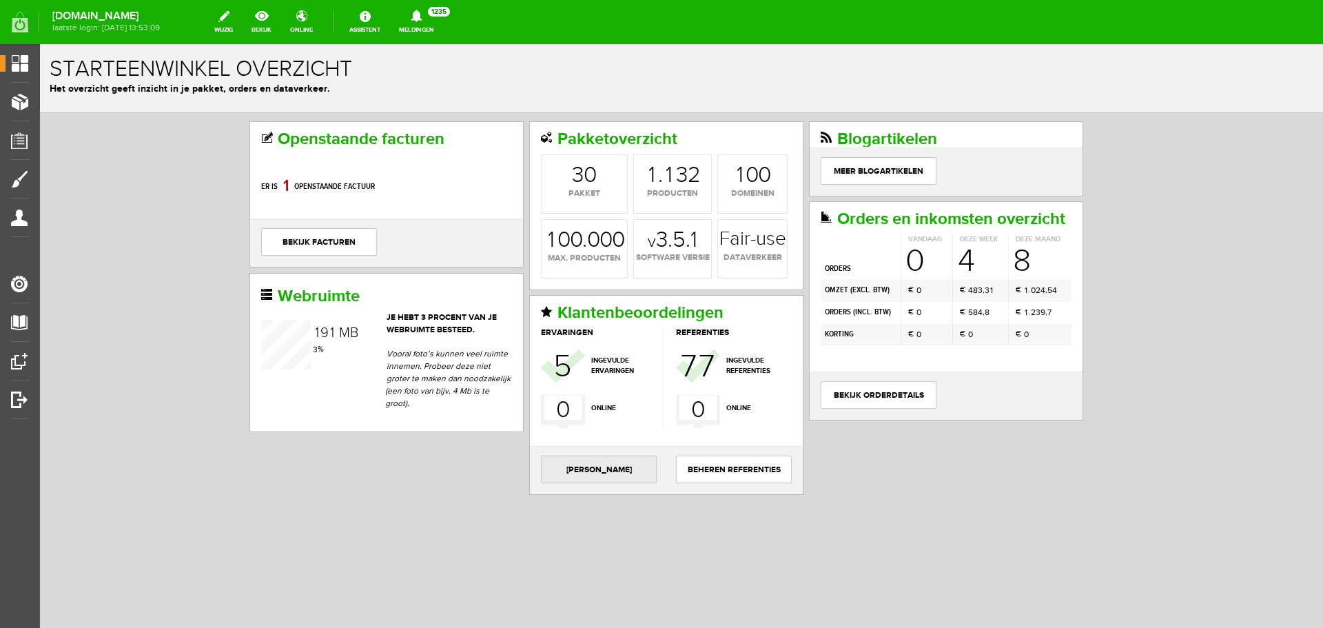
click at [620, 473] on link "[PERSON_NAME]" at bounding box center [599, 470] width 116 height 28
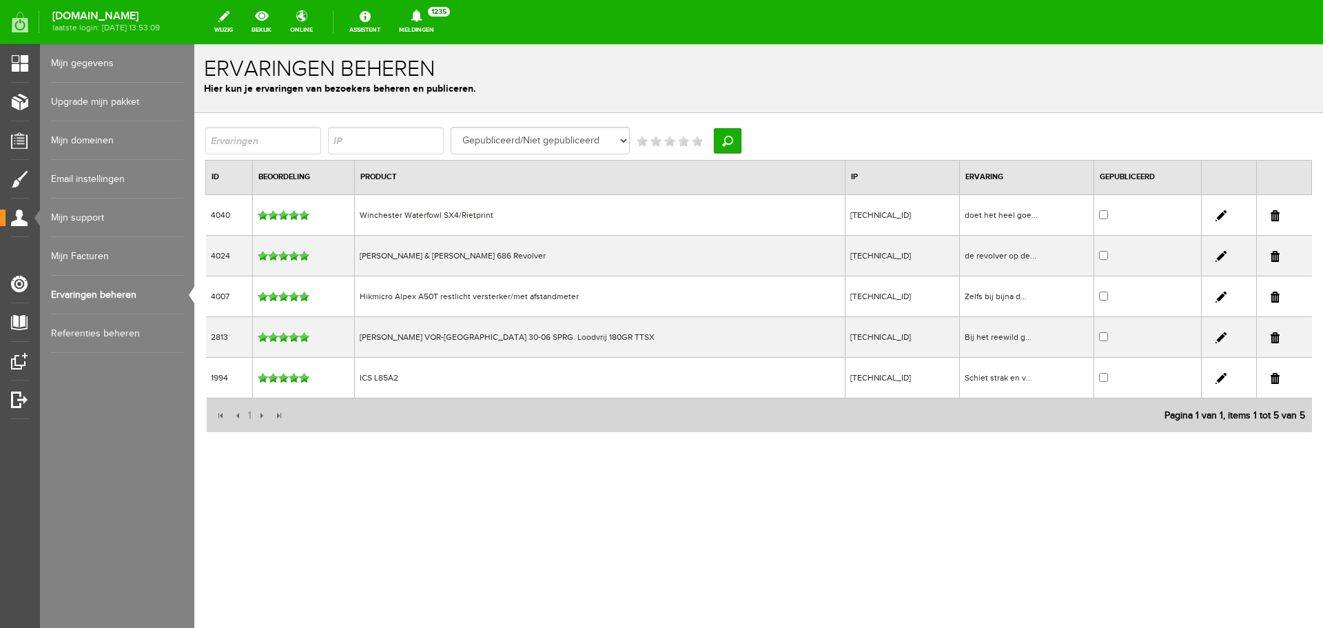
click at [107, 332] on link "Referenties beheren" at bounding box center [117, 333] width 132 height 39
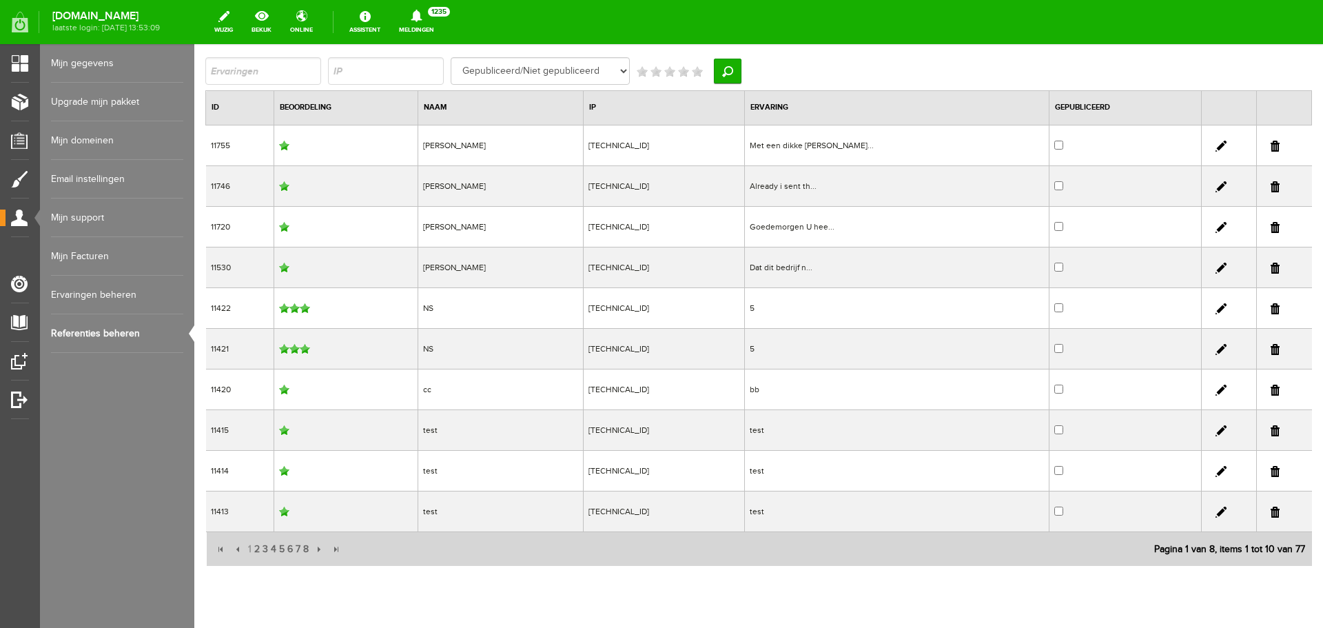
scroll to position [112, 0]
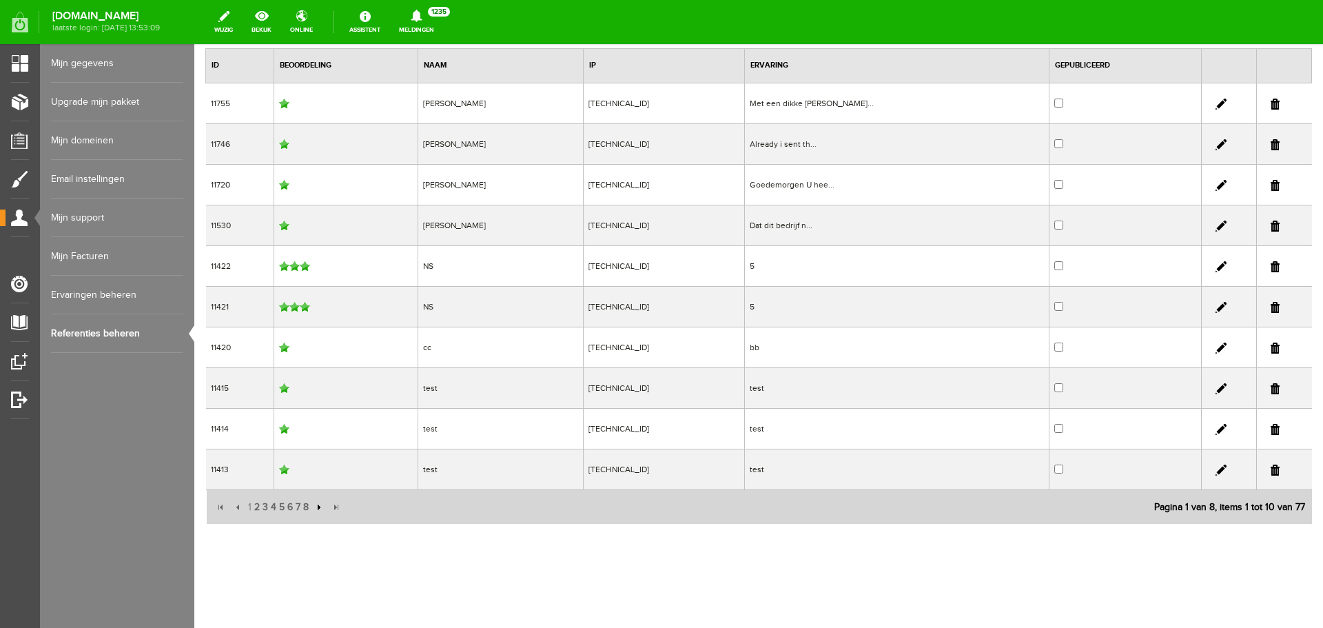
click at [317, 505] on input "button" at bounding box center [317, 507] width 15 height 15
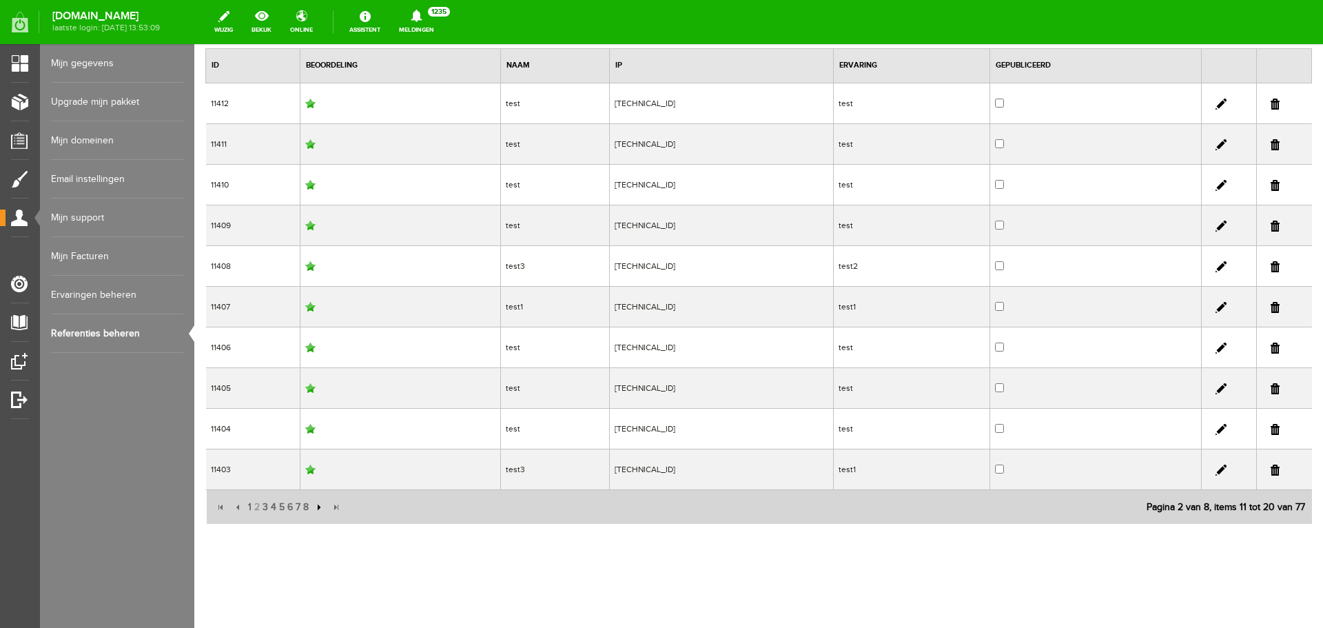
click at [319, 512] on input "button" at bounding box center [317, 507] width 15 height 15
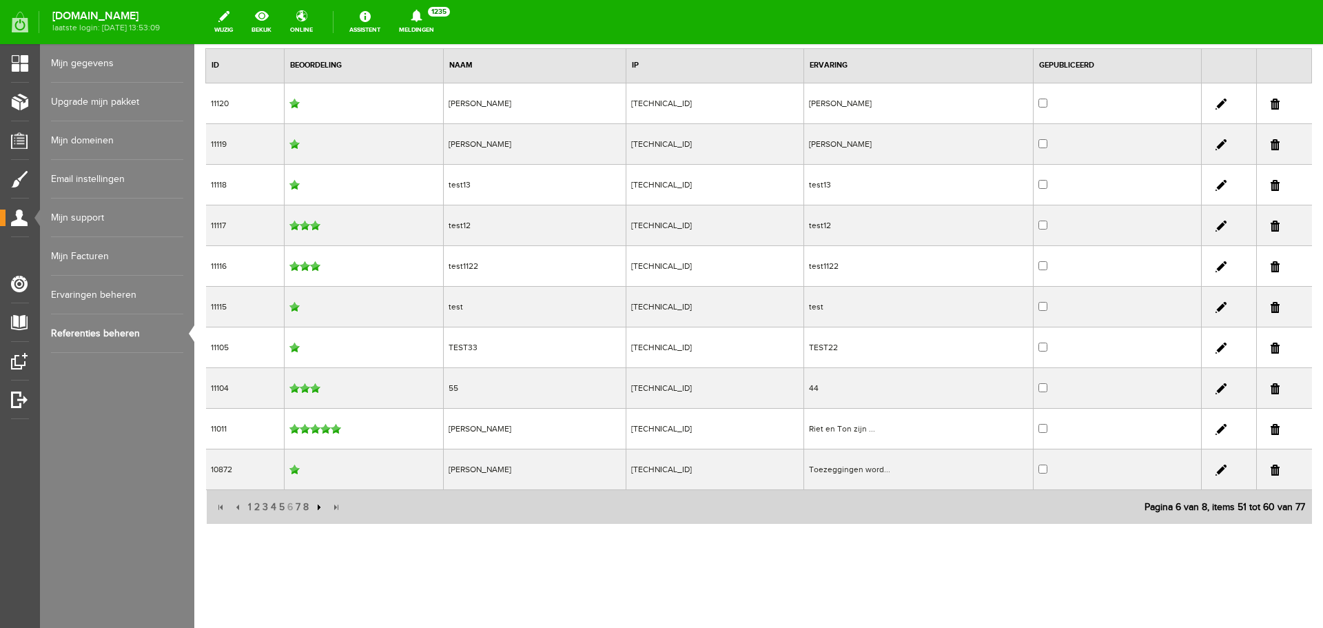
click at [319, 512] on input "button" at bounding box center [317, 507] width 15 height 15
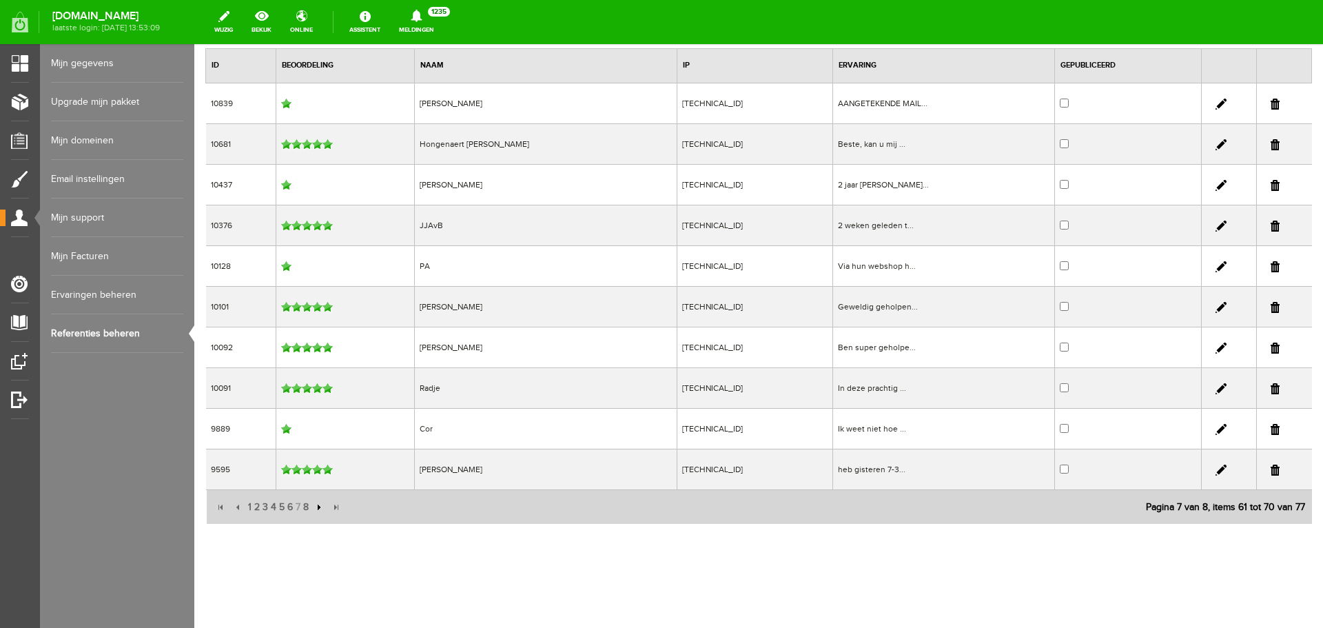
click at [319, 511] on input "button" at bounding box center [317, 507] width 15 height 15
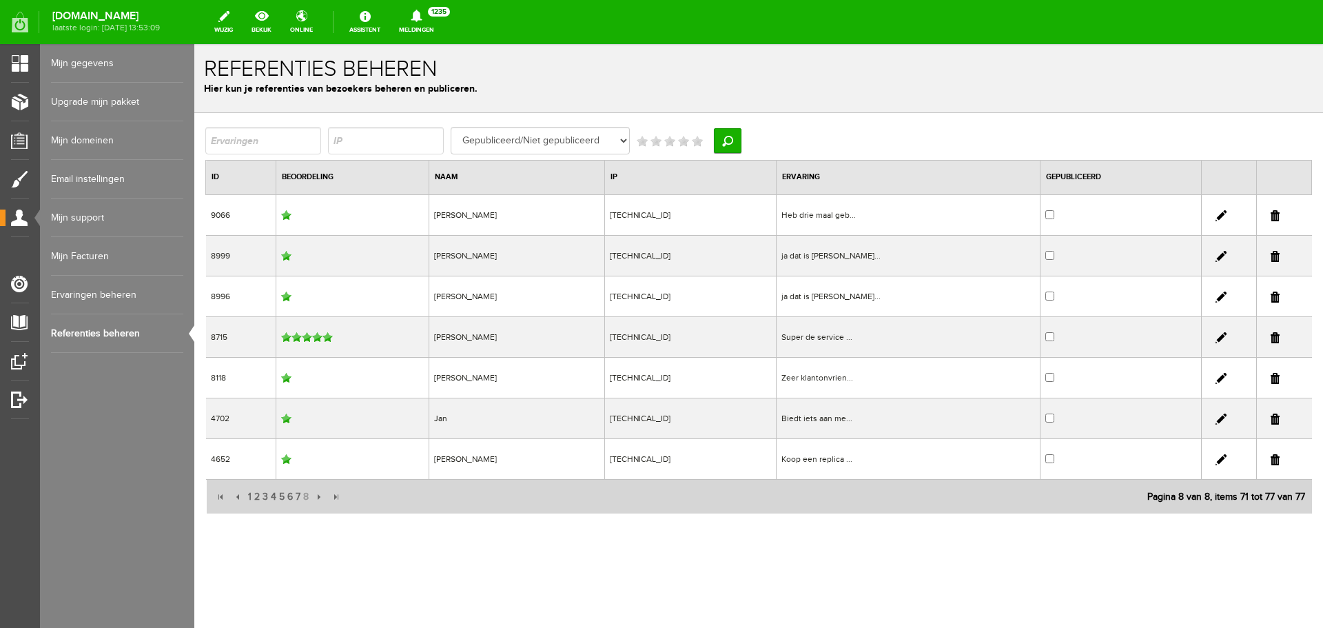
click at [712, 421] on td "[TECHNICAL_ID]" at bounding box center [690, 418] width 171 height 41
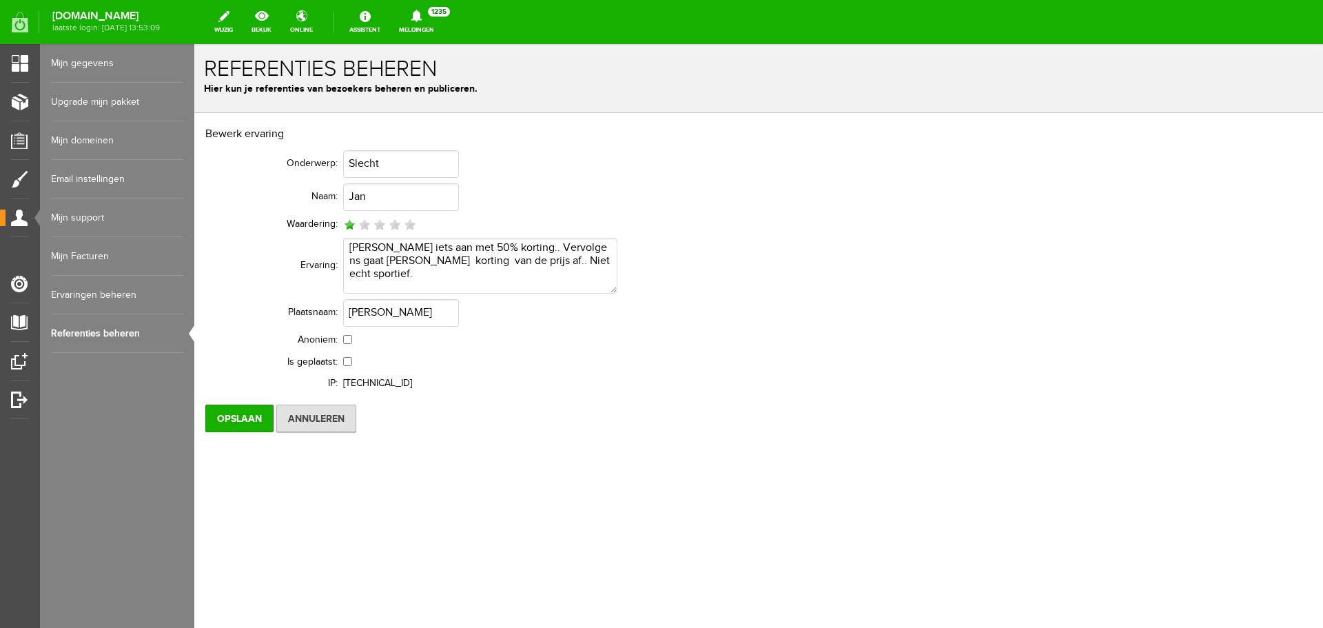
click at [115, 287] on link "Ervaringen beheren" at bounding box center [117, 295] width 132 height 39
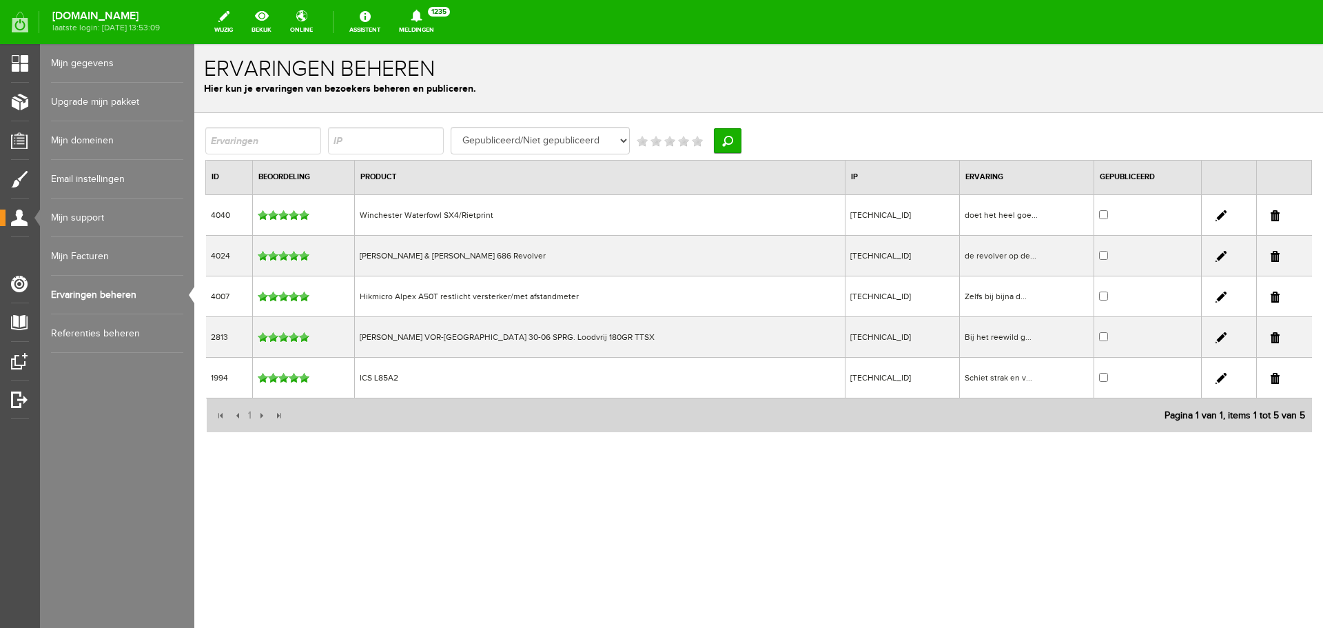
click at [88, 254] on link "Mijn Facturen" at bounding box center [117, 256] width 132 height 39
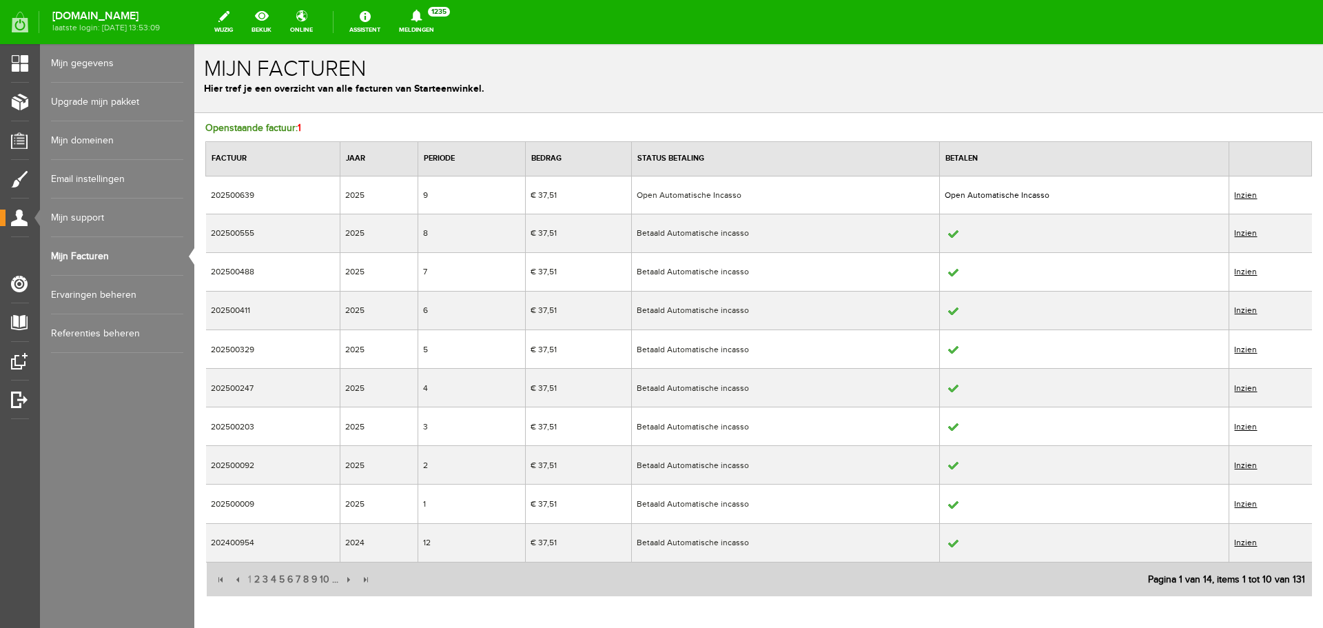
click at [101, 138] on link "Mijn domeinen" at bounding box center [117, 140] width 132 height 39
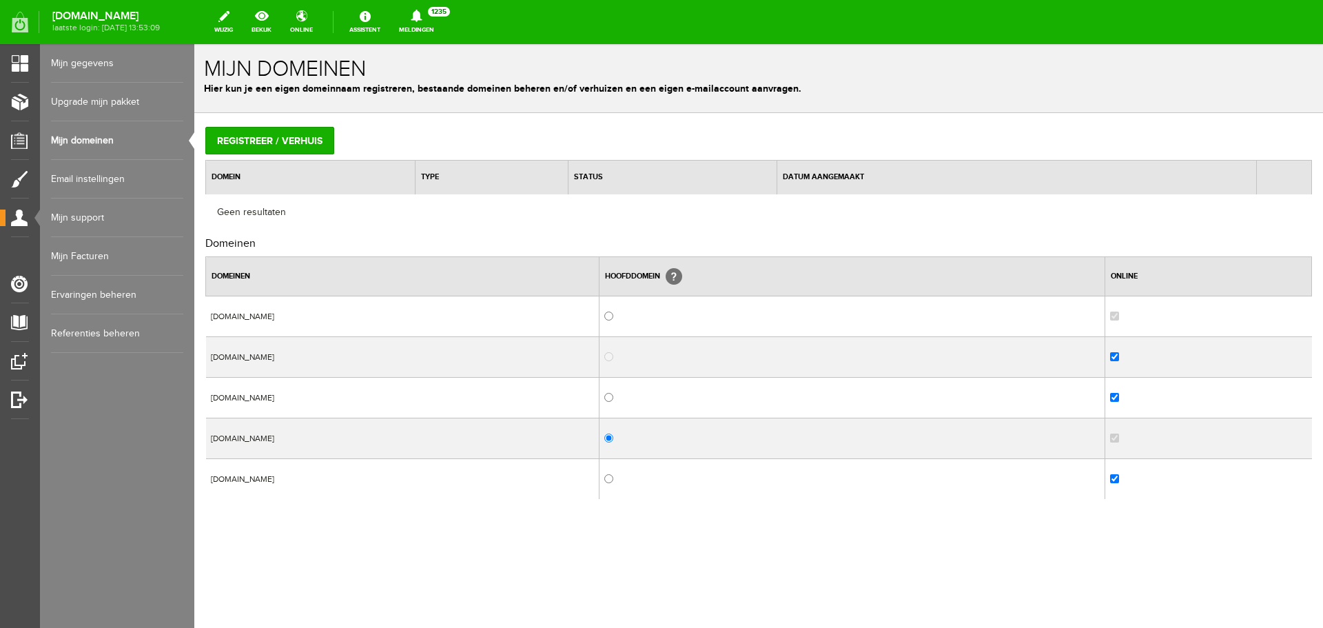
click at [101, 103] on link "Upgrade mijn pakket" at bounding box center [117, 102] width 132 height 39
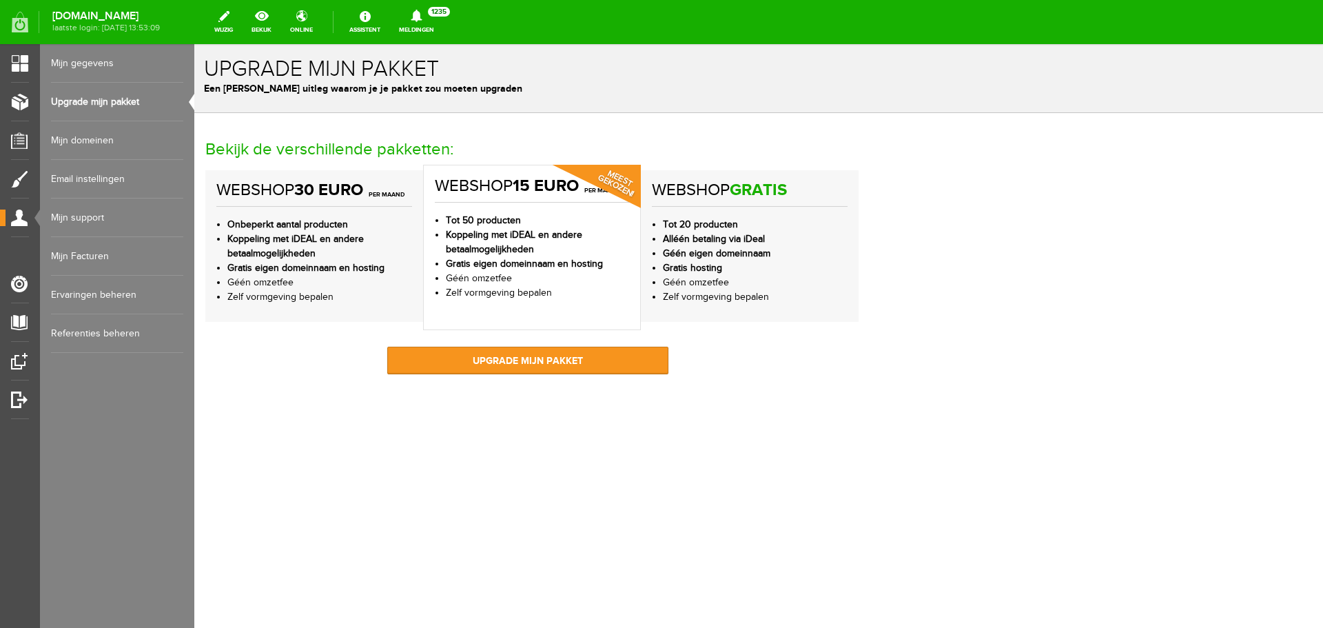
click at [99, 69] on link "Mijn gegevens" at bounding box center [117, 63] width 132 height 39
